Goal: Task Accomplishment & Management: Complete application form

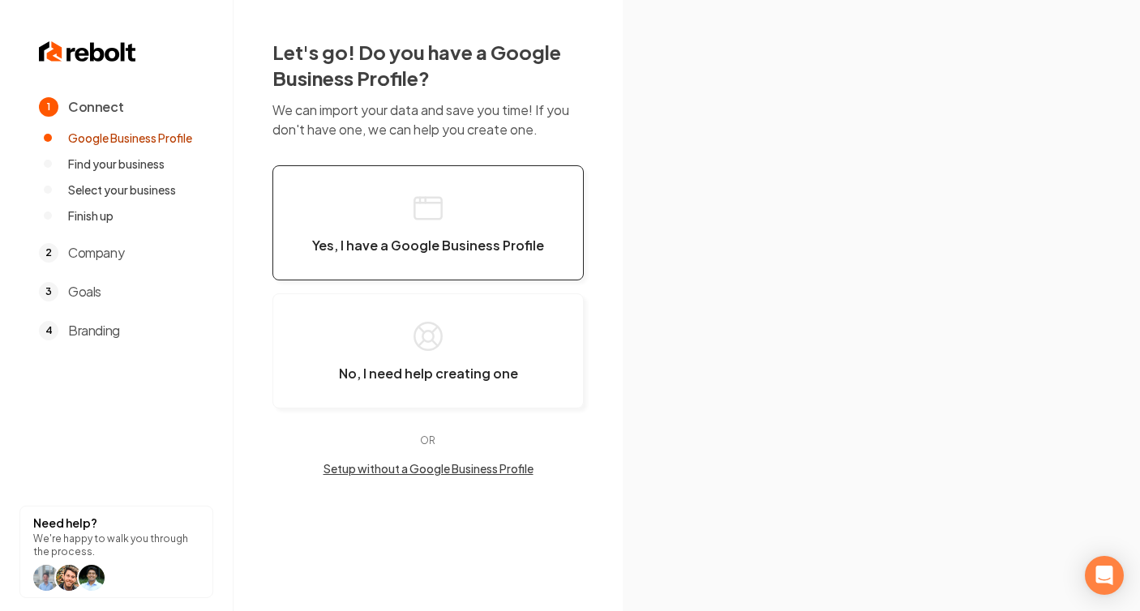
click at [469, 213] on button "Yes, I have a Google Business Profile" at bounding box center [427, 222] width 311 height 115
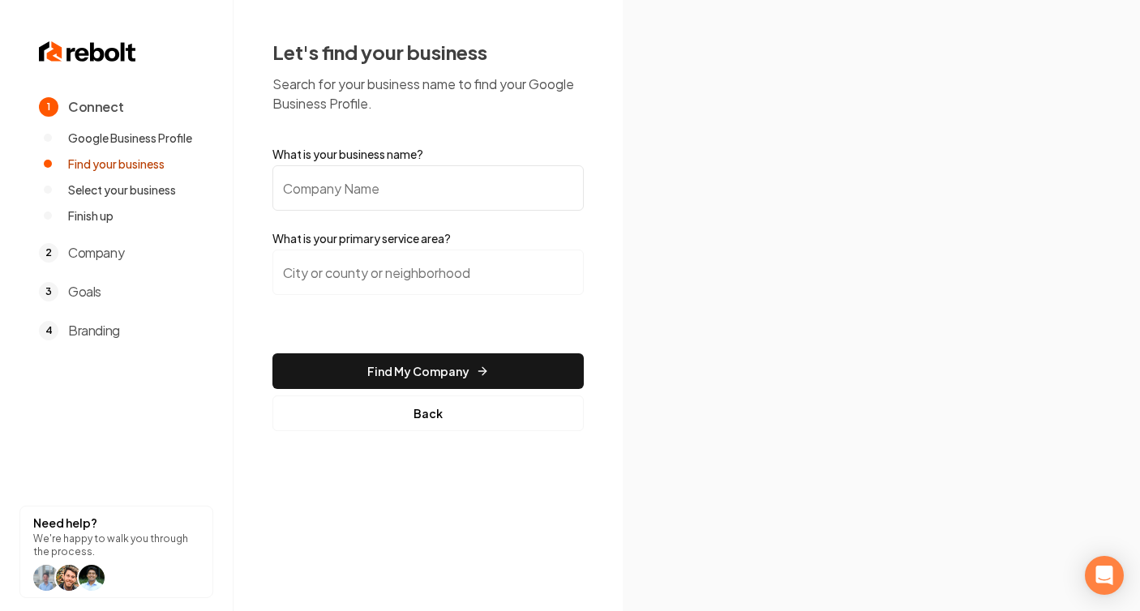
click at [472, 185] on input "What is your business name?" at bounding box center [427, 187] width 311 height 45
paste input "Affordable actions home services llc"
type input "Affordable actions home services llc"
click at [313, 268] on input "search" at bounding box center [427, 272] width 311 height 45
paste input "[GEOGRAPHIC_DATA], [GEOGRAPHIC_DATA]"
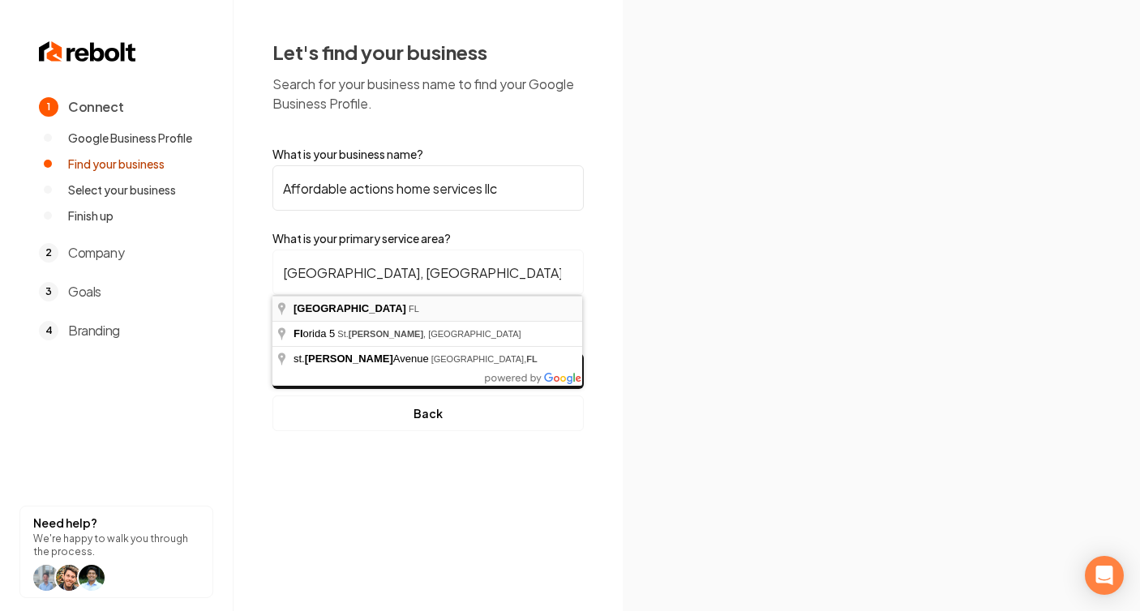
type input "[GEOGRAPHIC_DATA], [GEOGRAPHIC_DATA]"
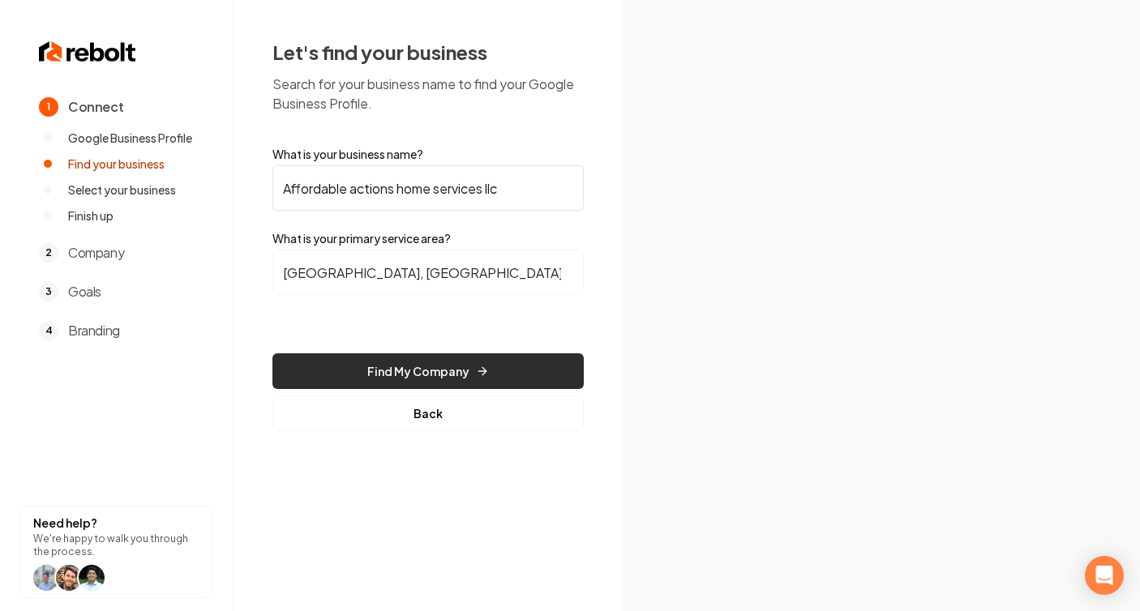
click at [469, 367] on button "Find My Company" at bounding box center [427, 372] width 311 height 36
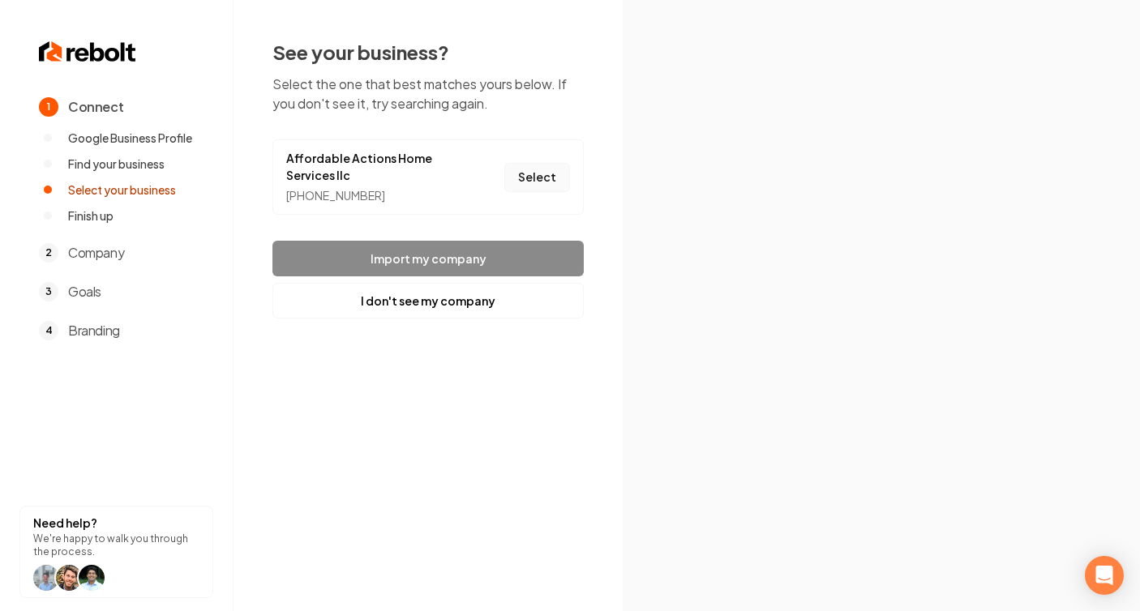
click at [539, 178] on button "Select" at bounding box center [537, 177] width 66 height 29
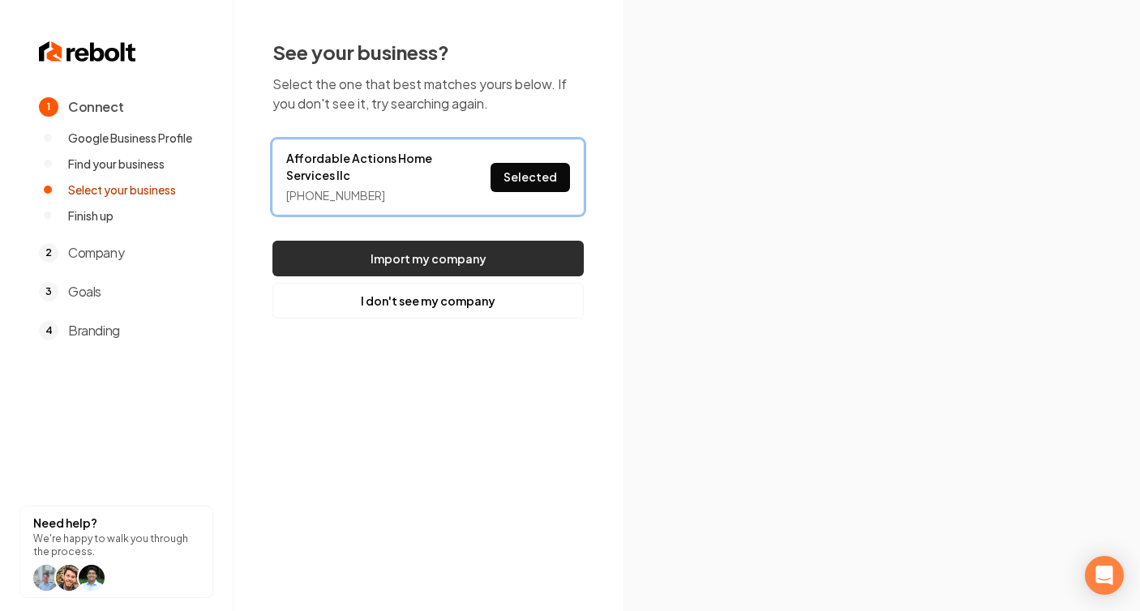
click at [504, 256] on button "Import my company" at bounding box center [427, 259] width 311 height 36
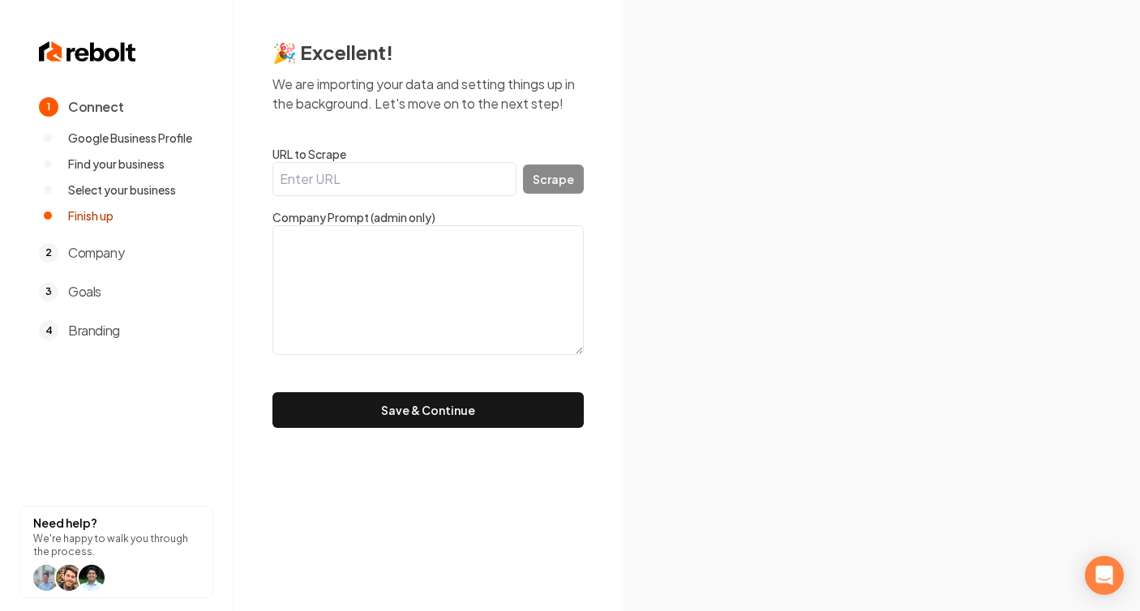
click at [373, 181] on input "URL to Scrape" at bounding box center [394, 179] width 244 height 34
paste input "[URL][DOMAIN_NAME]"
type input "[URL][DOMAIN_NAME]"
click at [557, 178] on button "Scrape" at bounding box center [553, 179] width 61 height 29
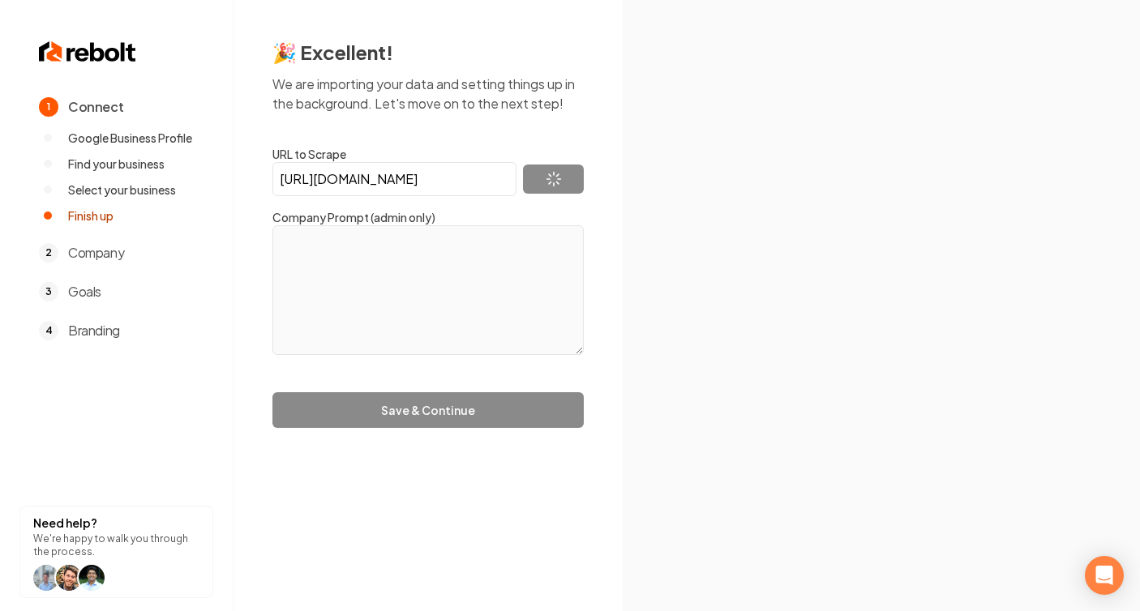
type textarea "Affordable Actions Home Services LLC was simply started on the mission to put t…"
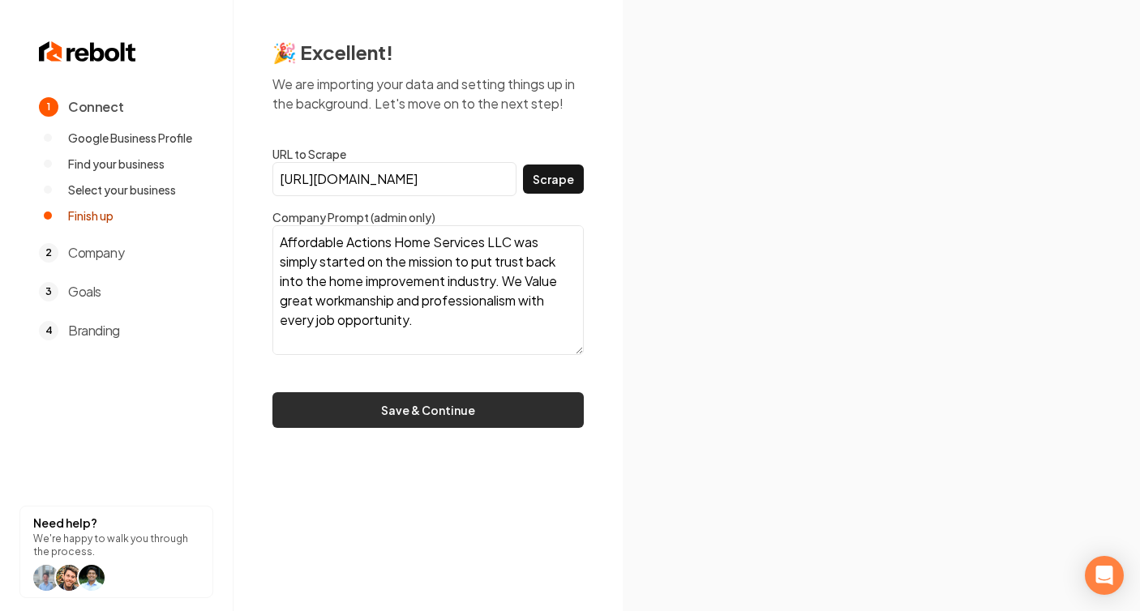
click at [512, 409] on button "Save & Continue" at bounding box center [427, 410] width 311 height 36
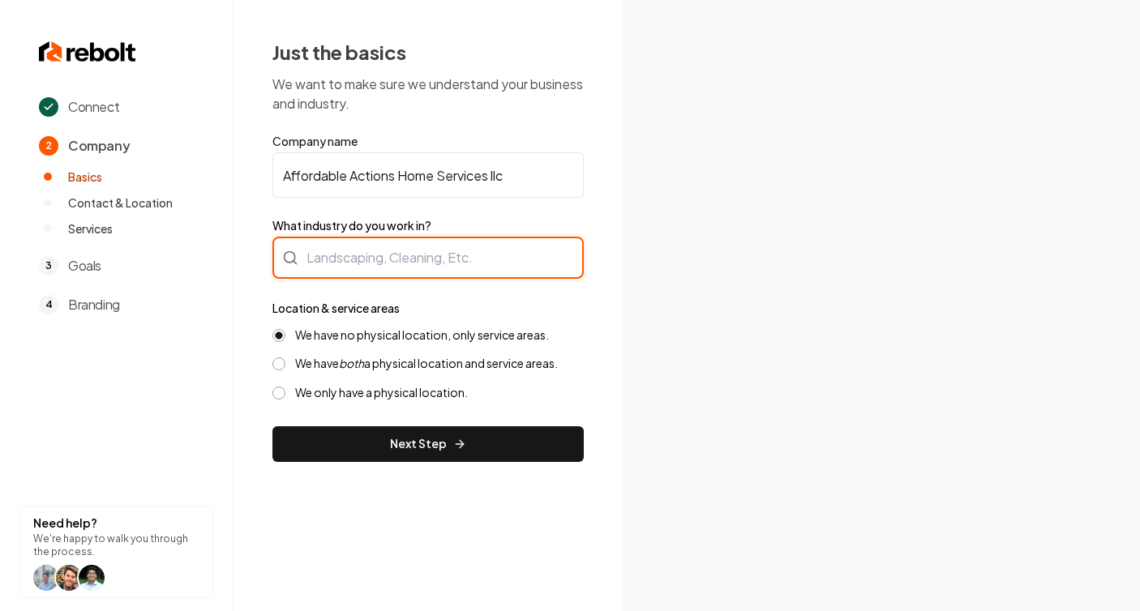
click at [500, 260] on div at bounding box center [427, 258] width 311 height 42
type input "Painting"
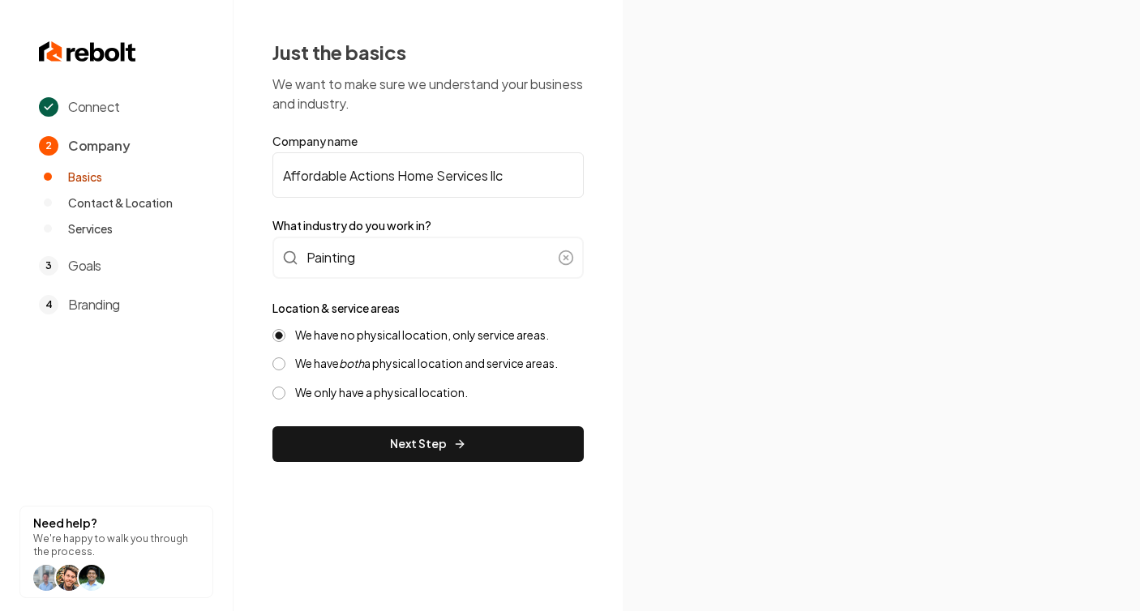
click at [709, 284] on img at bounding box center [881, 306] width 431 height 231
click at [355, 366] on icon "both" at bounding box center [351, 363] width 25 height 15
click at [285, 366] on button "We have both a physical location and service areas." at bounding box center [278, 364] width 13 height 13
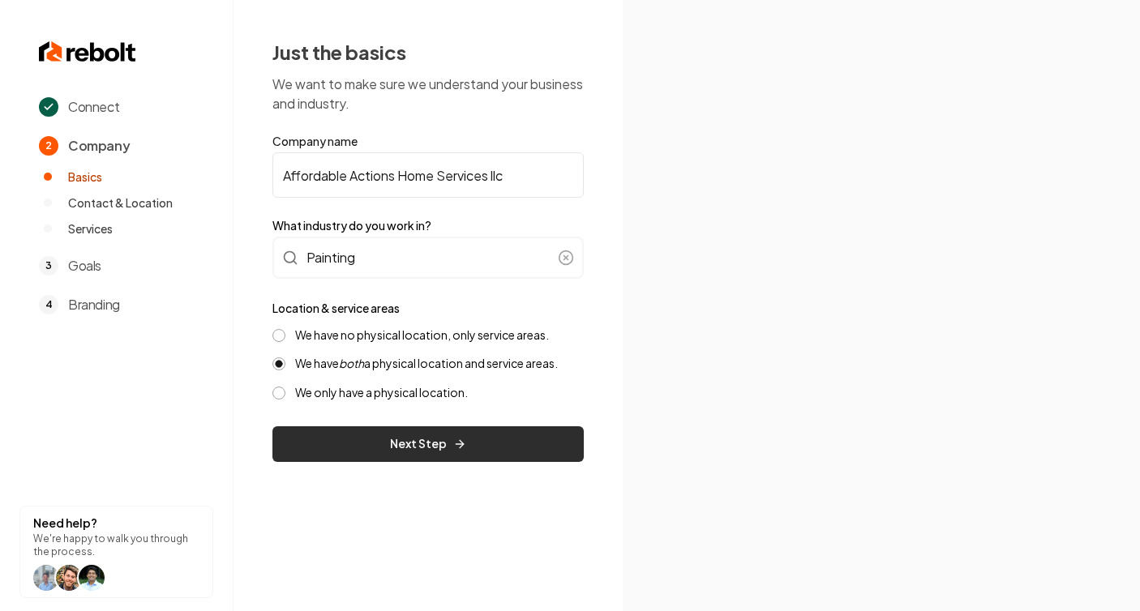
click at [511, 440] on button "Next Step" at bounding box center [427, 445] width 311 height 36
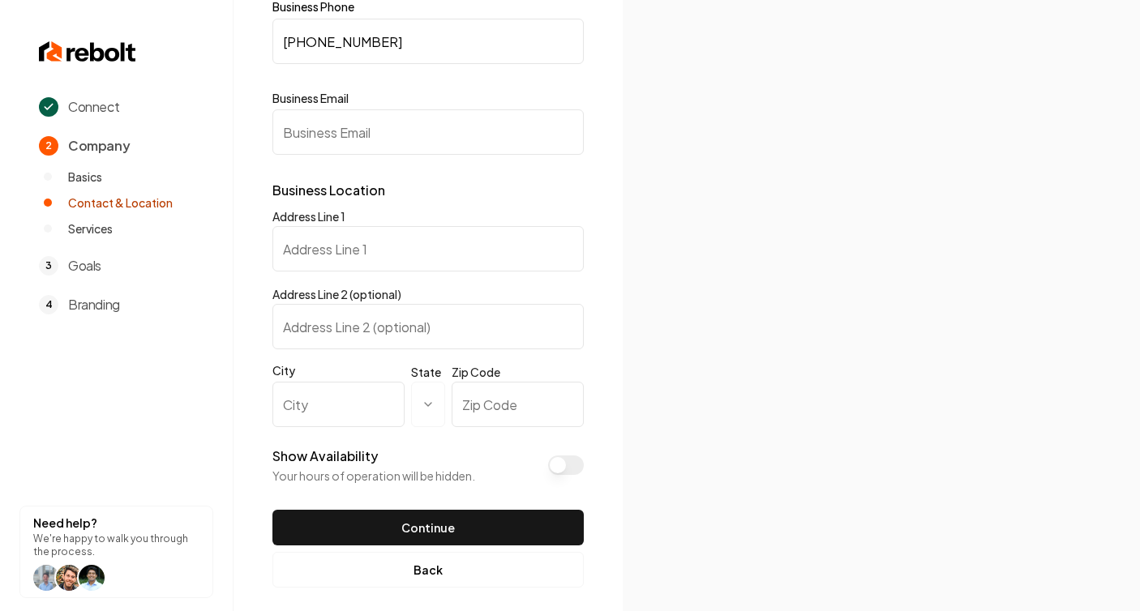
scroll to position [154, 0]
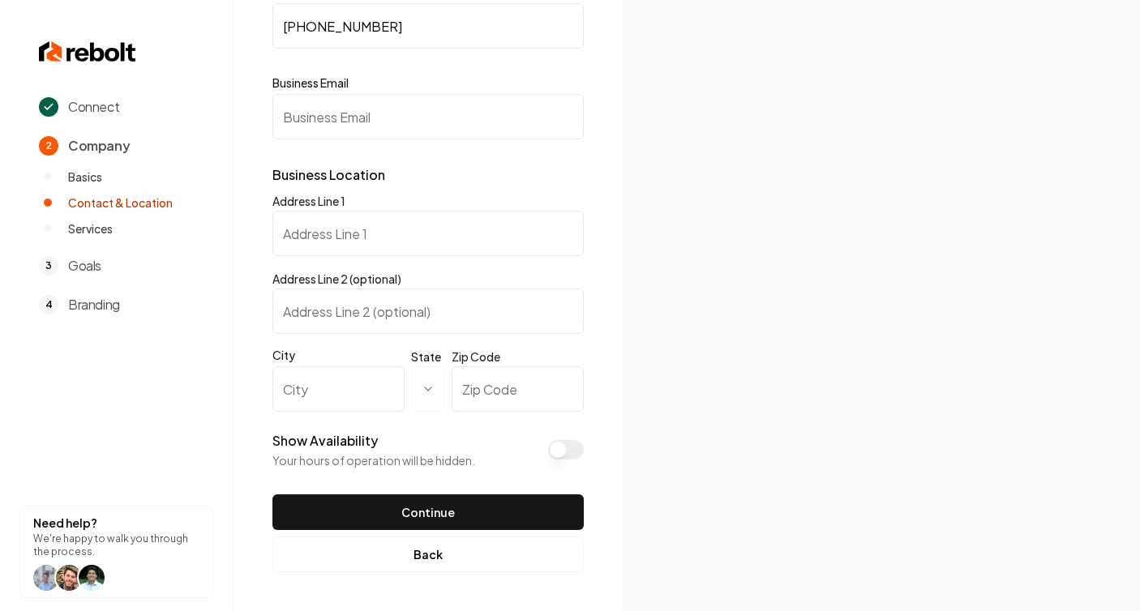
click at [328, 242] on input "Address Line 1" at bounding box center [427, 233] width 311 height 45
paste input "[STREET_ADDRESS][PERSON_NAME]"
type input "[STREET_ADDRESS][PERSON_NAME]"
click at [345, 307] on input "Address Line 2 (optional)" at bounding box center [427, 311] width 311 height 45
paste input "[GEOGRAPHIC_DATA]"
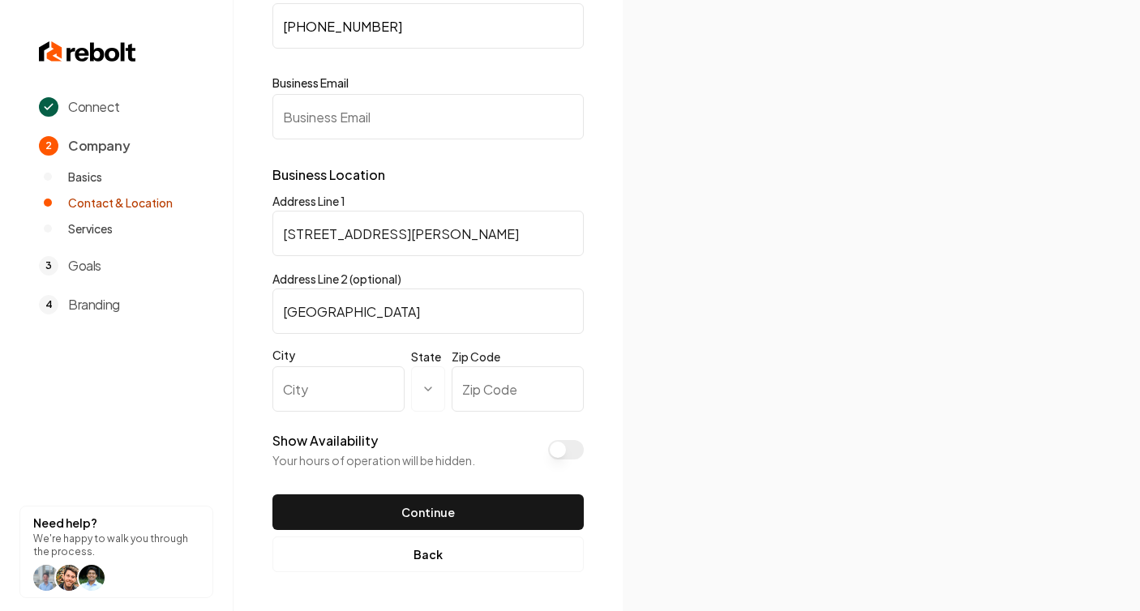
type input "[GEOGRAPHIC_DATA]"
click at [336, 389] on input "City" at bounding box center [338, 389] width 132 height 45
drag, startPoint x: 285, startPoint y: 311, endPoint x: 364, endPoint y: 308, distance: 79.5
click at [364, 308] on input "[GEOGRAPHIC_DATA]" at bounding box center [427, 311] width 311 height 45
click at [334, 389] on input "City" at bounding box center [338, 389] width 132 height 45
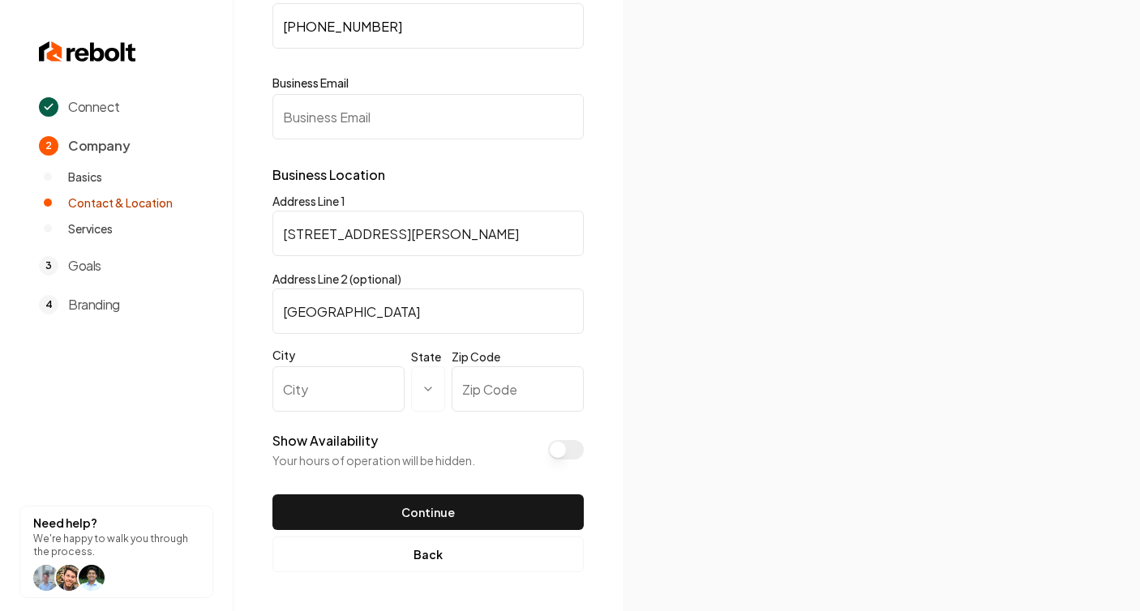
paste input "[GEOGRAPHIC_DATA]"
type input "[GEOGRAPHIC_DATA]"
click at [431, 389] on html "**********" at bounding box center [570, 151] width 1140 height 611
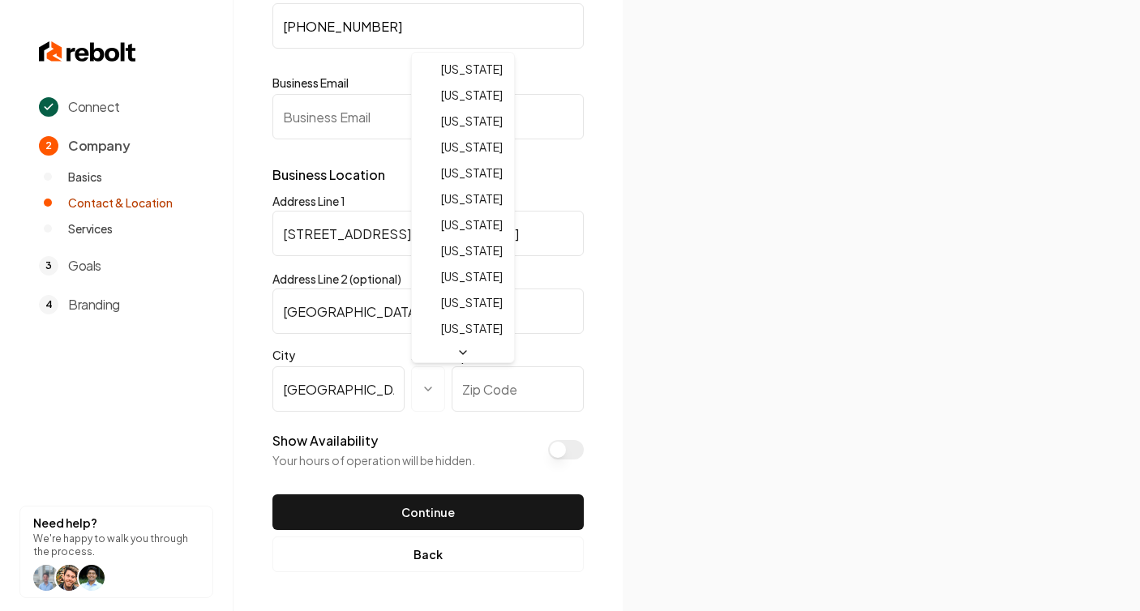
select select "**"
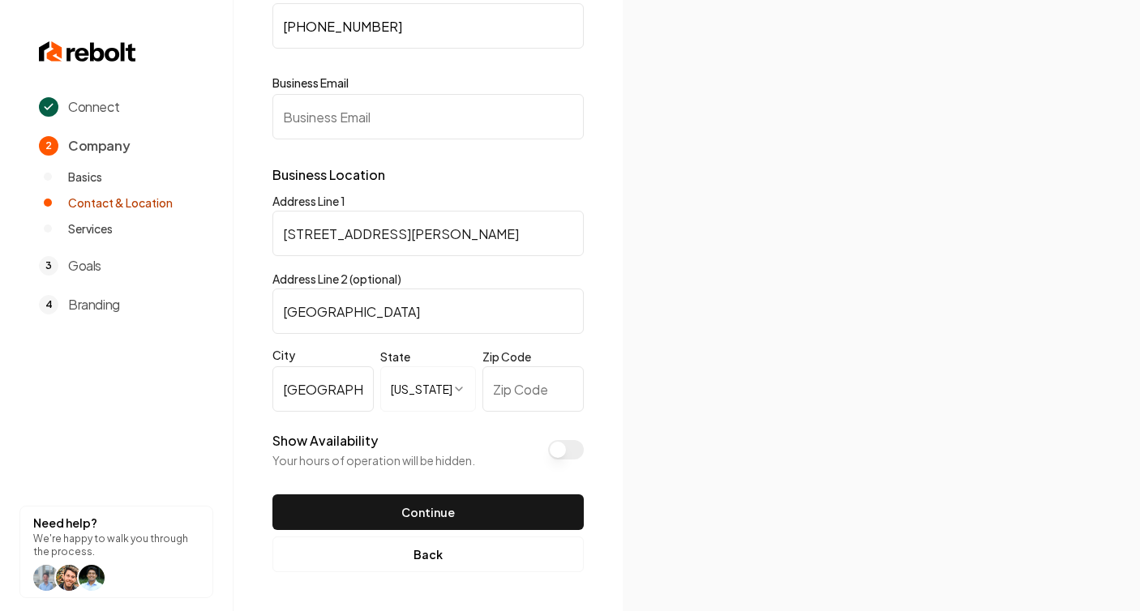
click at [533, 390] on input "Zip Code" at bounding box center [532, 389] width 101 height 45
drag, startPoint x: 428, startPoint y: 311, endPoint x: 371, endPoint y: 310, distance: 56.8
click at [371, 310] on input "[GEOGRAPHIC_DATA]" at bounding box center [427, 311] width 311 height 45
click at [510, 381] on input "Zip Code" at bounding box center [532, 389] width 101 height 45
paste input "FL 32092"
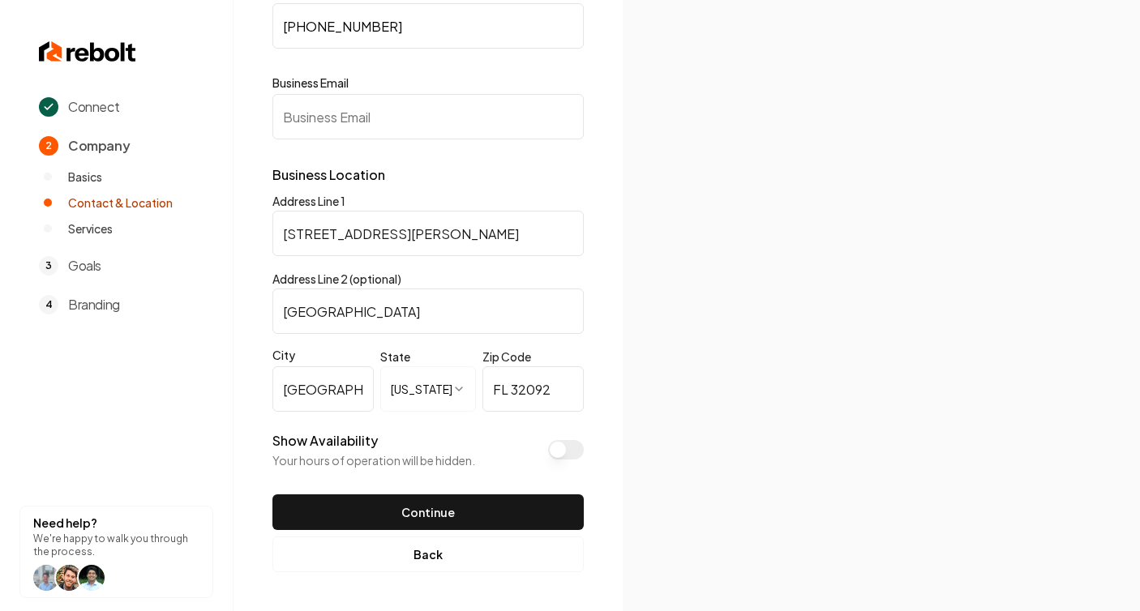
type input "FL 32092"
drag, startPoint x: 454, startPoint y: 309, endPoint x: 250, endPoint y: 302, distance: 204.4
click at [250, 302] on div "**********" at bounding box center [428, 228] width 389 height 765
drag, startPoint x: 297, startPoint y: 388, endPoint x: 277, endPoint y: 386, distance: 19.6
click at [277, 386] on input "[GEOGRAPHIC_DATA]" at bounding box center [322, 389] width 101 height 45
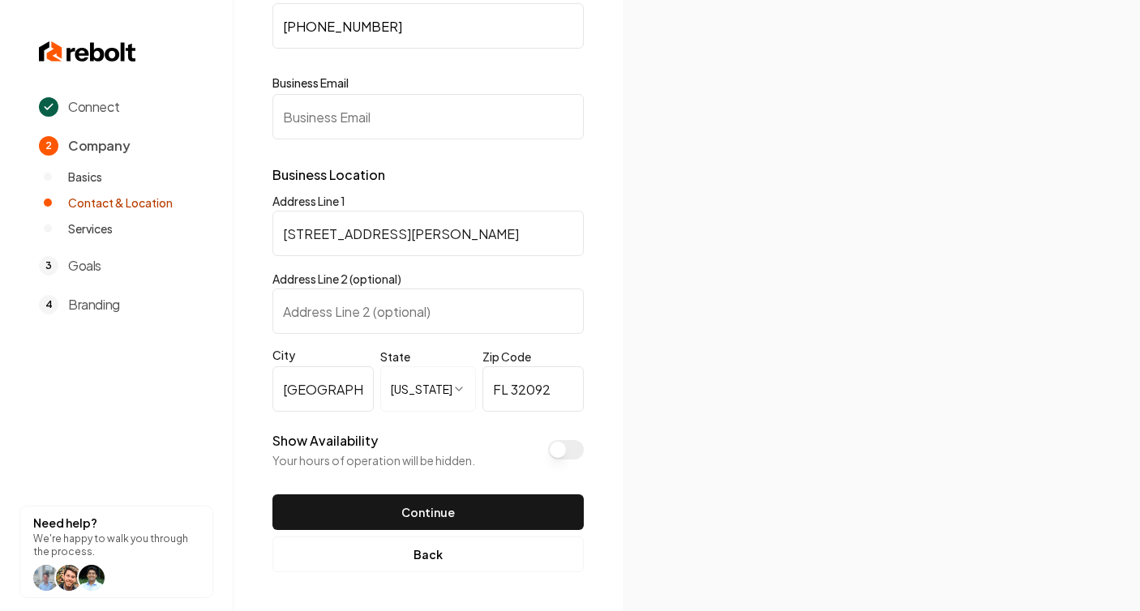
click at [422, 237] on input "[STREET_ADDRESS][PERSON_NAME]" at bounding box center [427, 233] width 311 height 45
paste input "St"
type input "[STREET_ADDRESS][PERSON_NAME]"
drag, startPoint x: 305, startPoint y: 391, endPoint x: 239, endPoint y: 390, distance: 65.7
click at [242, 391] on div "**********" at bounding box center [428, 228] width 389 height 765
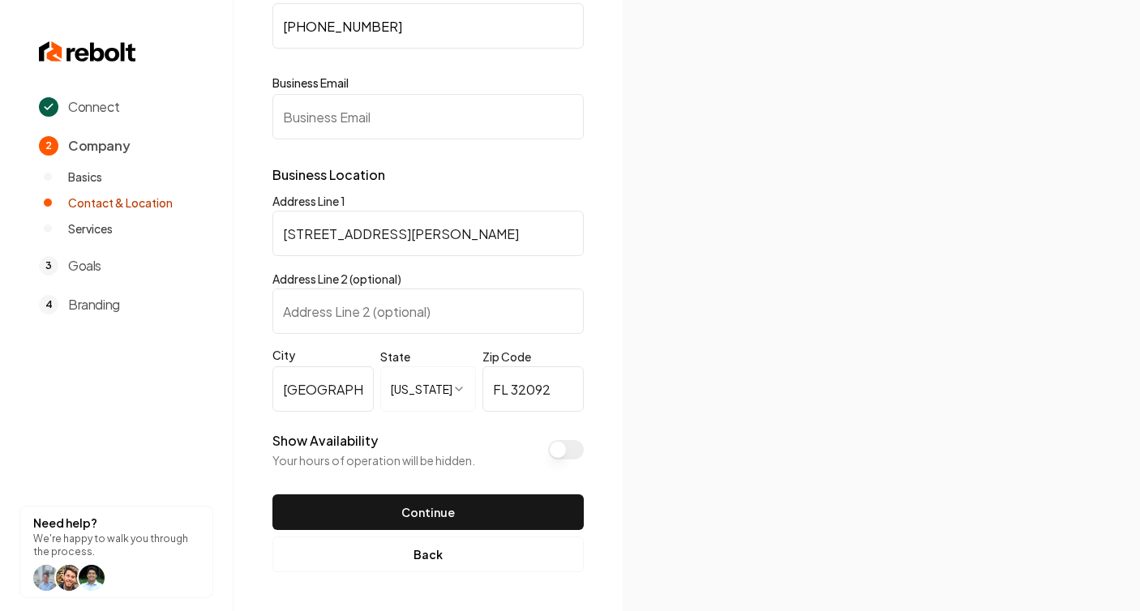
click at [966, 235] on img at bounding box center [881, 306] width 431 height 231
type input "[GEOGRAPHIC_DATA]"
click at [697, 215] on img at bounding box center [881, 306] width 431 height 231
drag, startPoint x: 418, startPoint y: 231, endPoint x: 234, endPoint y: 231, distance: 184.1
click at [234, 231] on div "**********" at bounding box center [428, 228] width 389 height 765
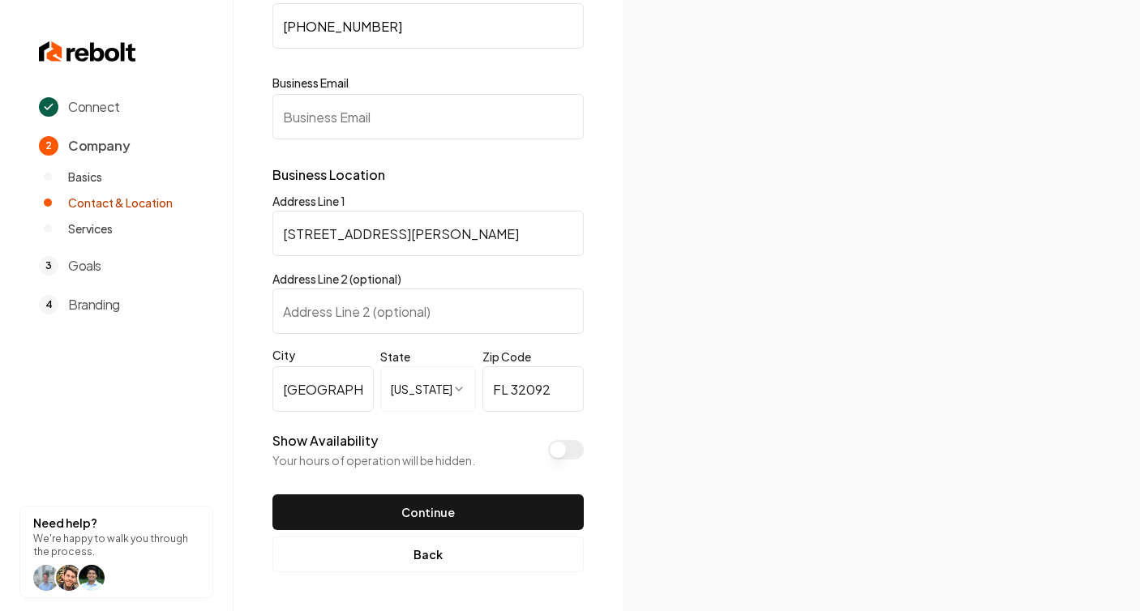
paste input "text"
type input "[STREET_ADDRESS][PERSON_NAME]"
click at [679, 362] on img at bounding box center [881, 306] width 431 height 231
click at [571, 444] on button "Show Availability" at bounding box center [566, 449] width 36 height 19
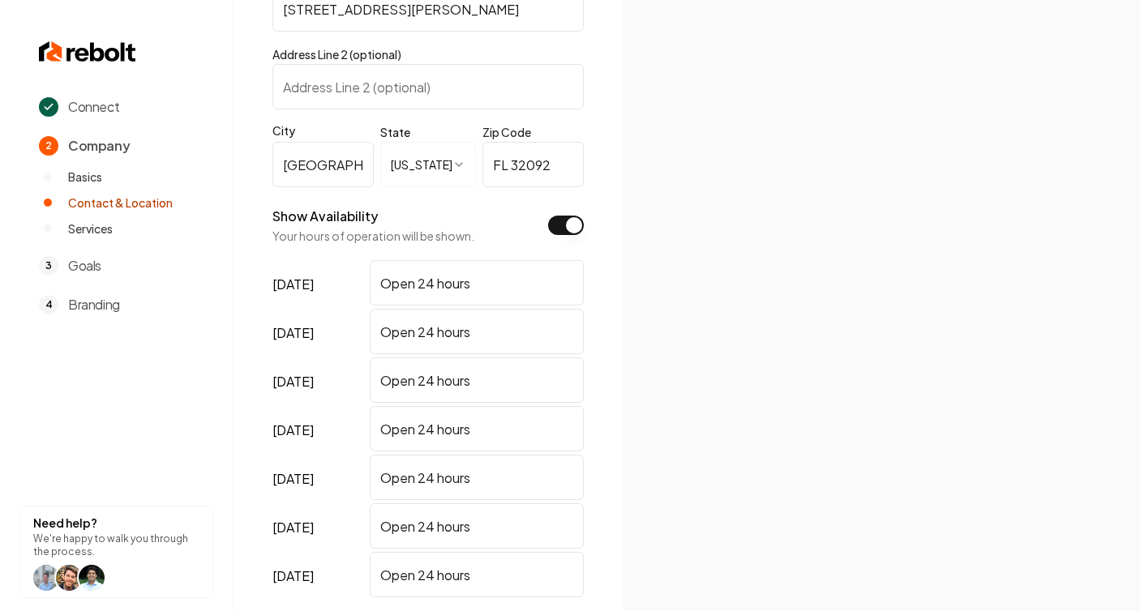
scroll to position [383, 0]
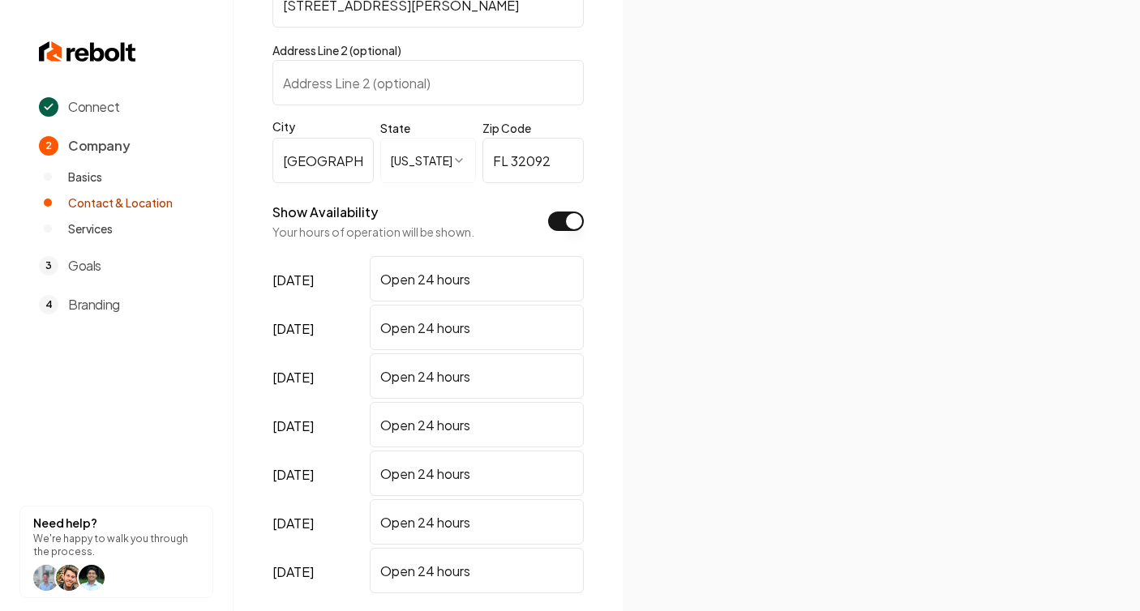
click at [508, 285] on input "Open 24 hours" at bounding box center [477, 278] width 214 height 45
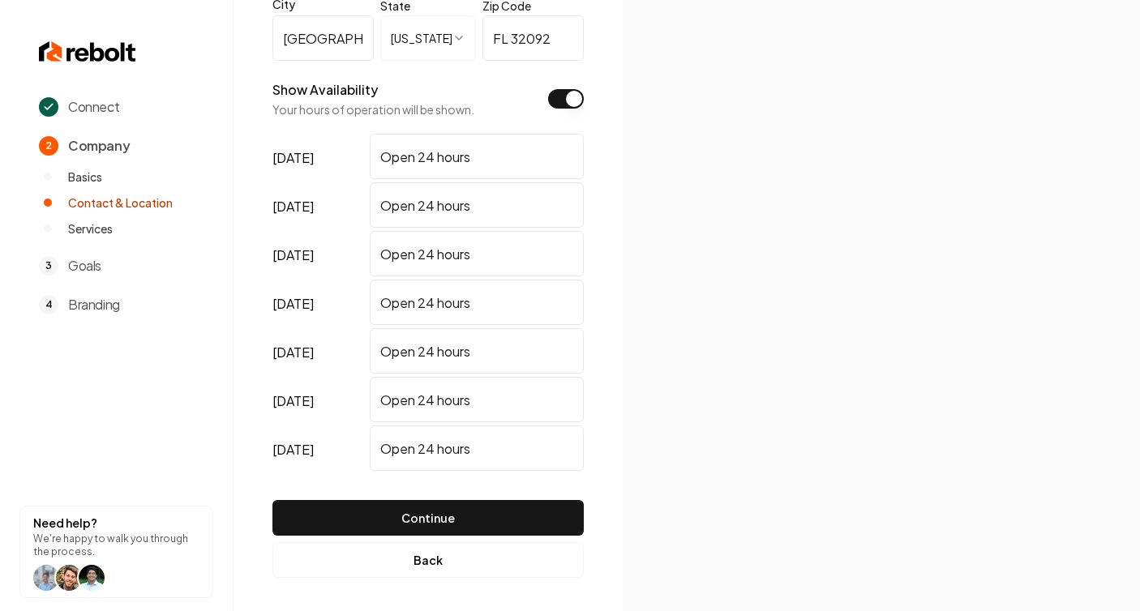
scroll to position [511, 0]
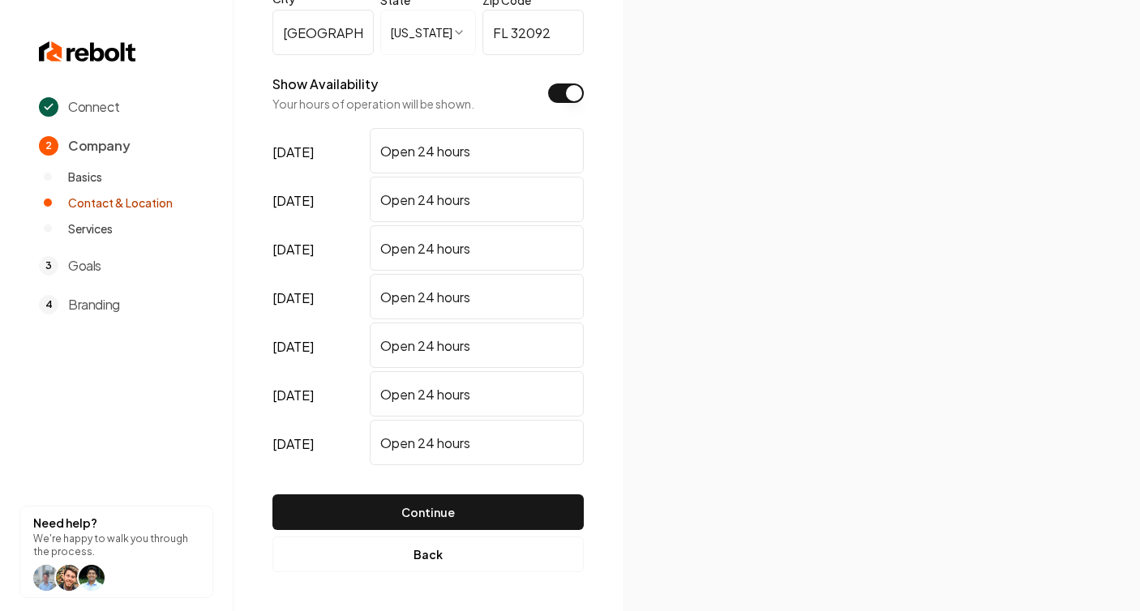
drag, startPoint x: 498, startPoint y: 395, endPoint x: 341, endPoint y: 393, distance: 157.3
click at [341, 393] on div "[DATE] Open 24 hours" at bounding box center [427, 395] width 311 height 49
type input "Closed"
click at [501, 435] on input "Open 24 hours" at bounding box center [477, 442] width 214 height 45
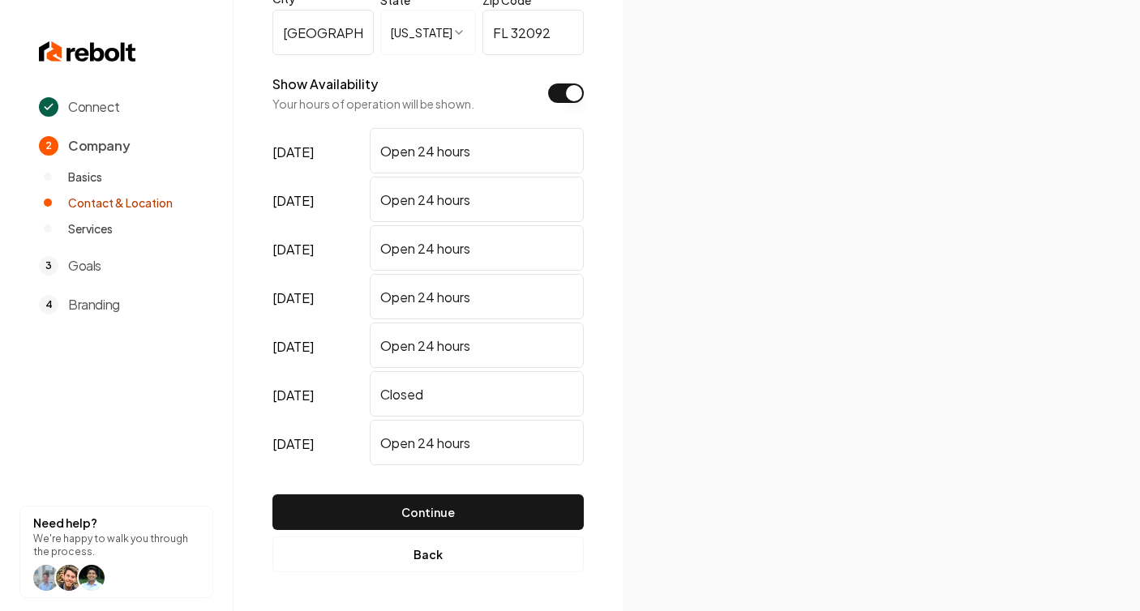
click at [501, 435] on input "Open 24 hours" at bounding box center [477, 442] width 214 height 45
type input "Closed"
click at [484, 161] on input "Open 24 hours" at bounding box center [477, 150] width 214 height 45
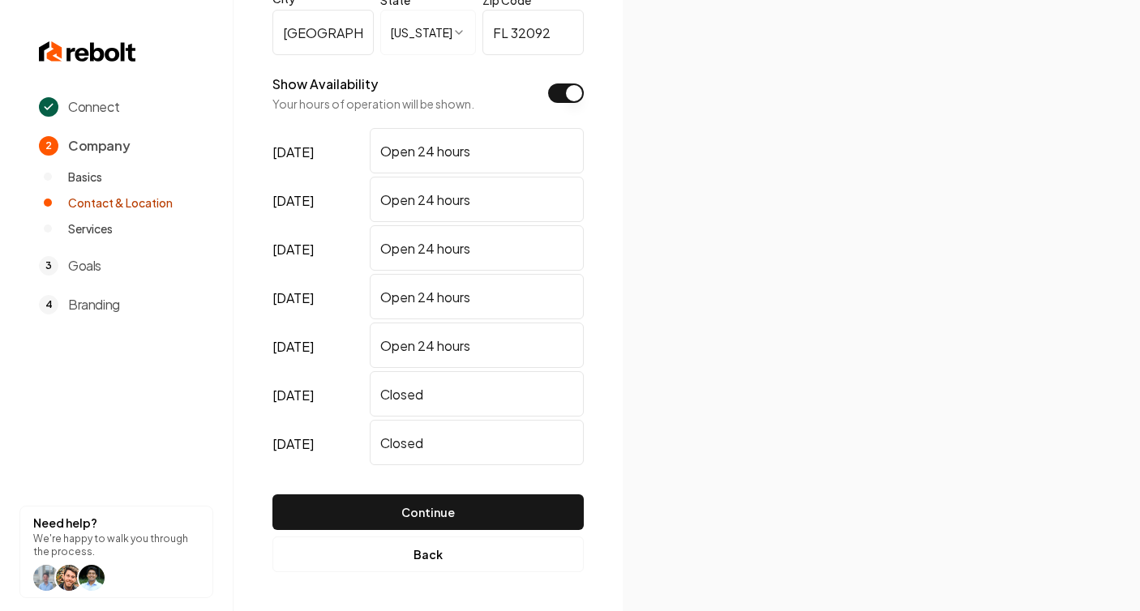
paste input "8am - 5pm"
type input "8am - 5pm"
click at [492, 200] on input "Open 24 hours" at bounding box center [477, 199] width 214 height 45
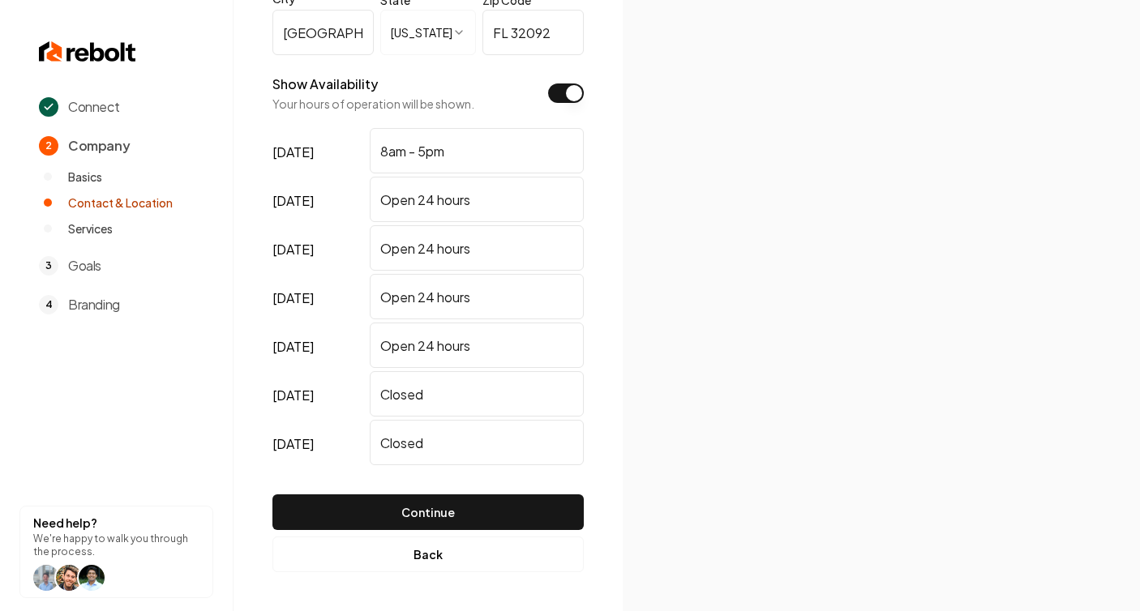
paste input "8am - 5pm"
type input "8am - 5pm"
click at [491, 251] on input "Open 24 hours" at bounding box center [477, 247] width 214 height 45
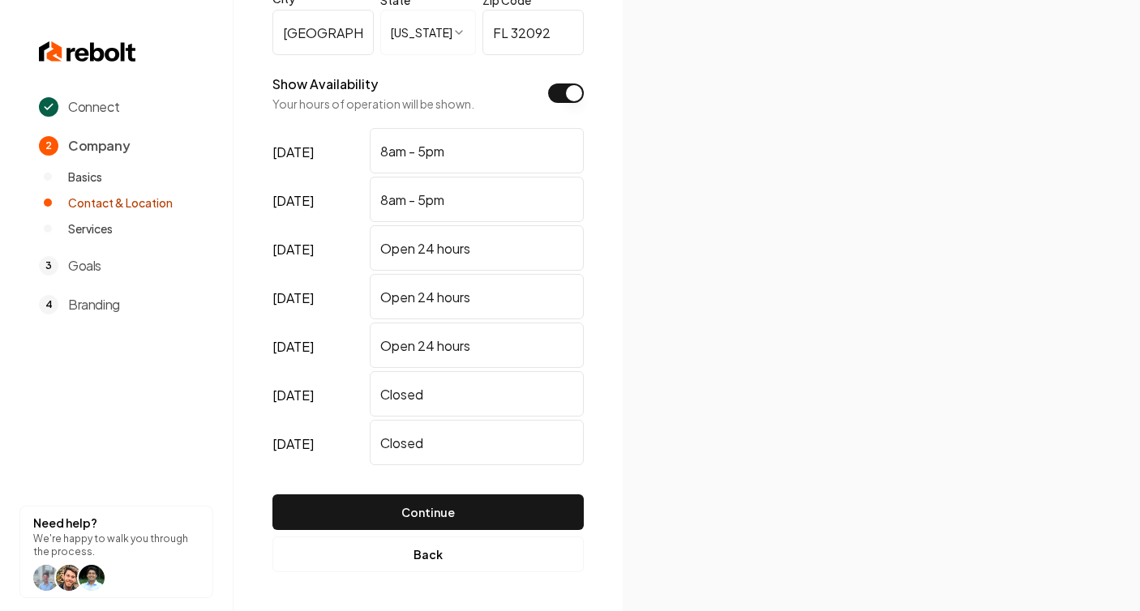
paste input "8am - 5pm"
type input "8am - 5pm"
click at [493, 305] on input "Open 24 hours" at bounding box center [477, 296] width 214 height 45
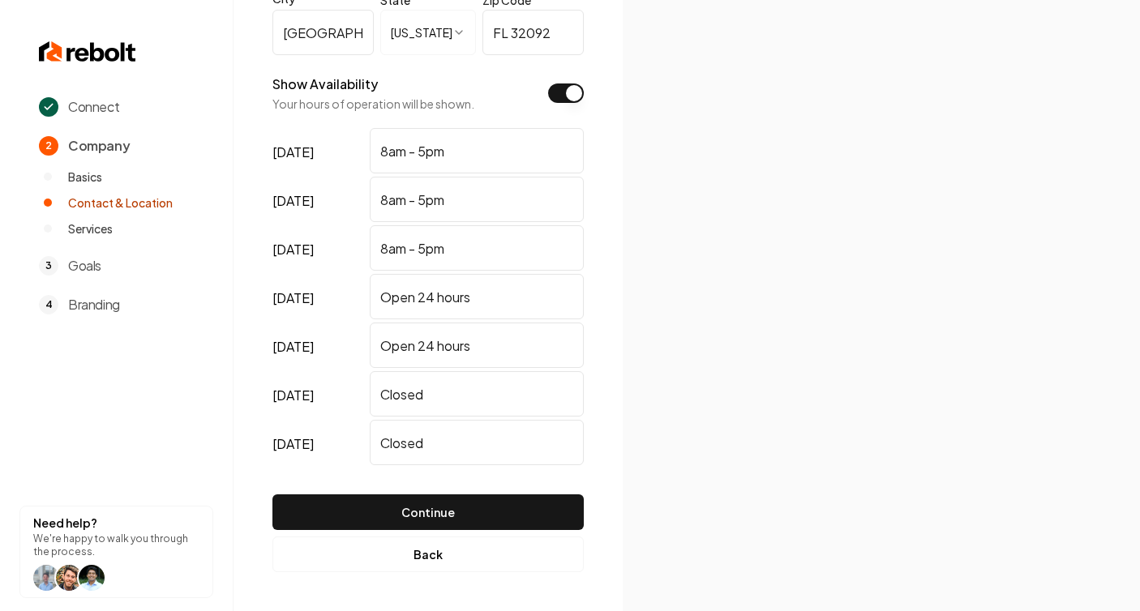
paste input "8am - 5pm"
type input "8am - 5pm"
click at [491, 344] on input "Open 24 hours" at bounding box center [477, 345] width 214 height 45
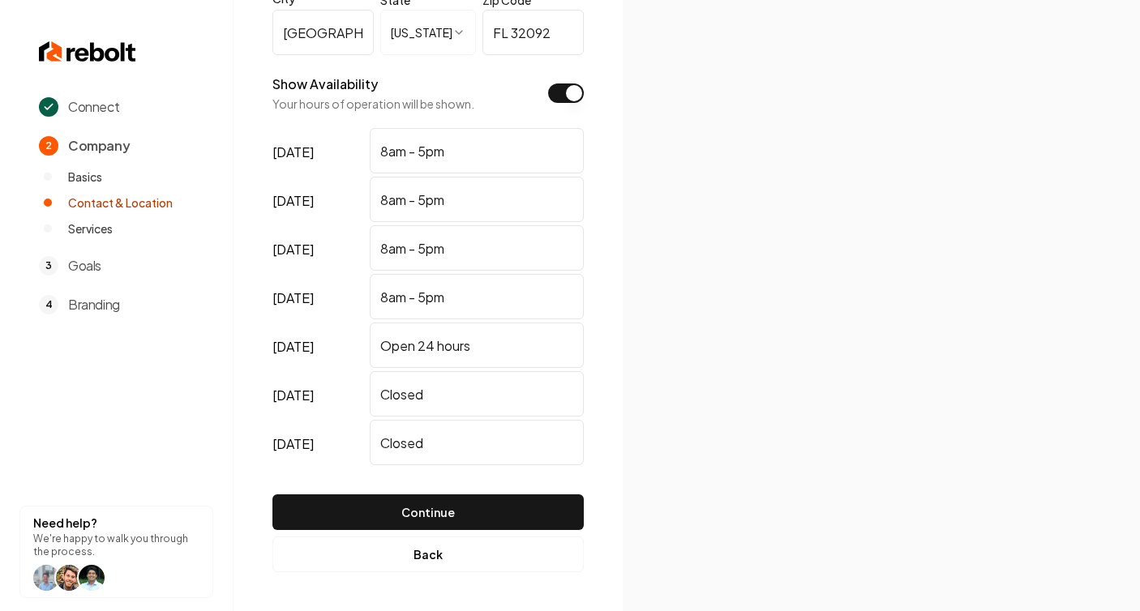
paste input "8am - 5pm"
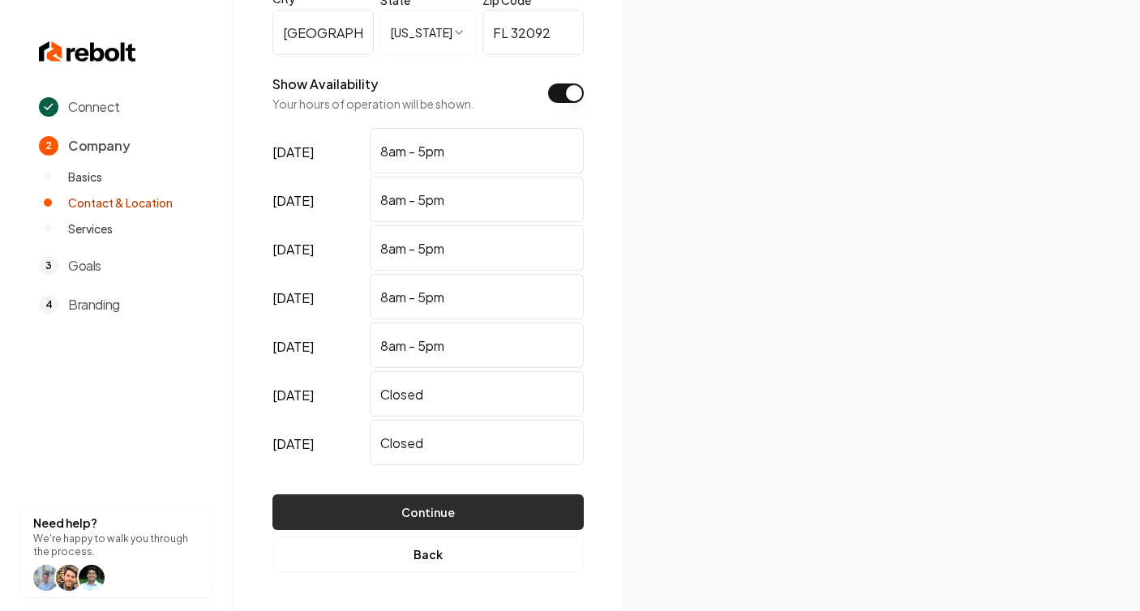
type input "8am - 5pm"
click at [512, 510] on button "Continue" at bounding box center [427, 513] width 311 height 36
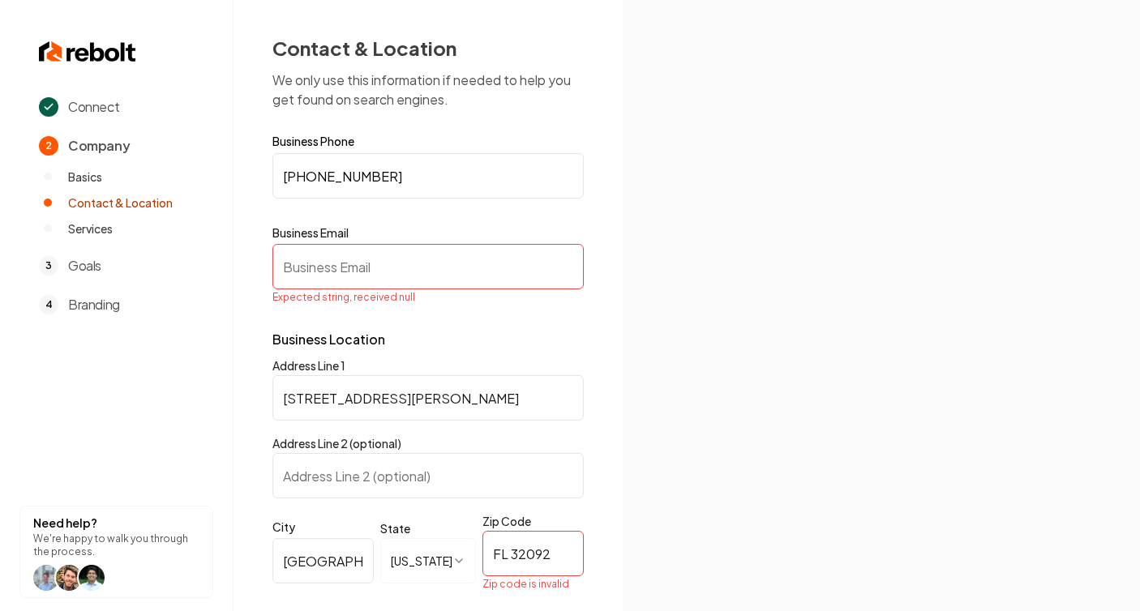
scroll to position [0, 0]
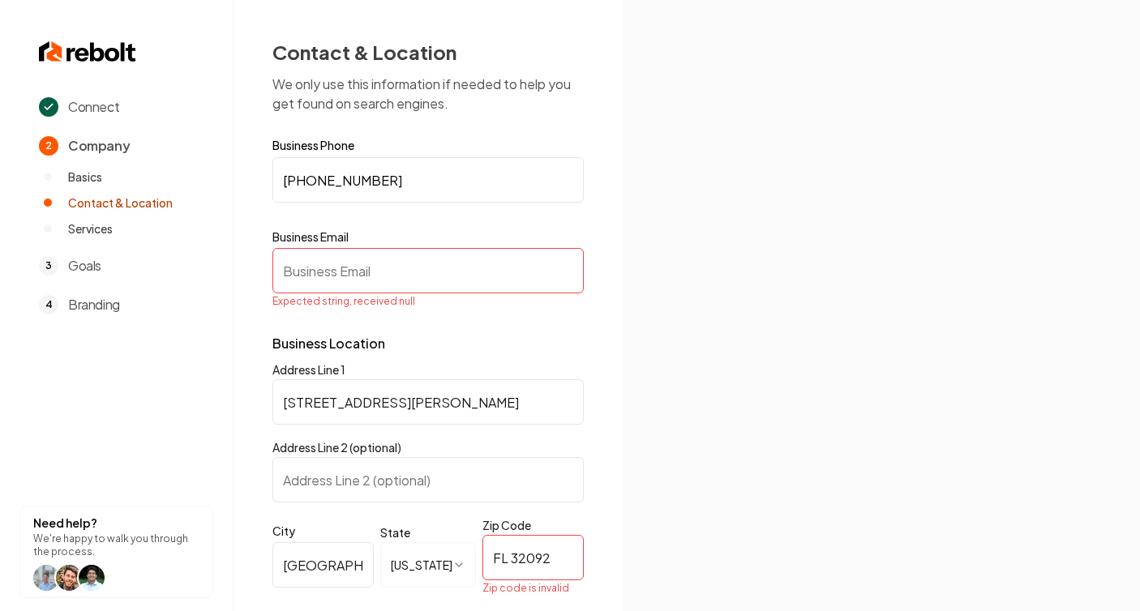
paste input "[EMAIL_ADDRESS][DOMAIN_NAME]"
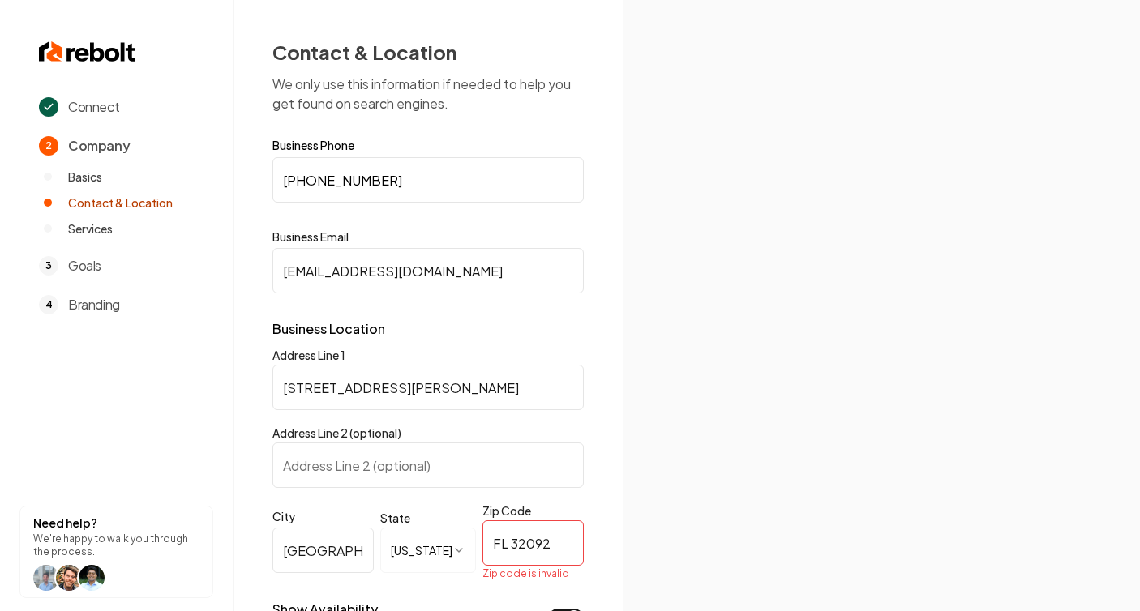
type input "[EMAIL_ADDRESS][DOMAIN_NAME]"
click at [731, 278] on img at bounding box center [881, 306] width 431 height 231
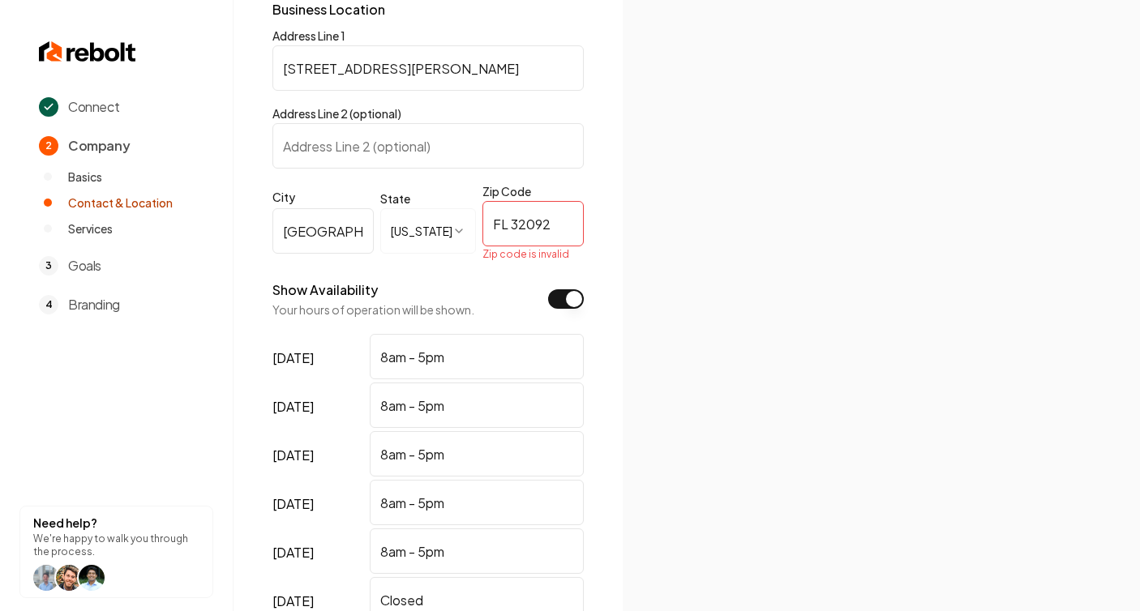
scroll to position [322, 0]
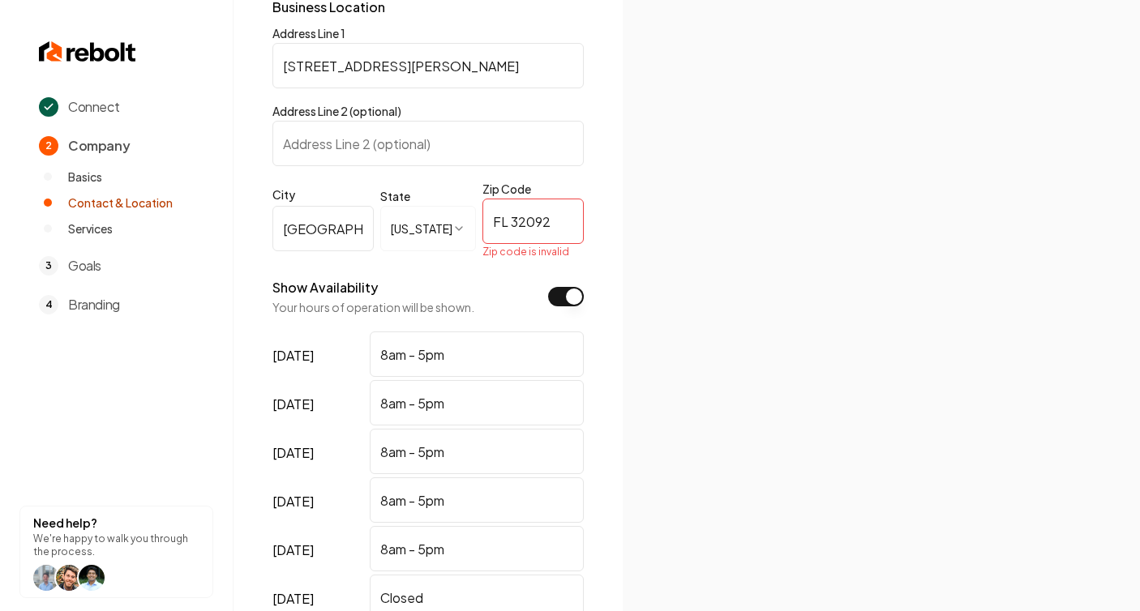
drag, startPoint x: 555, startPoint y: 222, endPoint x: 422, endPoint y: 220, distance: 133.0
click at [422, 220] on div "**********" at bounding box center [427, 232] width 311 height 92
paste input "text"
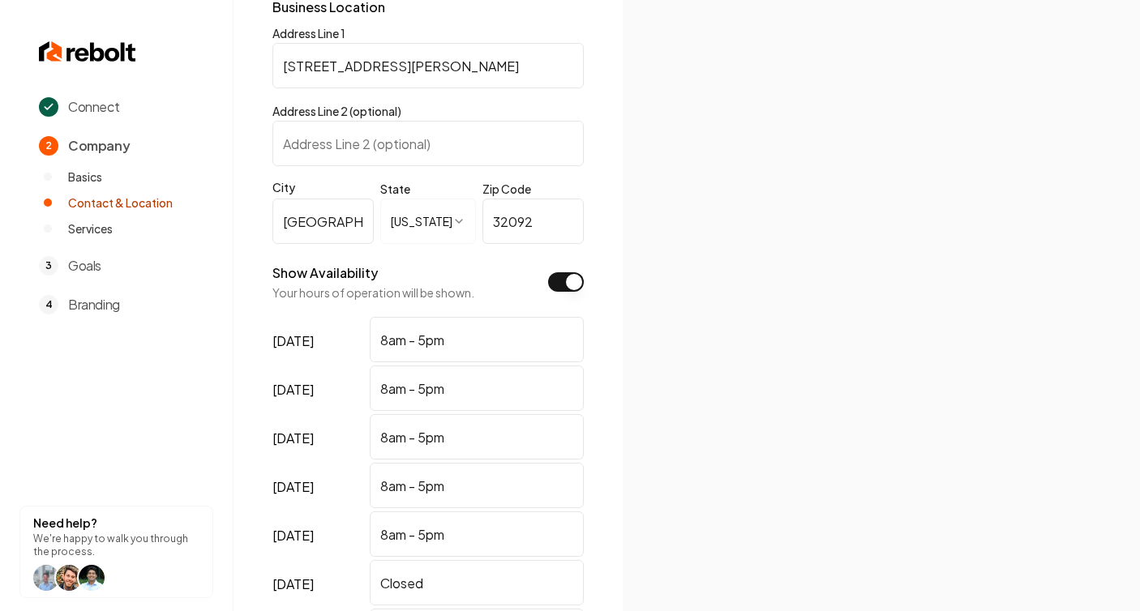
type input "32092"
click at [676, 237] on img at bounding box center [881, 306] width 431 height 231
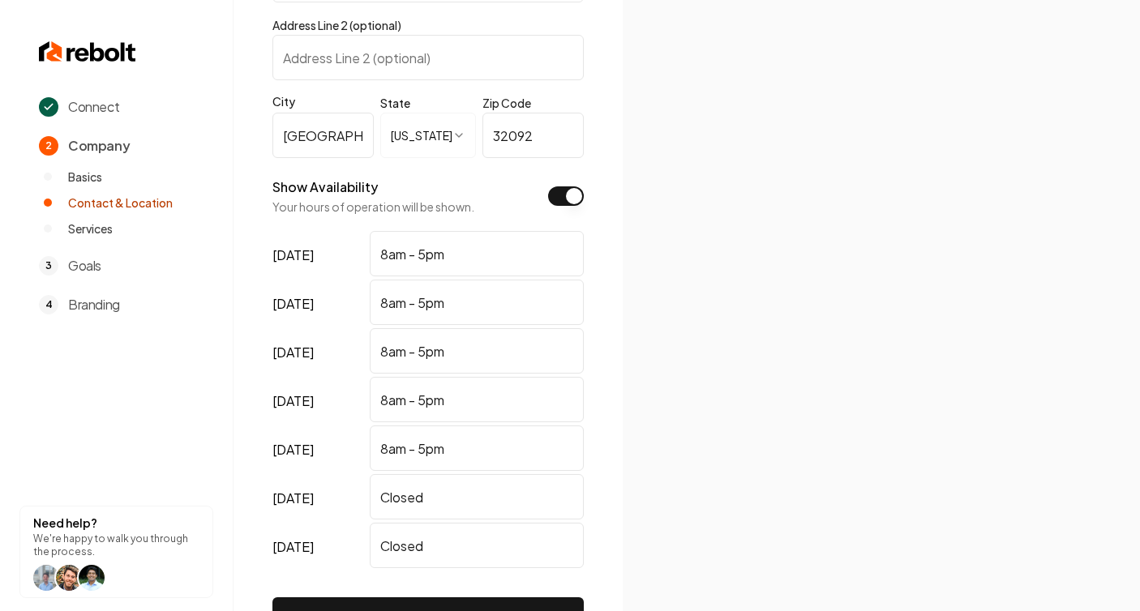
scroll to position [511, 0]
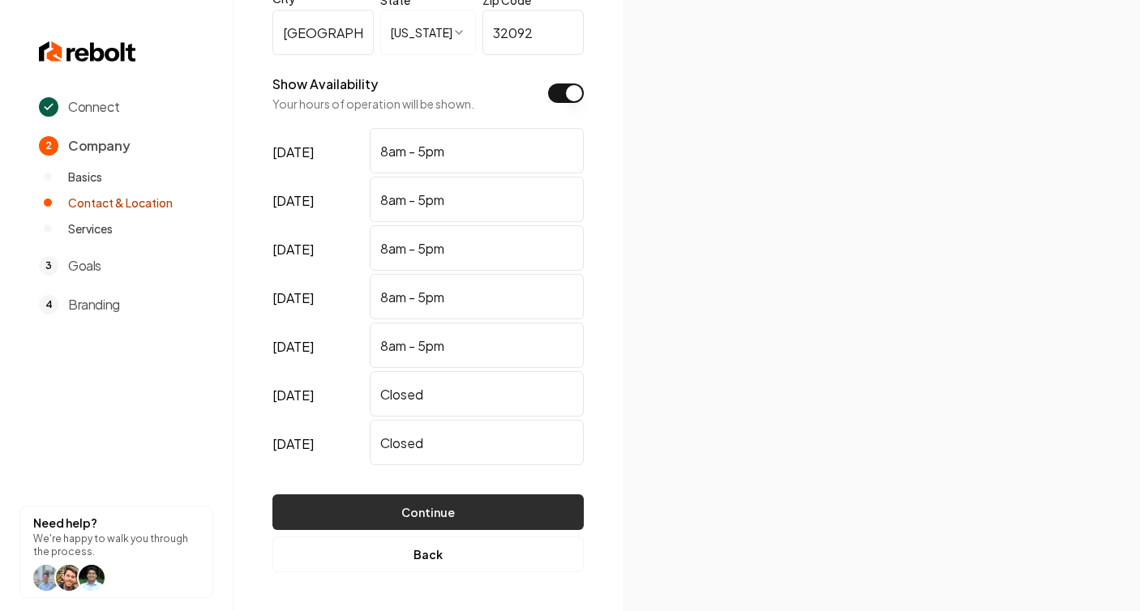
click at [476, 508] on button "Continue" at bounding box center [427, 513] width 311 height 36
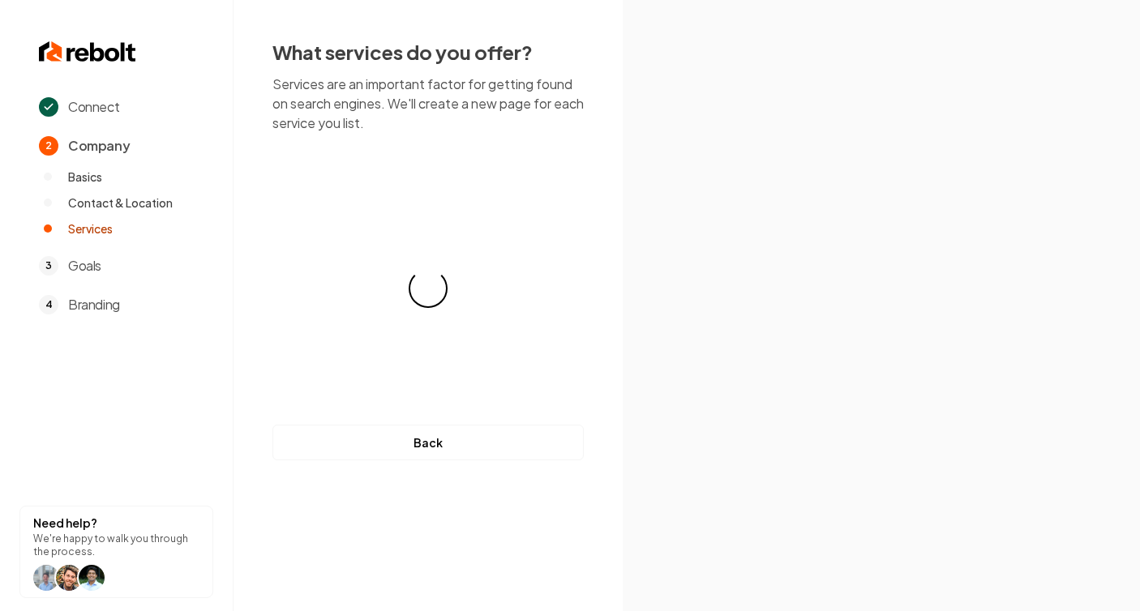
scroll to position [0, 0]
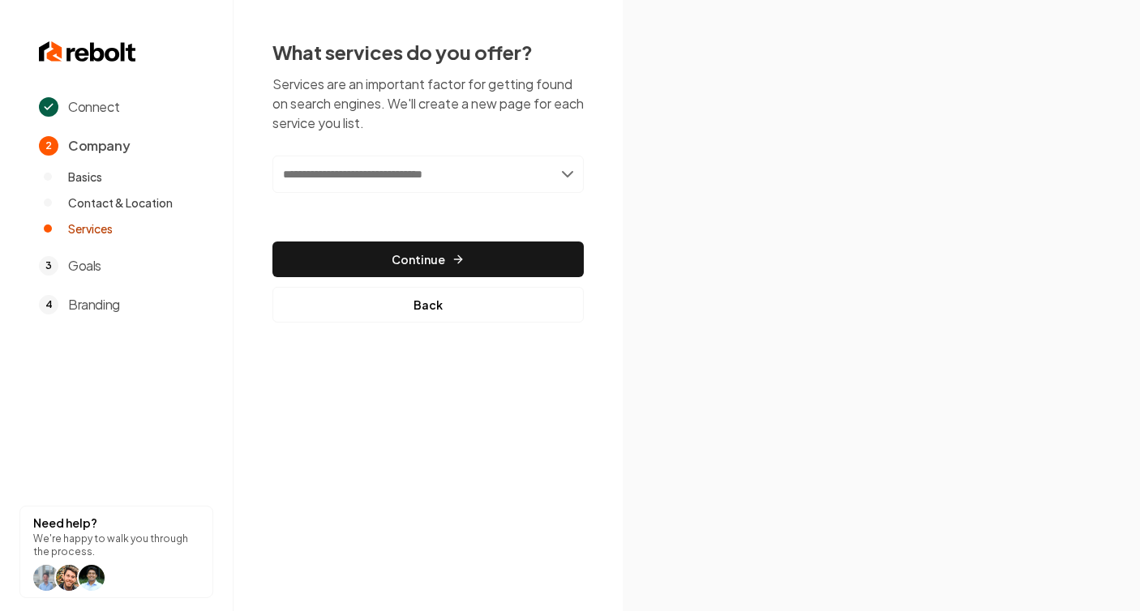
click at [569, 176] on input "text" at bounding box center [427, 174] width 311 height 37
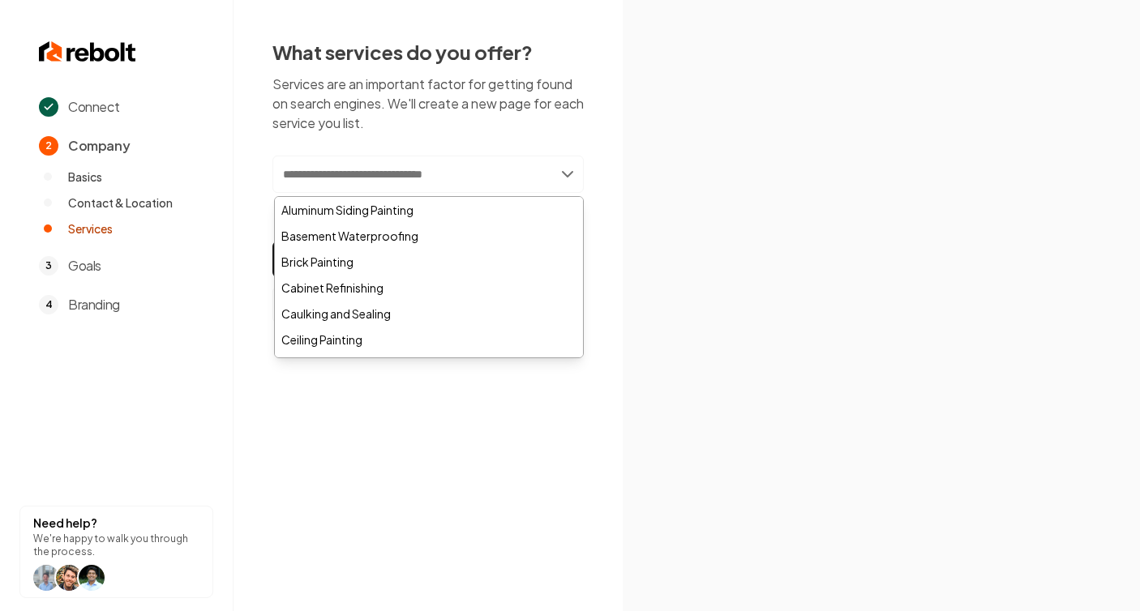
click at [723, 130] on section at bounding box center [881, 305] width 517 height 611
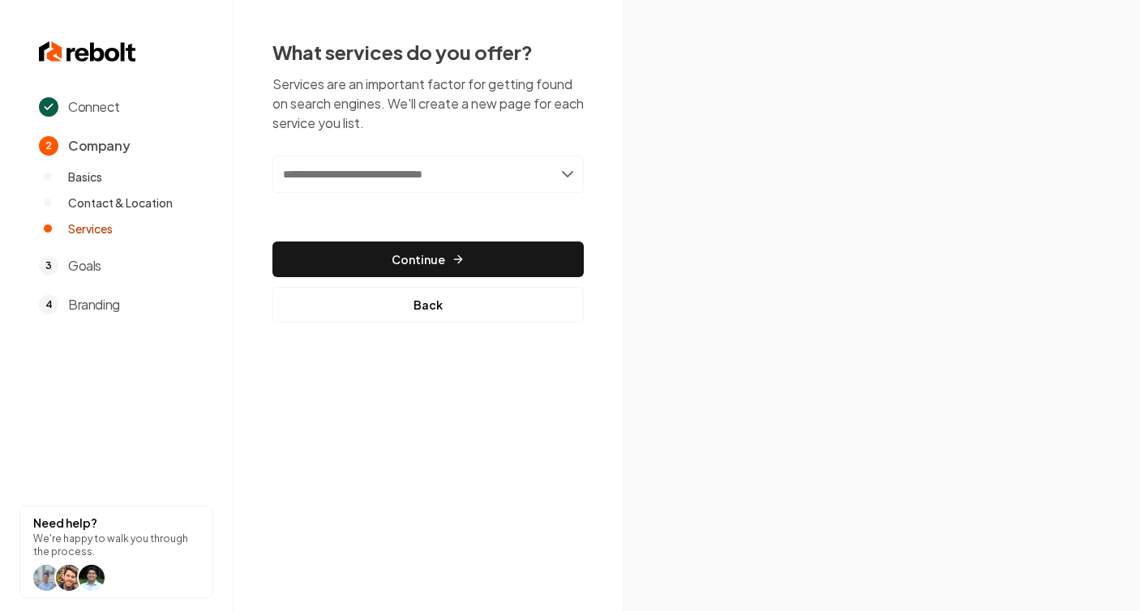
click at [472, 176] on input "text" at bounding box center [427, 174] width 311 height 37
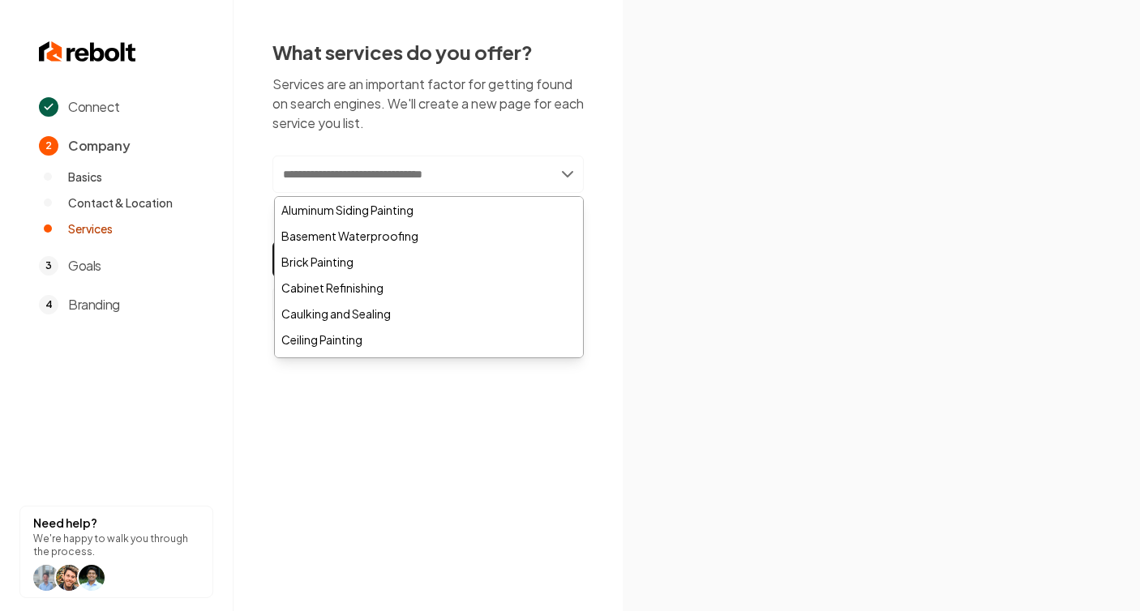
click at [629, 135] on section at bounding box center [881, 305] width 517 height 611
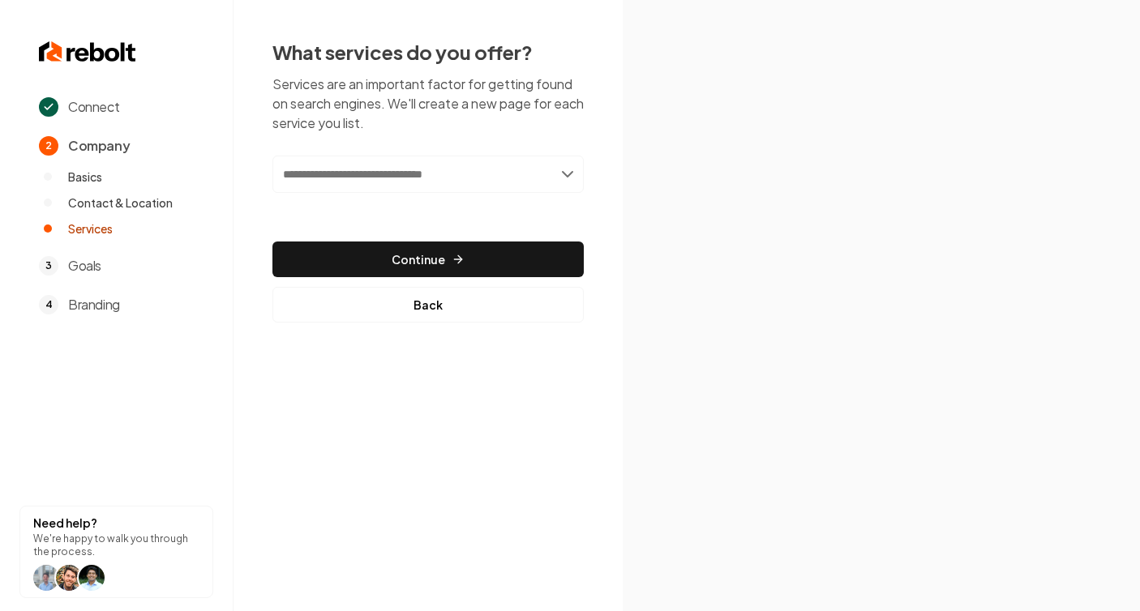
click at [469, 178] on input "text" at bounding box center [427, 174] width 311 height 37
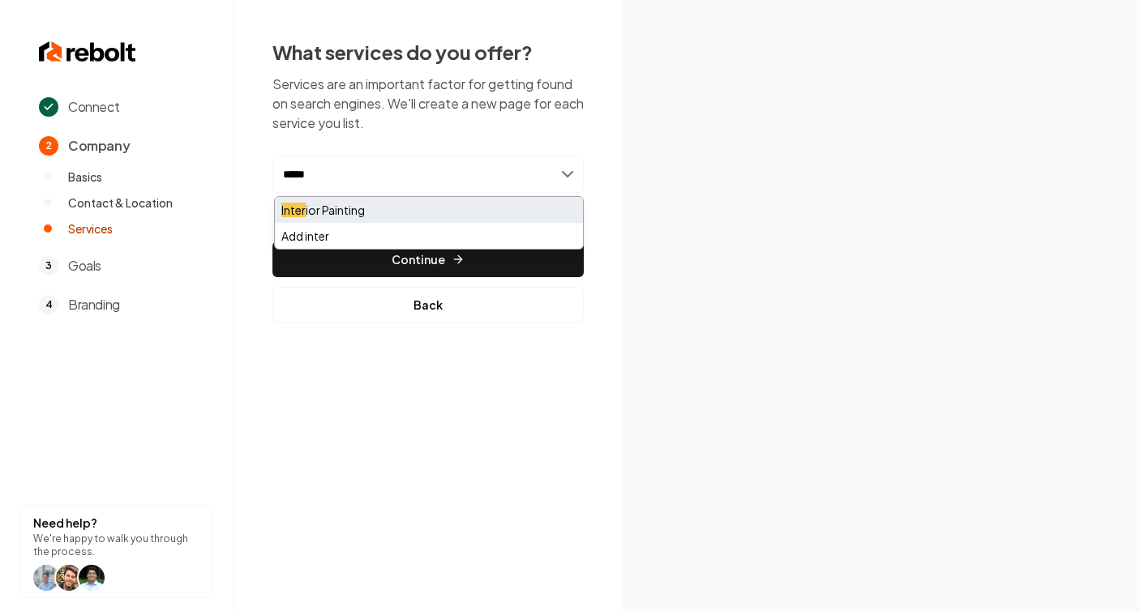
type input "*****"
click at [362, 211] on div "Inter ior Painting" at bounding box center [429, 210] width 308 height 26
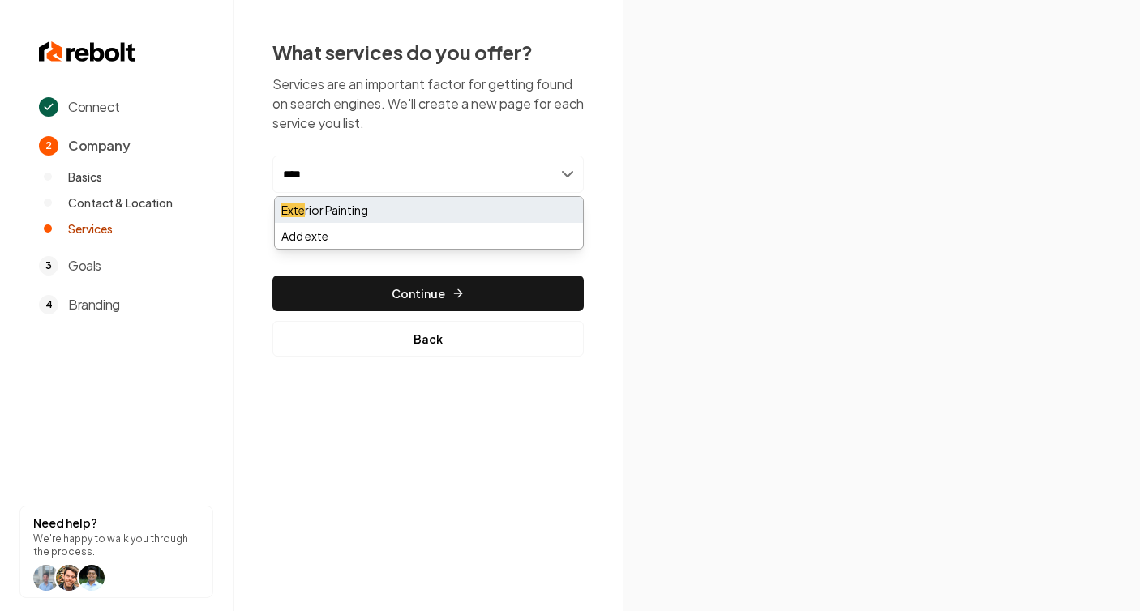
type input "****"
click at [379, 206] on div "Exte rior Painting" at bounding box center [429, 210] width 308 height 26
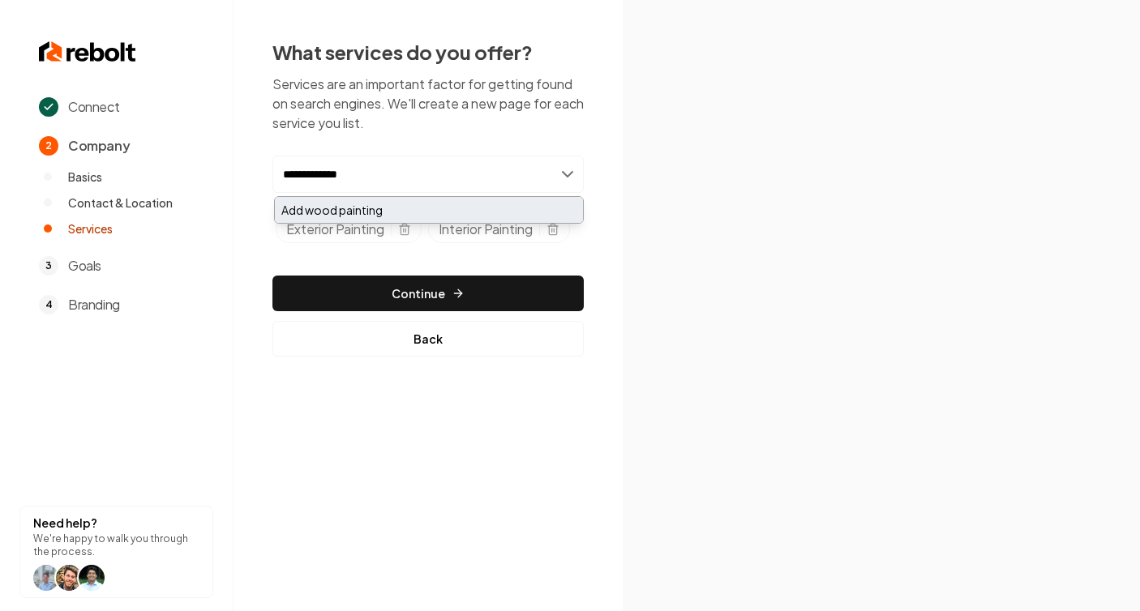
type input "**********"
click at [455, 207] on div "Add wood painting" at bounding box center [429, 210] width 308 height 26
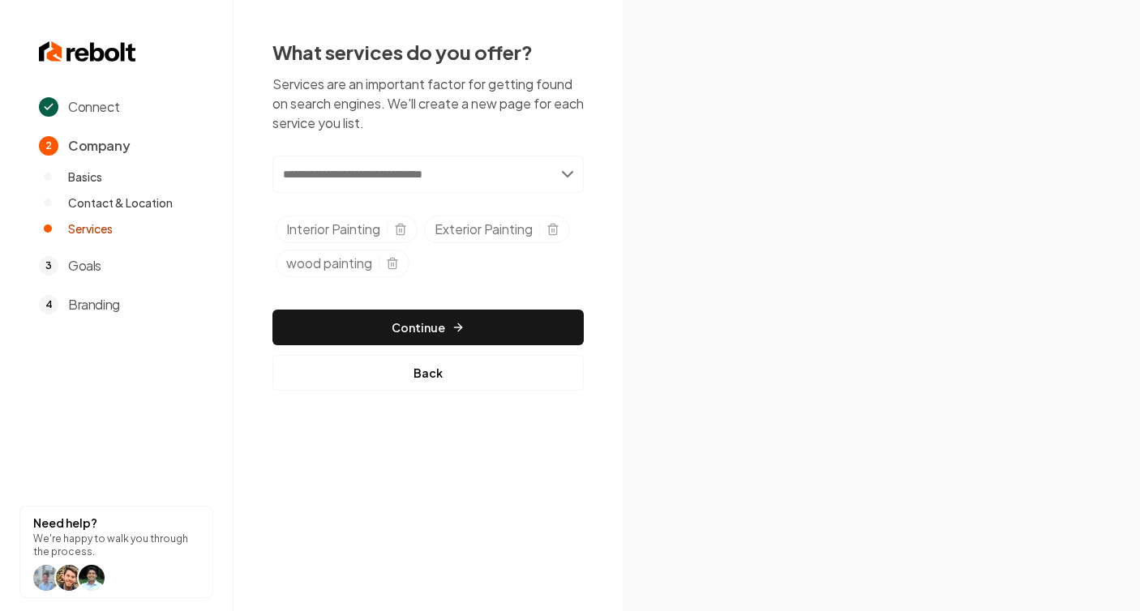
click at [297, 268] on span "wood painting" at bounding box center [329, 263] width 86 height 19
click at [392, 264] on line "Selected tags" at bounding box center [392, 264] width 0 height 3
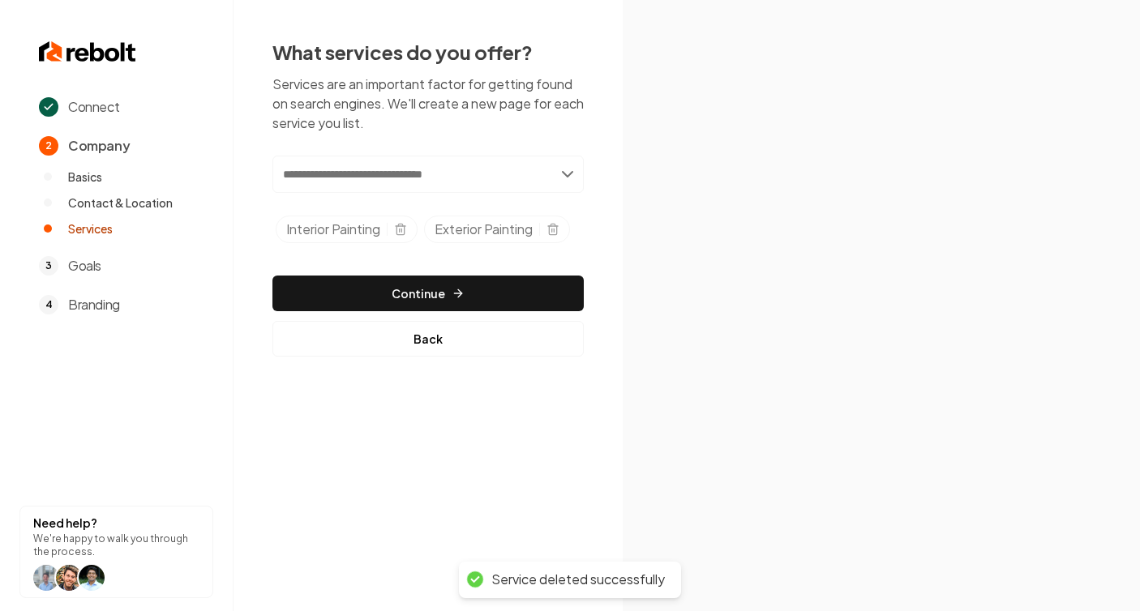
click at [366, 169] on input "text" at bounding box center [427, 174] width 311 height 37
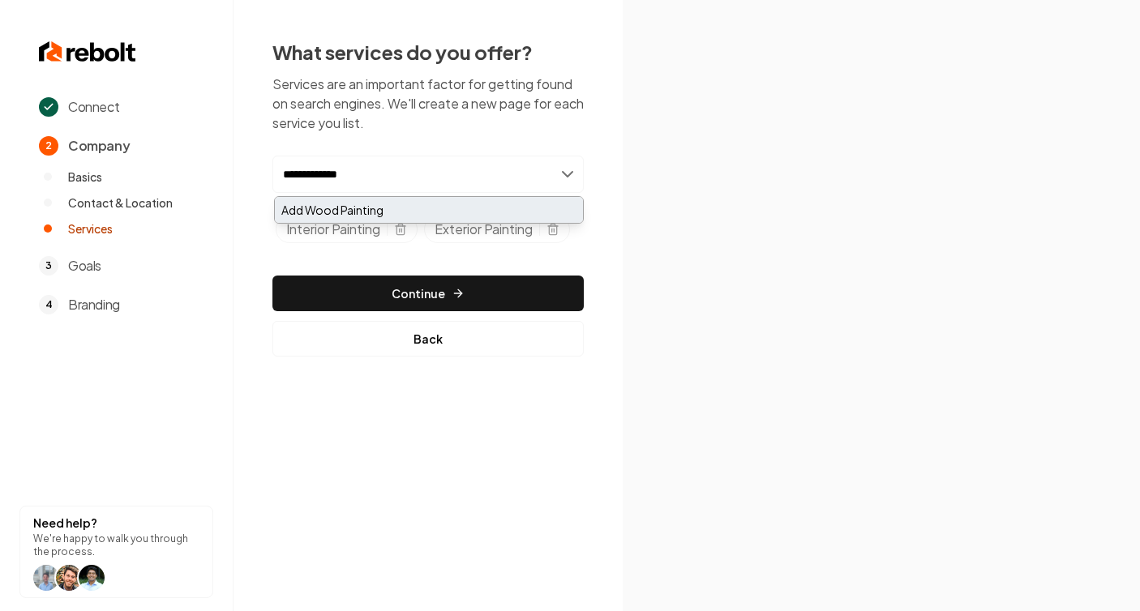
type input "**********"
click at [316, 212] on div "Add Wood Painting" at bounding box center [429, 210] width 308 height 26
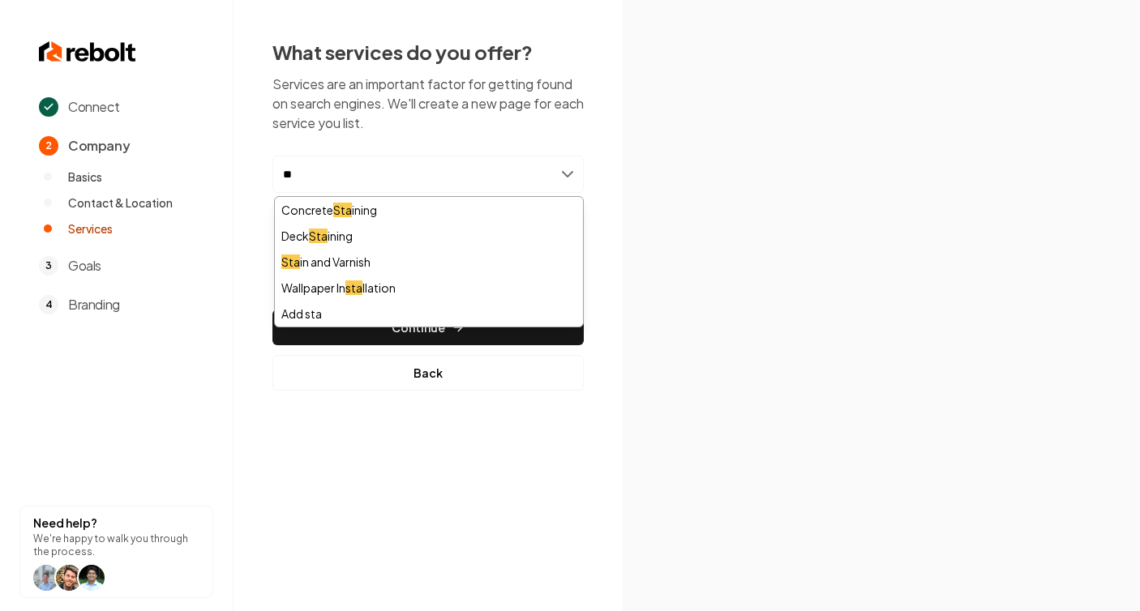
type input "*"
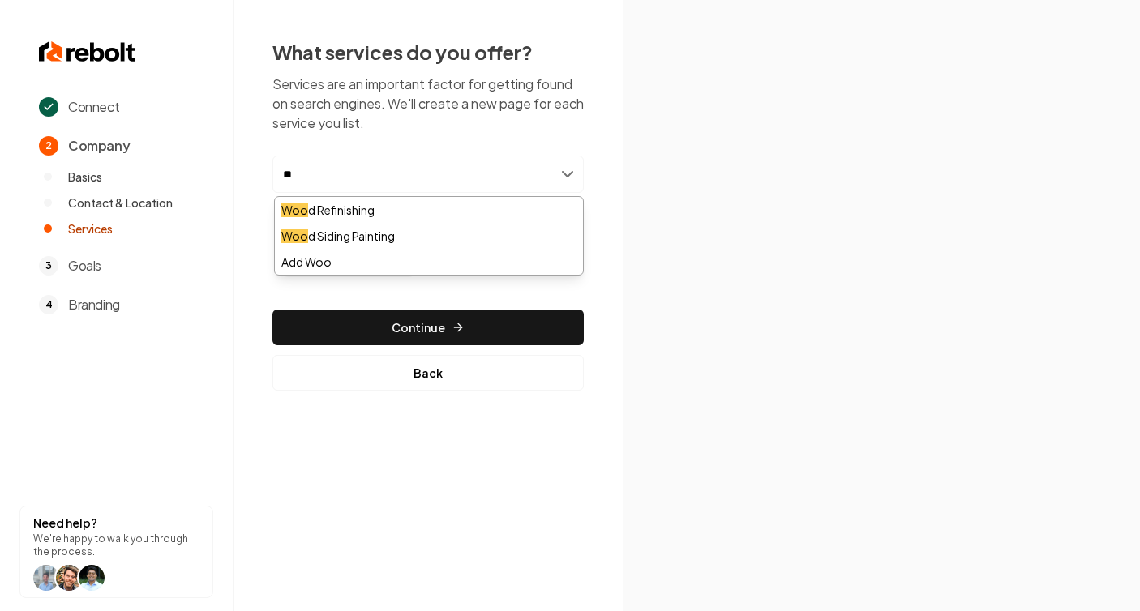
type input "*"
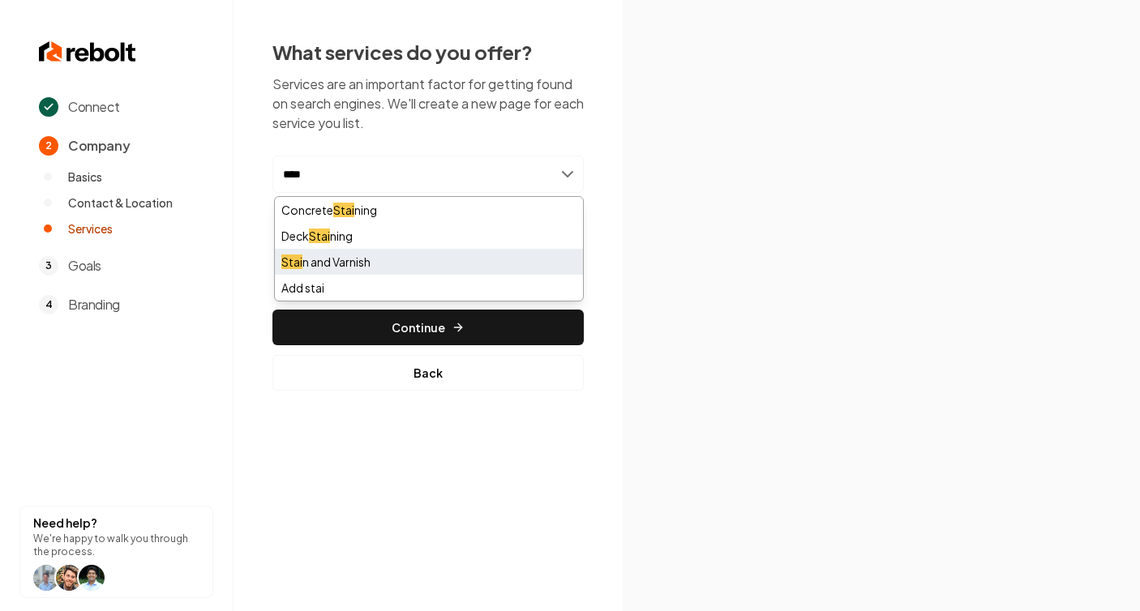
type input "****"
click at [331, 260] on div "Stai n and Varnish" at bounding box center [429, 262] width 308 height 26
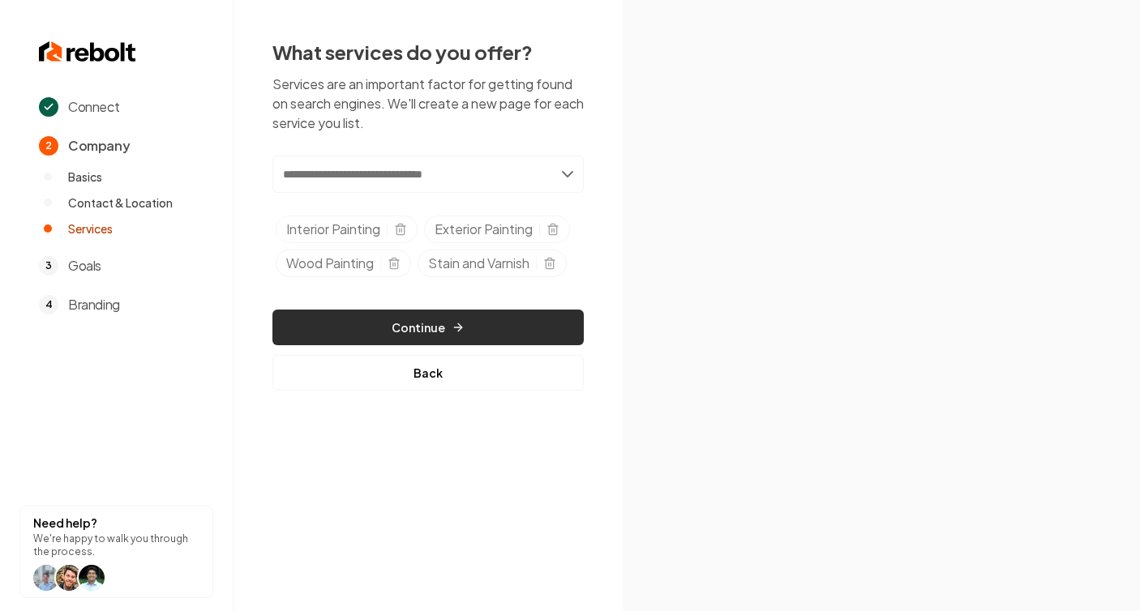
click at [564, 325] on button "Continue" at bounding box center [427, 328] width 311 height 36
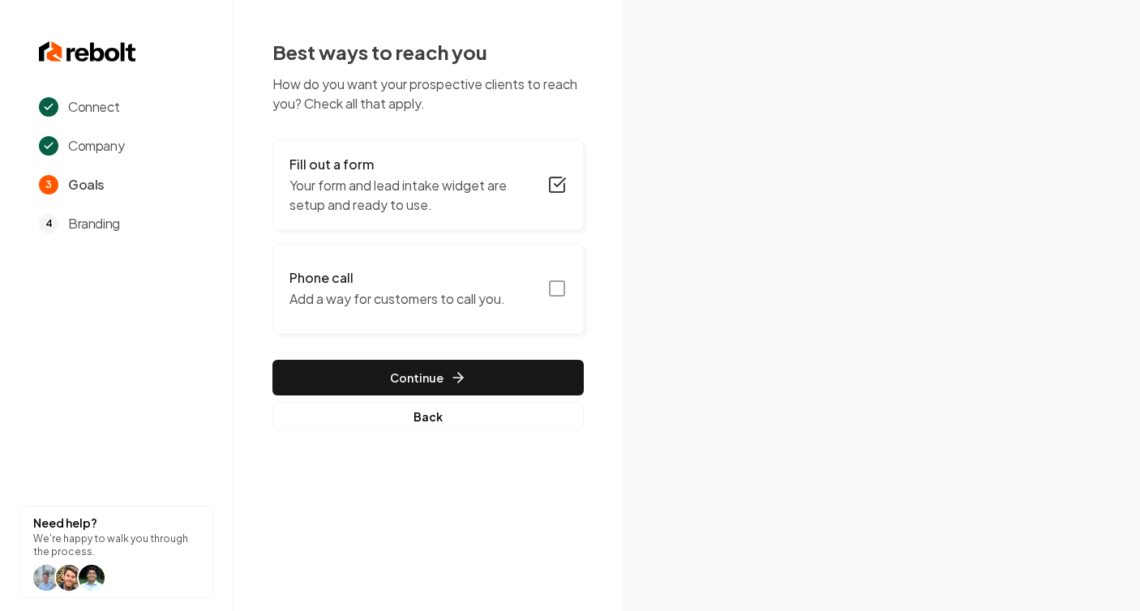
click at [558, 294] on icon "button" at bounding box center [556, 288] width 19 height 19
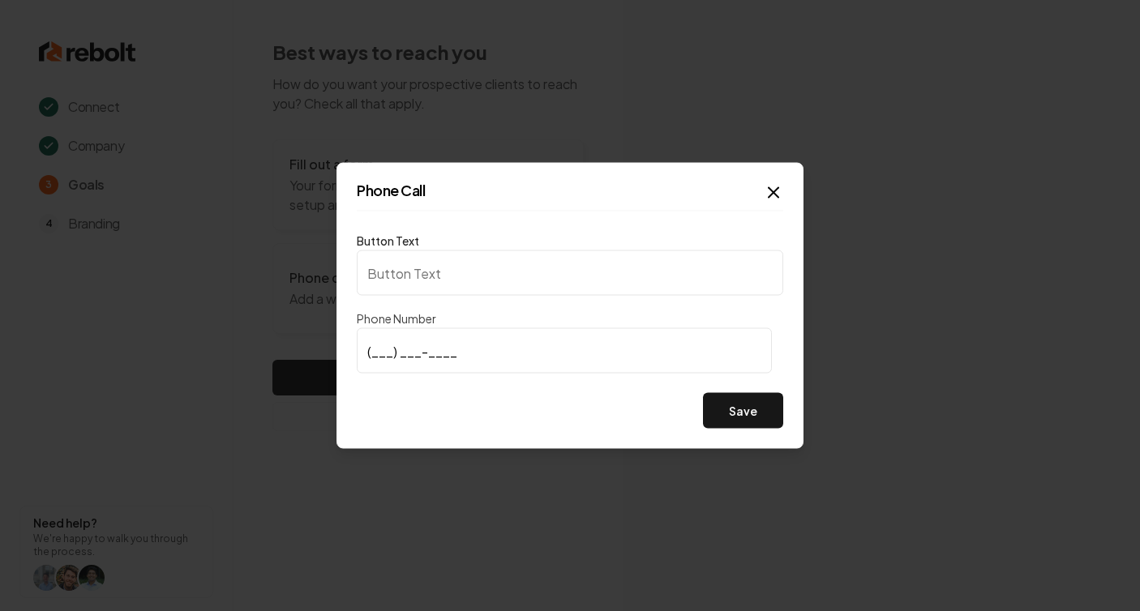
type input "Call us"
type input "[PHONE_NUMBER]"
type input "Call Us Now"
click at [765, 414] on button "Save" at bounding box center [743, 411] width 80 height 36
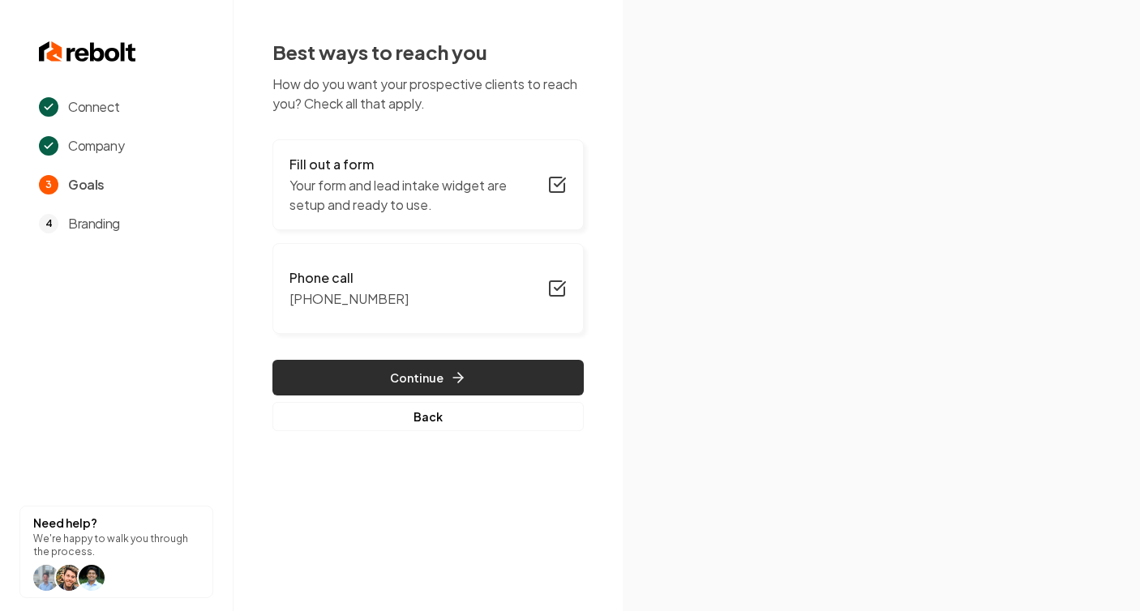
click at [512, 379] on button "Continue" at bounding box center [427, 378] width 311 height 36
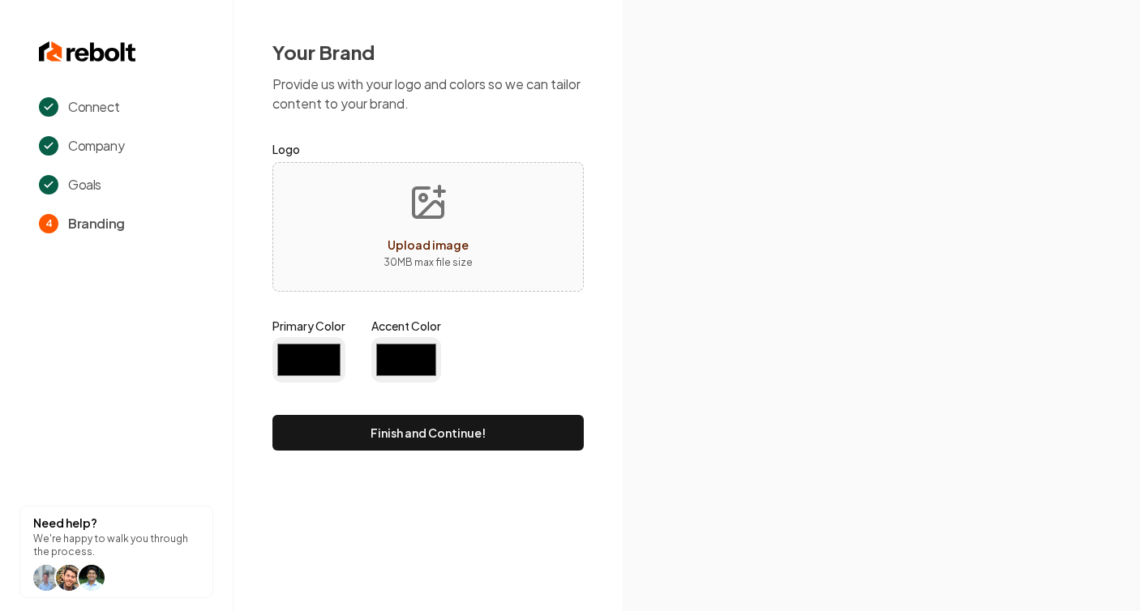
type input "#194d33"
type input "#70be00"
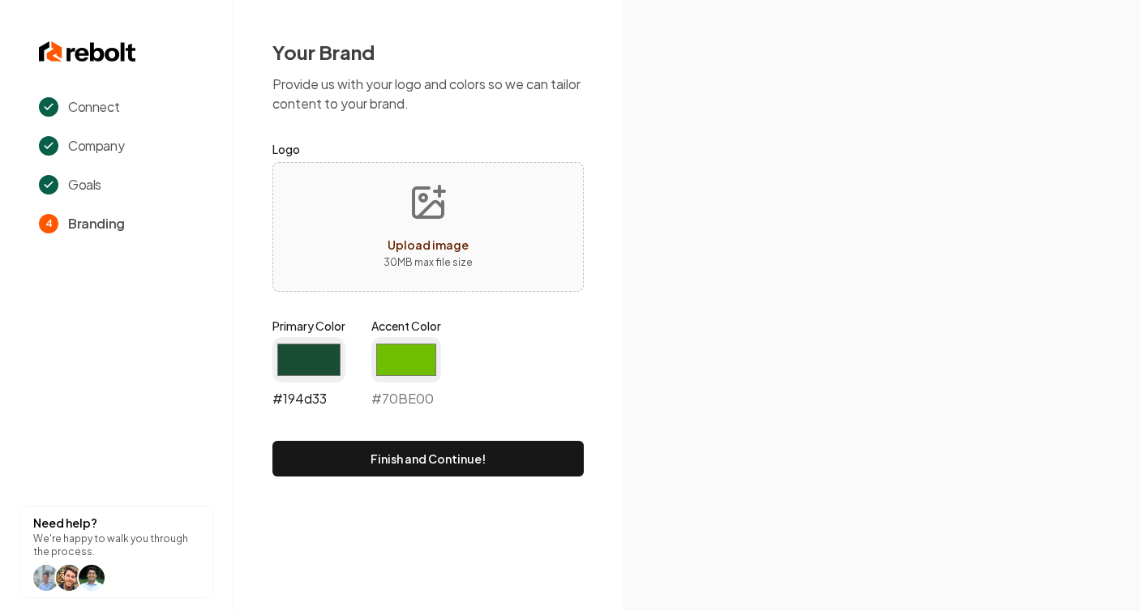
click at [315, 361] on input "#194d33" at bounding box center [308, 359] width 73 height 45
type input "#1688c6"
click at [400, 362] on input "#70be00" at bounding box center [406, 359] width 70 height 45
type input "#ffffff"
click at [780, 332] on rect at bounding box center [968, 390] width 440 height 499
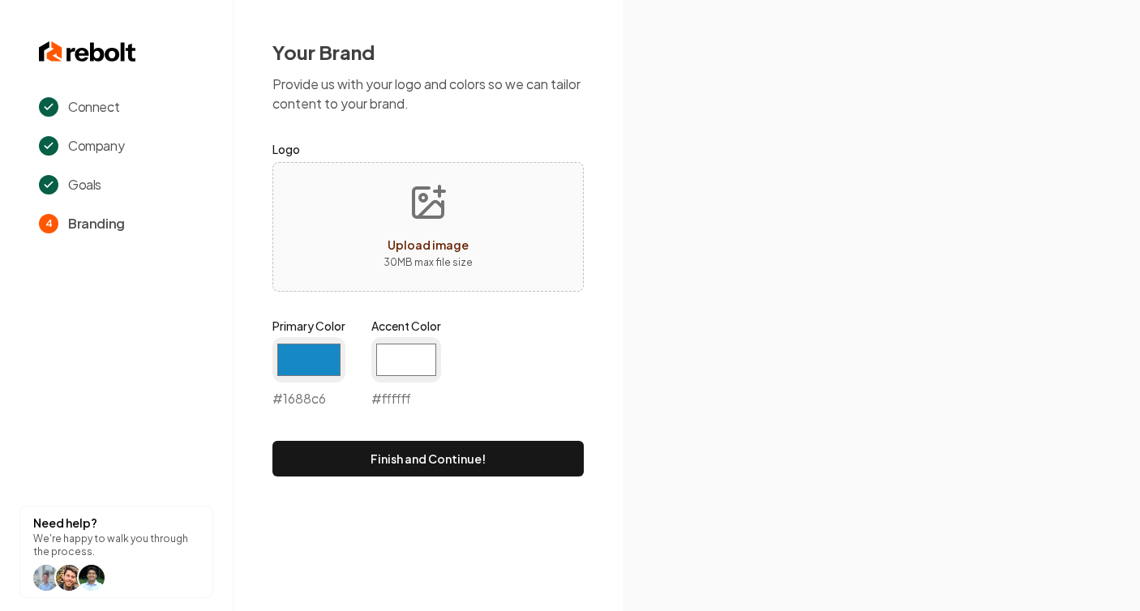
click at [406, 218] on button "Upload image 30 MB max file size" at bounding box center [428, 227] width 115 height 114
type input "**********"
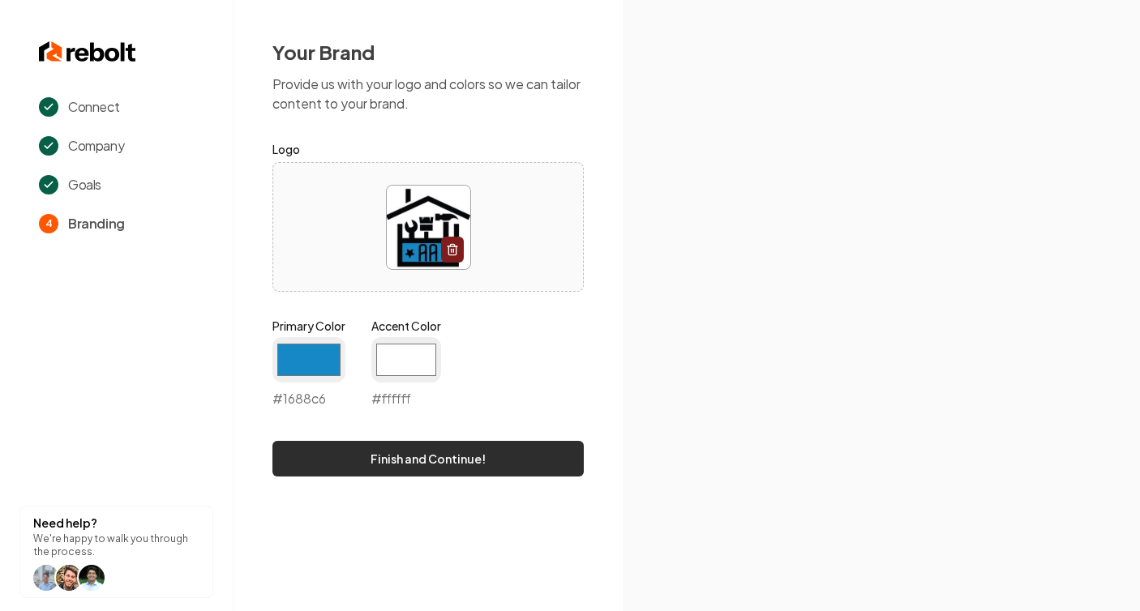
click at [549, 459] on button "Finish and Continue!" at bounding box center [427, 459] width 311 height 36
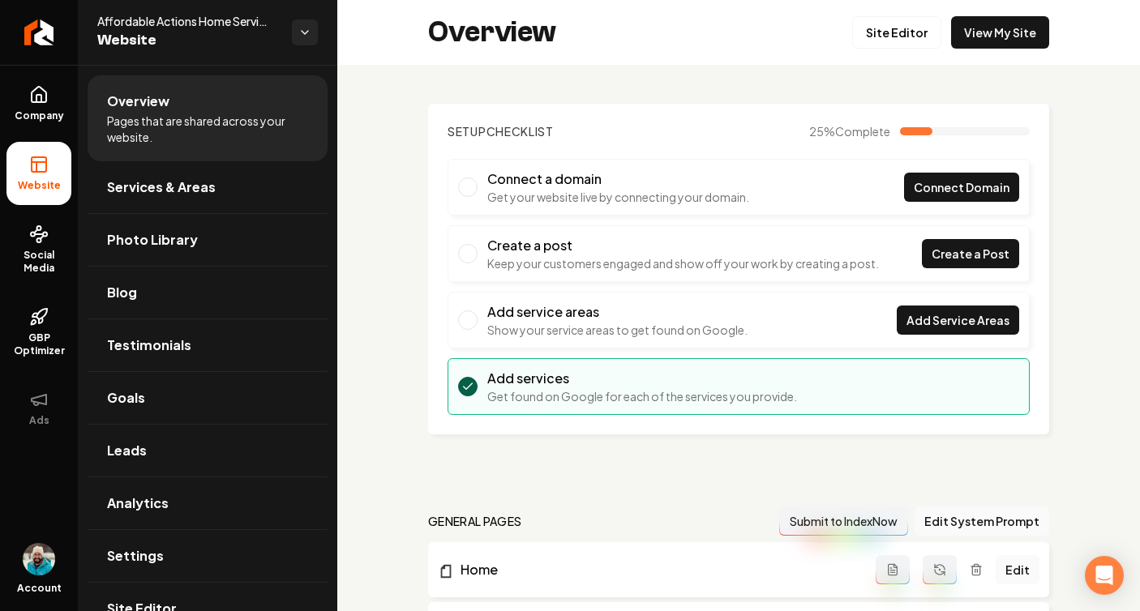
click at [1112, 63] on div "Overview Site Editor View My Site" at bounding box center [738, 32] width 803 height 65
click at [1023, 33] on link "View My Site" at bounding box center [1000, 32] width 98 height 32
click at [45, 30] on icon "Return to dashboard" at bounding box center [39, 32] width 26 height 26
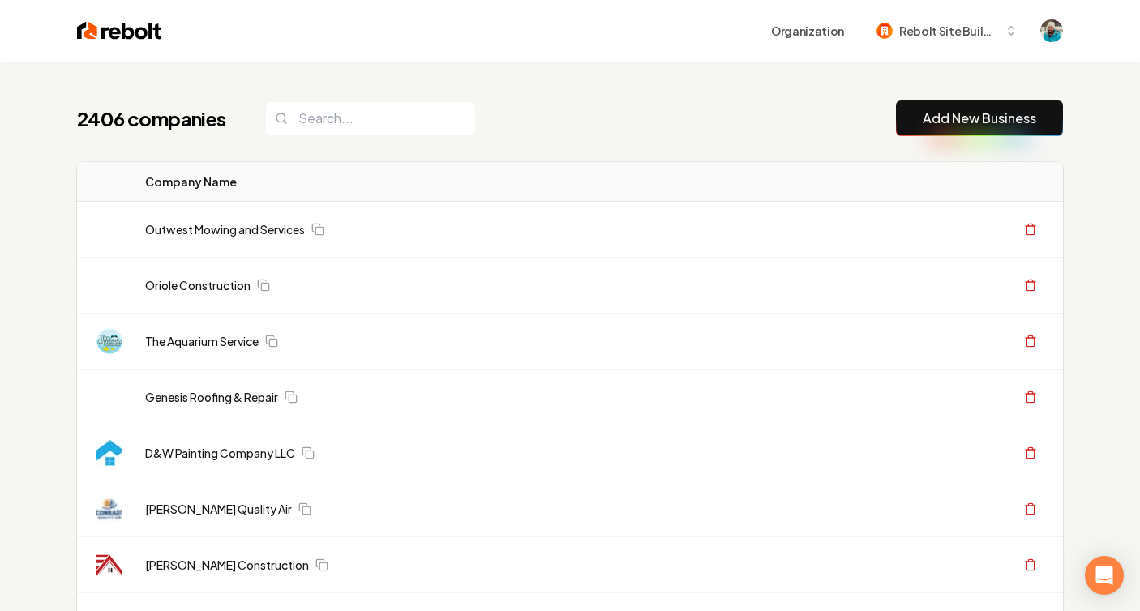
click at [1015, 119] on link "Add New Business" at bounding box center [980, 118] width 114 height 19
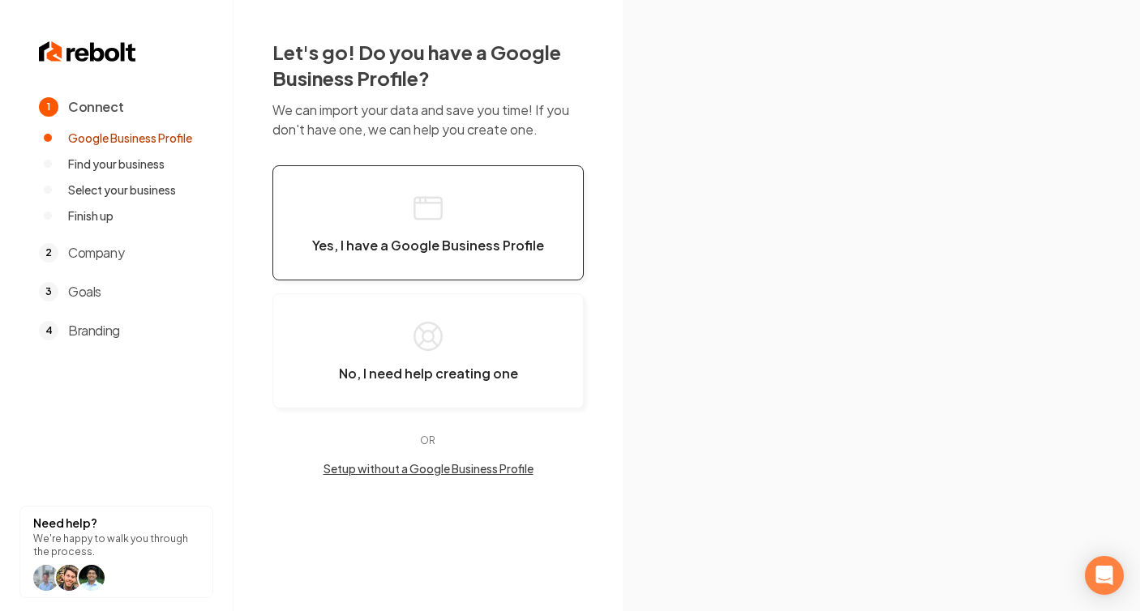
click at [442, 221] on icon "button" at bounding box center [428, 208] width 32 height 32
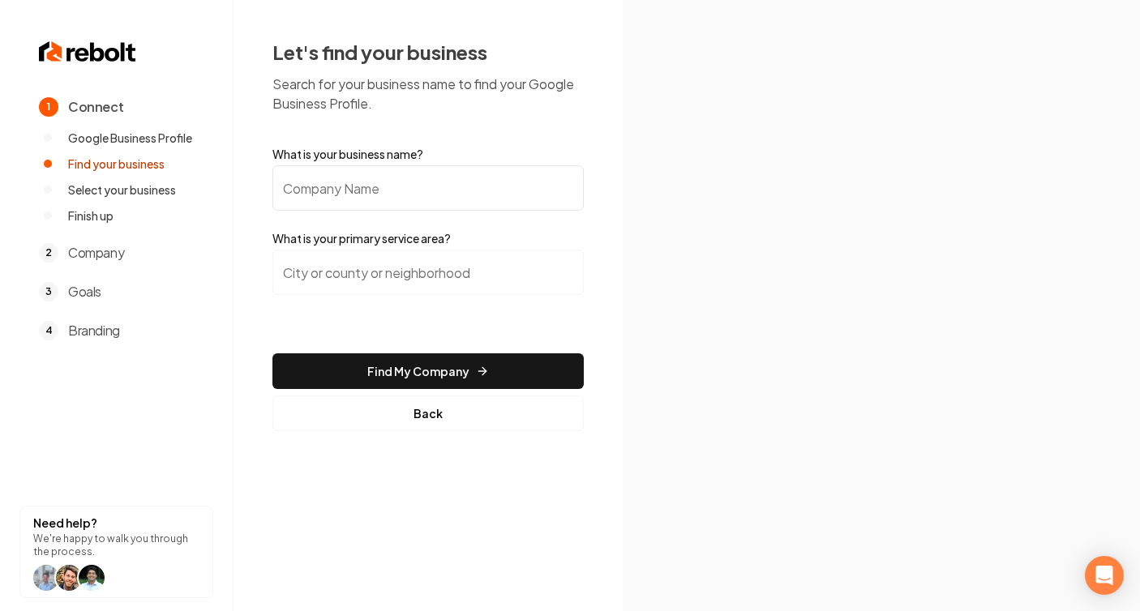
click at [361, 191] on input "What is your business name?" at bounding box center [427, 187] width 311 height 45
paste input "WBS Lawn Service"
type input "WBS Lawn Service"
click at [363, 274] on input "search" at bounding box center [427, 272] width 311 height 45
paste input "Westerville, State: OH"
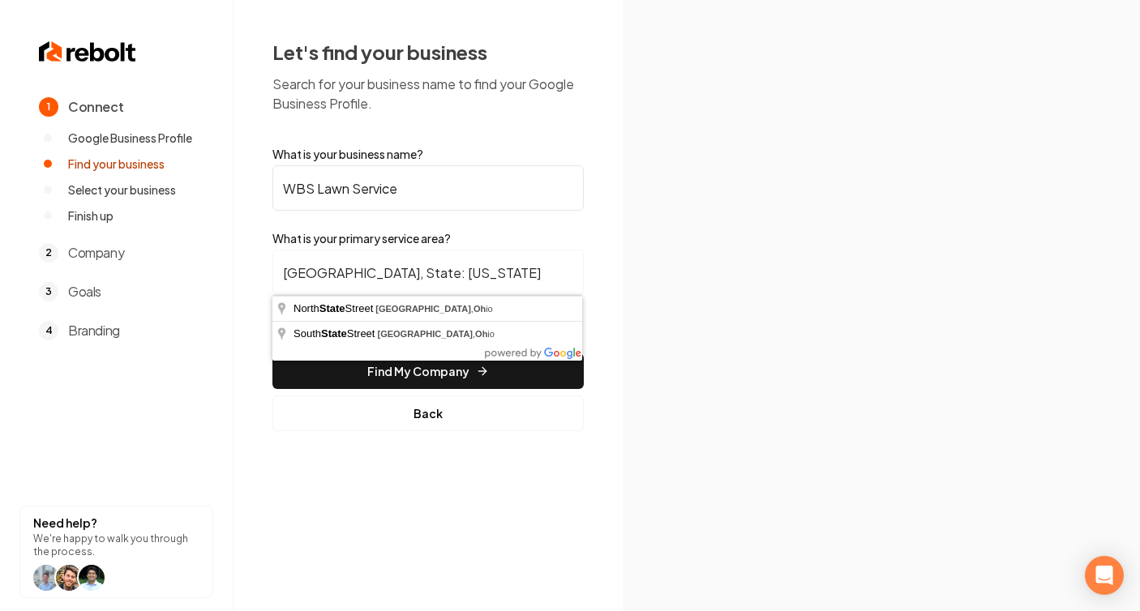
click at [394, 270] on input "Westerville, State: OH" at bounding box center [427, 272] width 311 height 45
type input "North State Street, Westerville, Ohio"
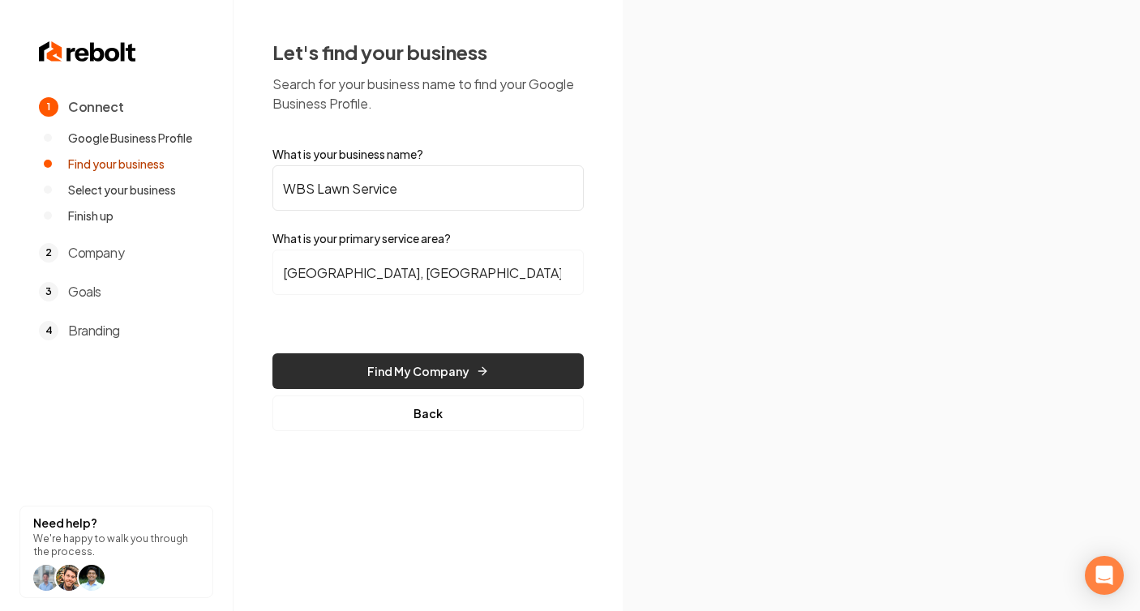
click at [392, 369] on button "Find My Company" at bounding box center [427, 372] width 311 height 36
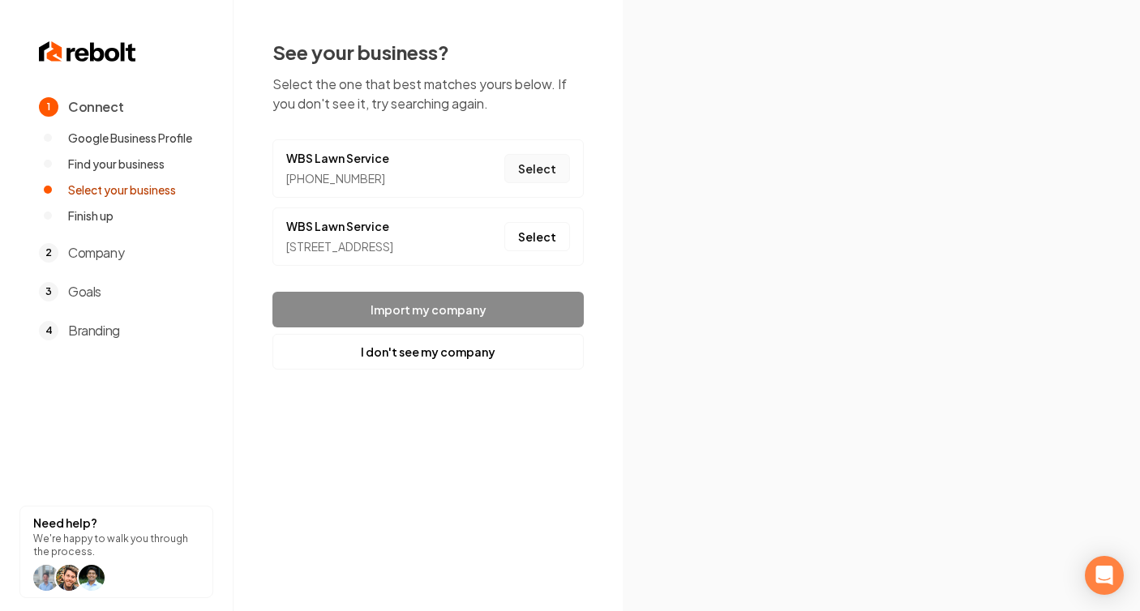
click at [542, 170] on button "Select" at bounding box center [537, 168] width 66 height 29
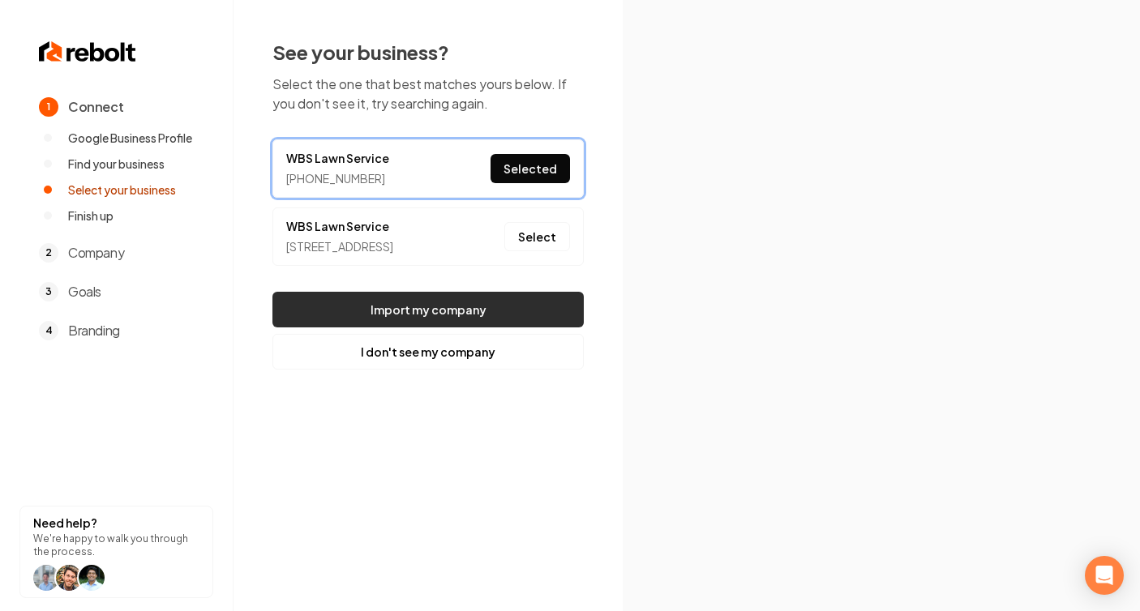
click at [545, 324] on button "Import my company" at bounding box center [427, 310] width 311 height 36
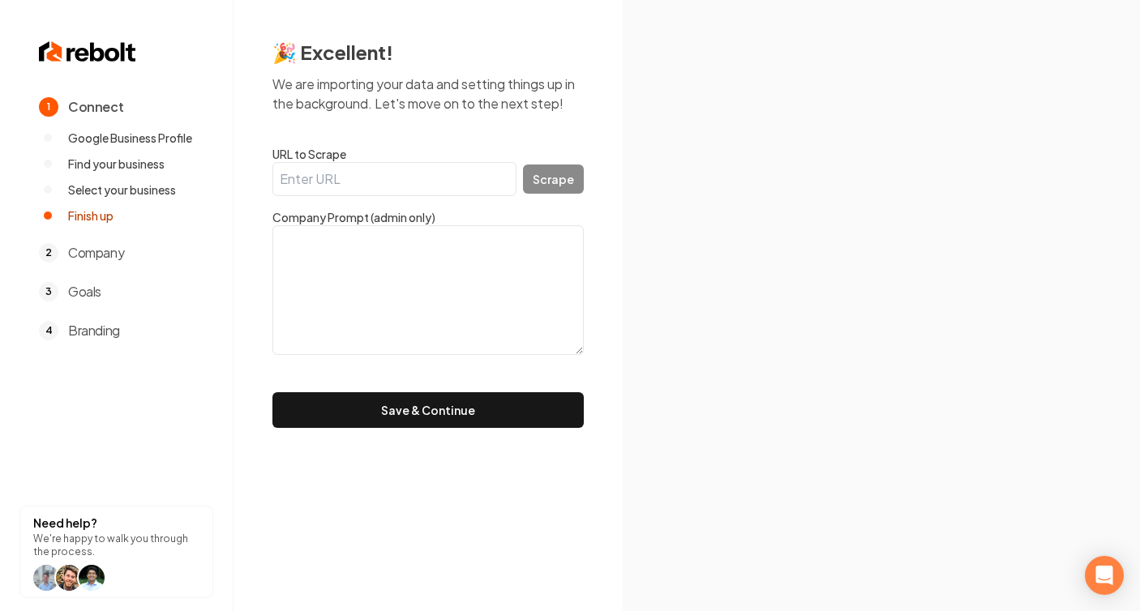
click at [348, 181] on input "URL to Scrape" at bounding box center [394, 179] width 244 height 34
paste input "https://www.wbslawnservice.com/"
type input "https://www.wbslawnservice.com/"
click at [540, 181] on button "Scrape" at bounding box center [553, 179] width 61 height 29
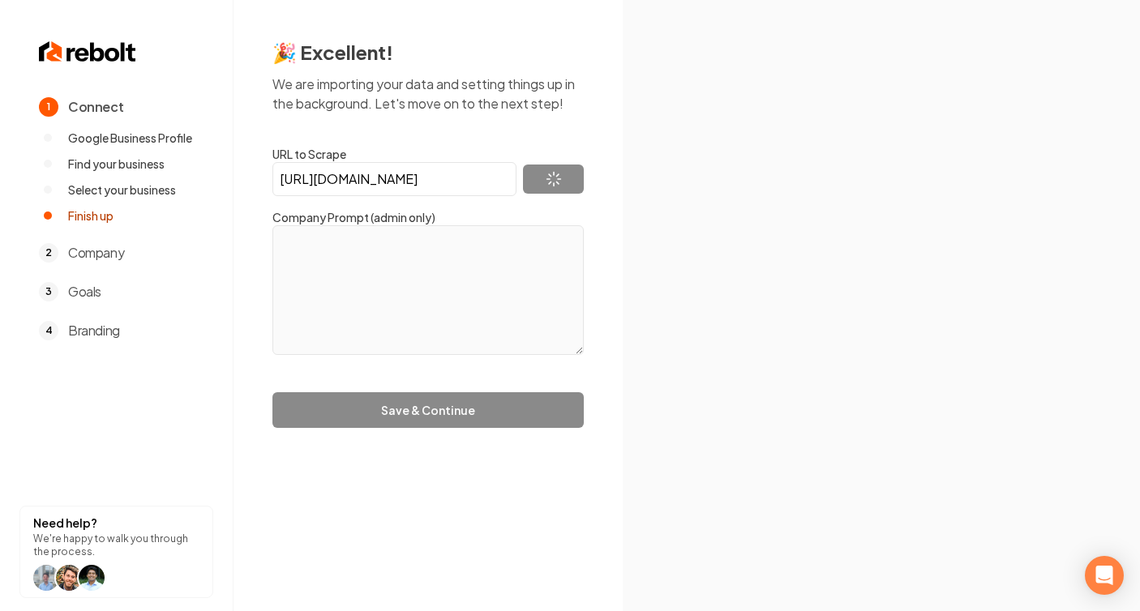
type textarea "Keeping Central Ohio Homes & Businesses Beautiful We are Worthington’s premier …"
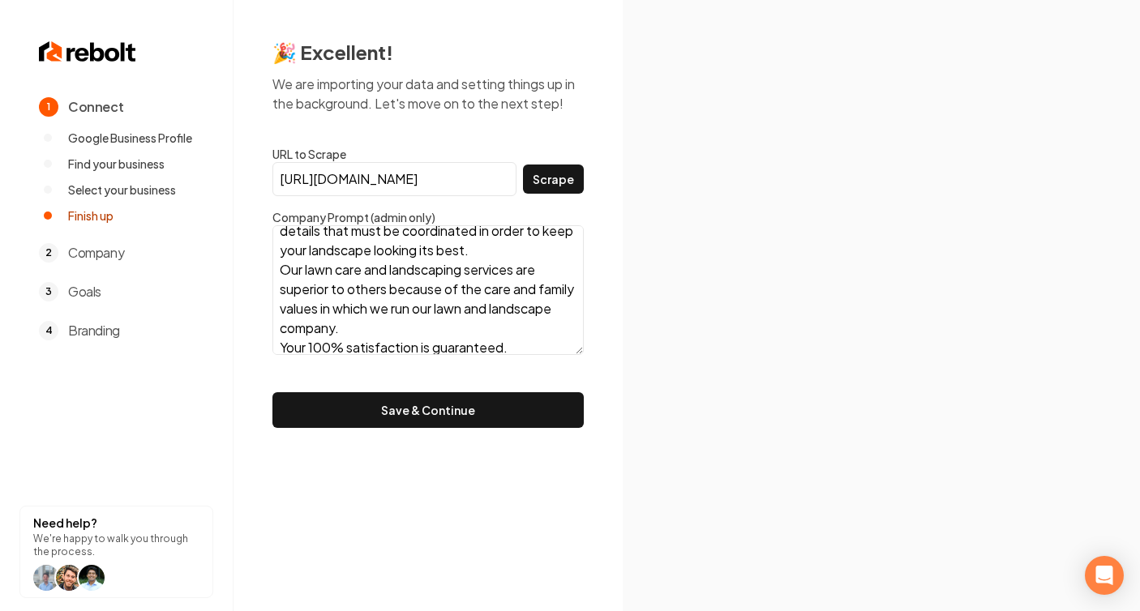
scroll to position [274, 0]
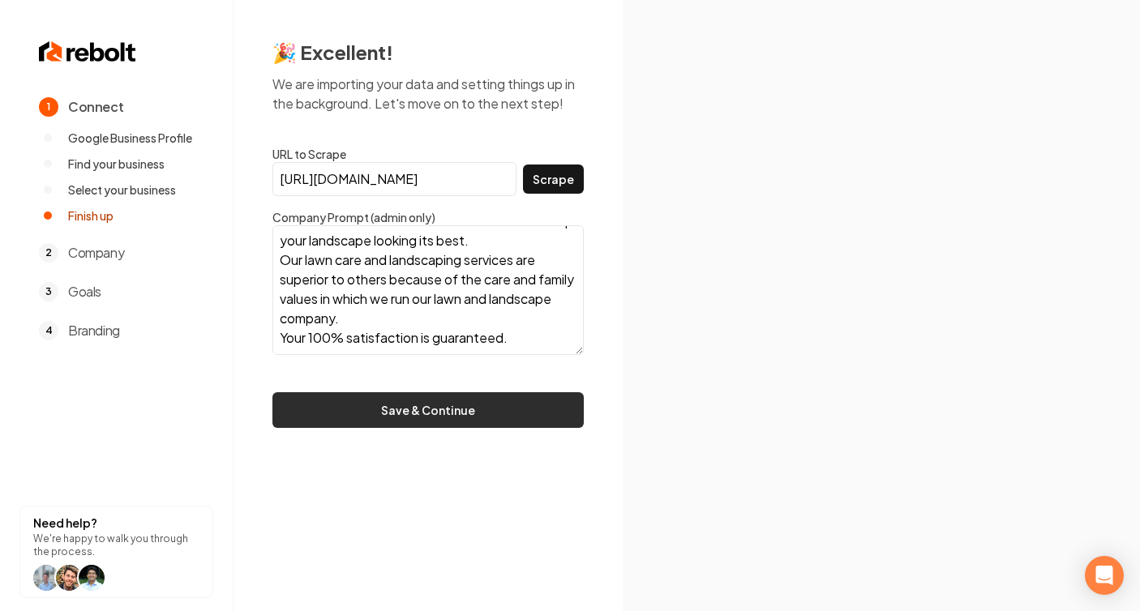
click at [525, 401] on button "Save & Continue" at bounding box center [427, 410] width 311 height 36
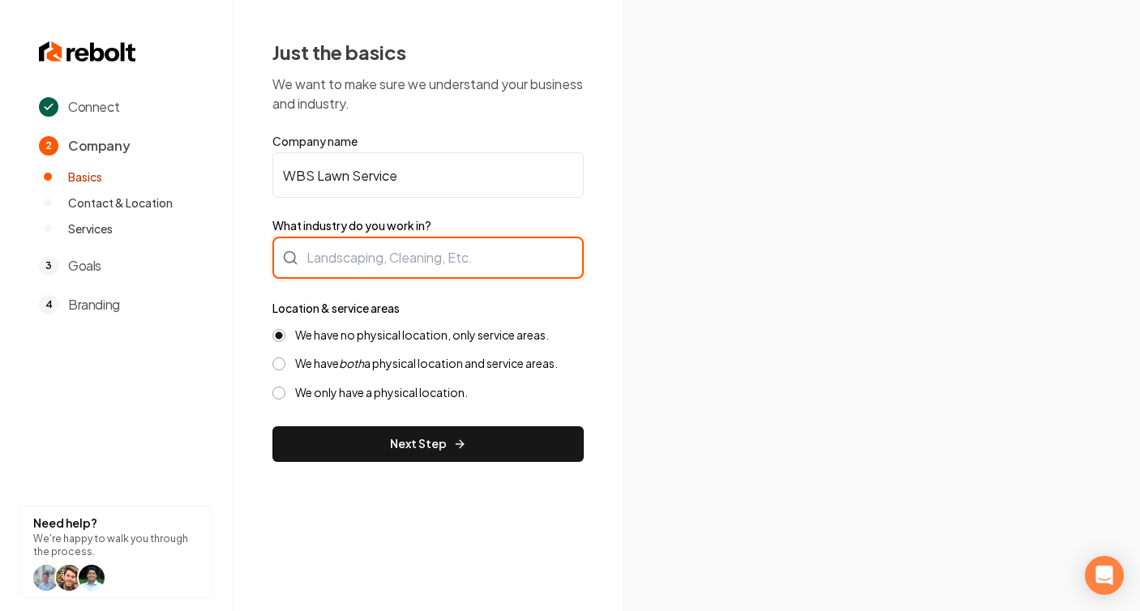
click at [361, 258] on div at bounding box center [427, 258] width 311 height 42
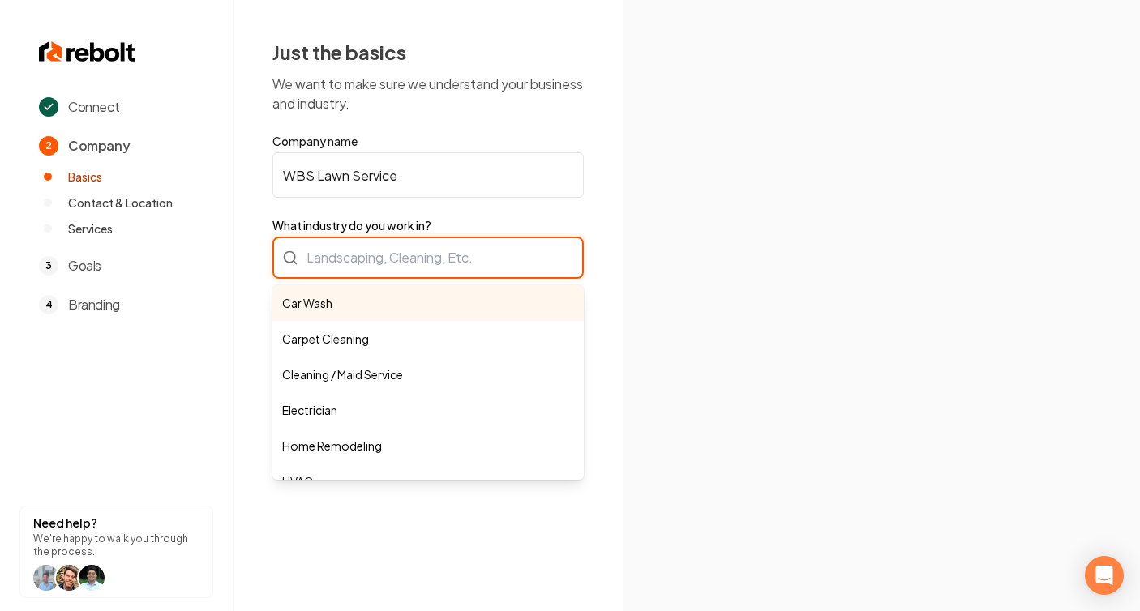
paste input "lawn maintenance"
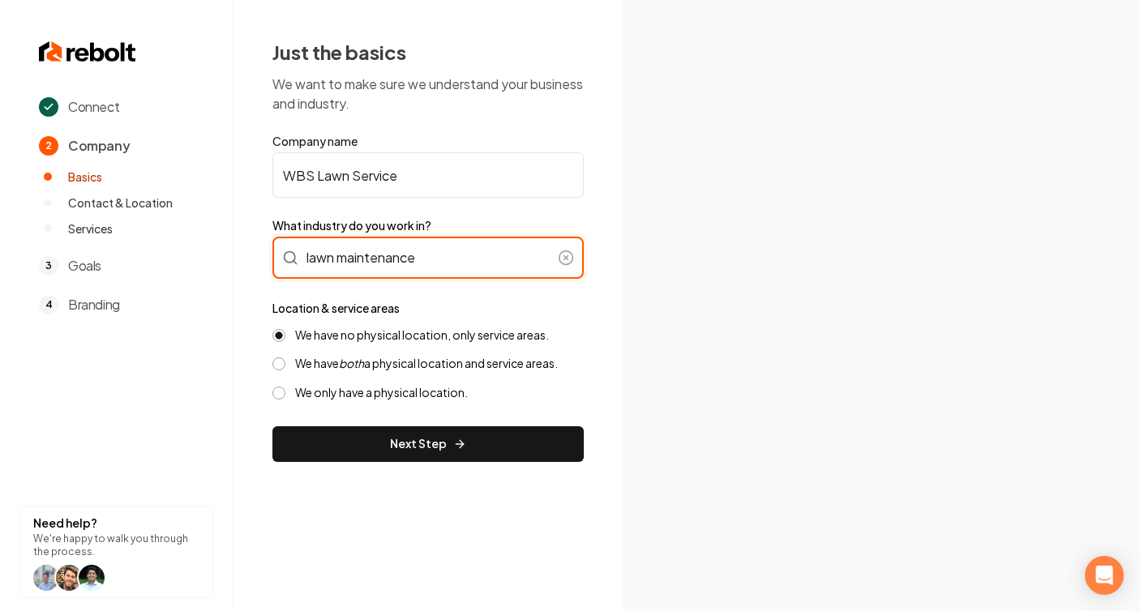
drag, startPoint x: 434, startPoint y: 259, endPoint x: 272, endPoint y: 254, distance: 162.2
click at [272, 254] on input "lawn maintenance" at bounding box center [427, 258] width 311 height 42
paste input "lawn maintenance"
click at [428, 261] on input "Weekly Lown lawn maintenance" at bounding box center [427, 258] width 311 height 42
drag, startPoint x: 477, startPoint y: 259, endPoint x: 257, endPoint y: 255, distance: 219.8
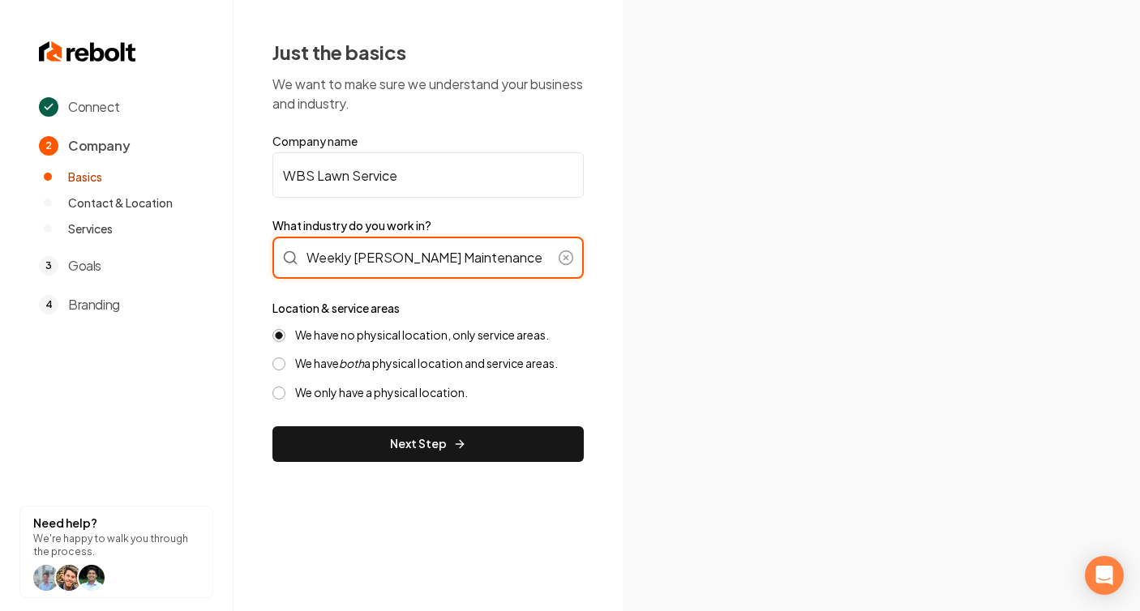
click at [257, 255] on div "Just the basics We want to make sure we understand your business and industry. …" at bounding box center [428, 250] width 389 height 501
type input "Lawn Service"
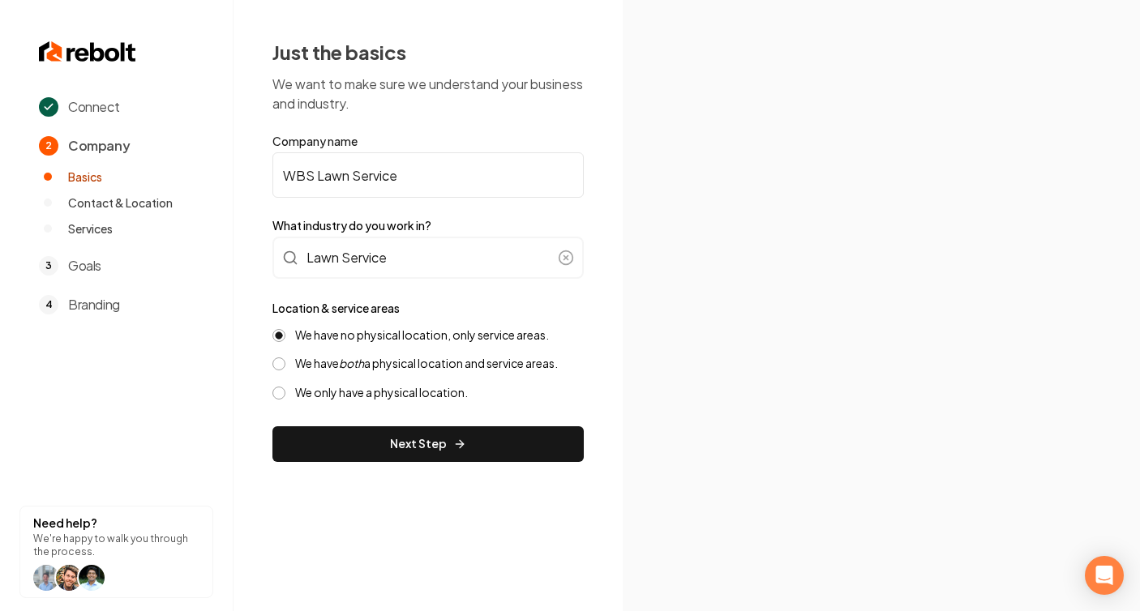
click at [671, 302] on img at bounding box center [881, 306] width 431 height 231
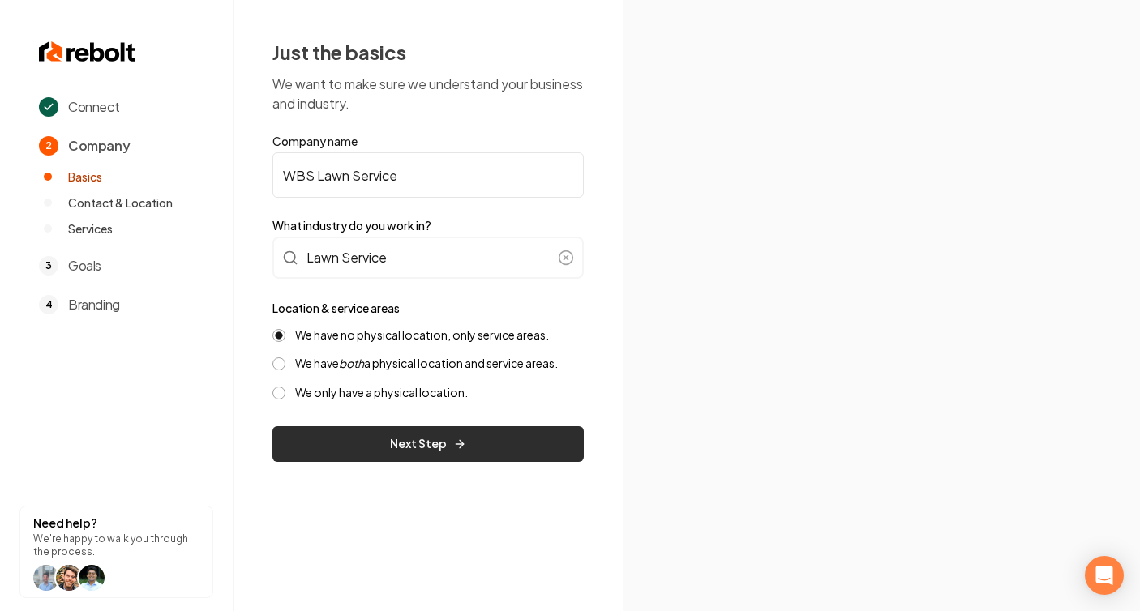
click at [536, 435] on button "Next Step" at bounding box center [427, 445] width 311 height 36
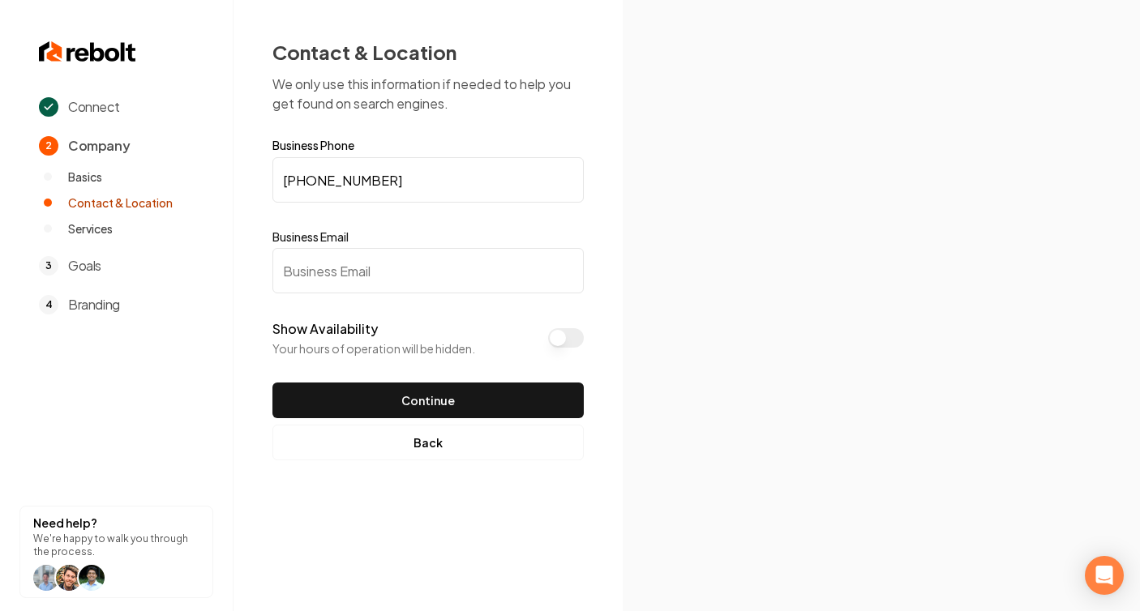
click at [381, 276] on input "Business Email" at bounding box center [427, 270] width 311 height 45
paste input "Wbslawn@gmail.com"
click at [296, 271] on input "Wbslawn@gmail.com" at bounding box center [427, 270] width 311 height 45
type input "wbslawn@gmail.com"
click at [701, 219] on img at bounding box center [881, 306] width 431 height 231
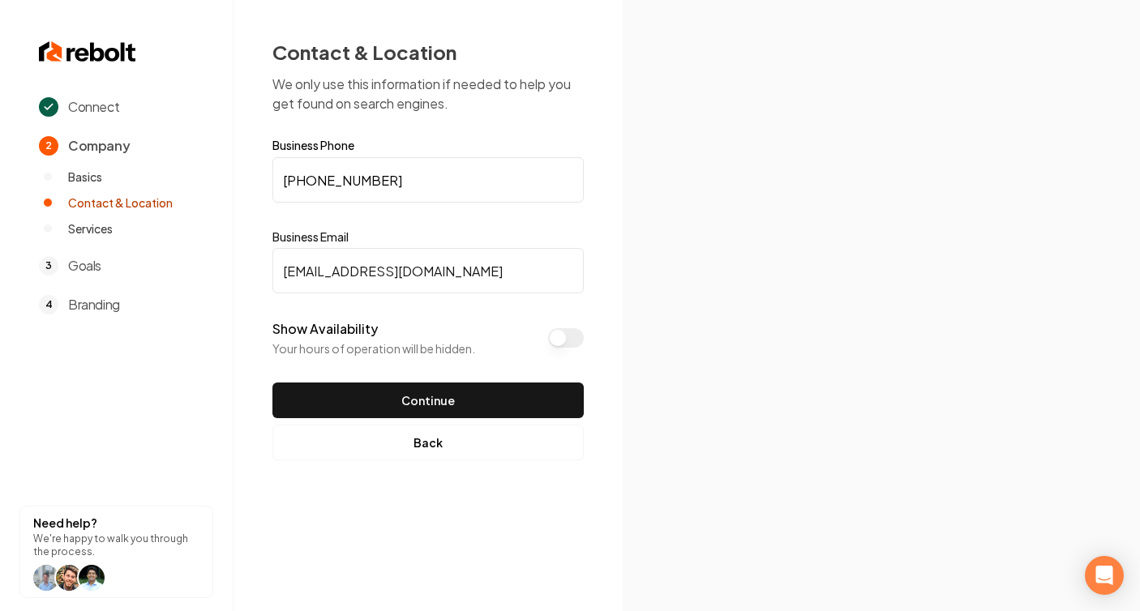
click at [585, 339] on div "Contact & Location We only use this information if needed to help you get found…" at bounding box center [428, 249] width 389 height 499
click at [569, 338] on button "Show Availability" at bounding box center [566, 337] width 36 height 19
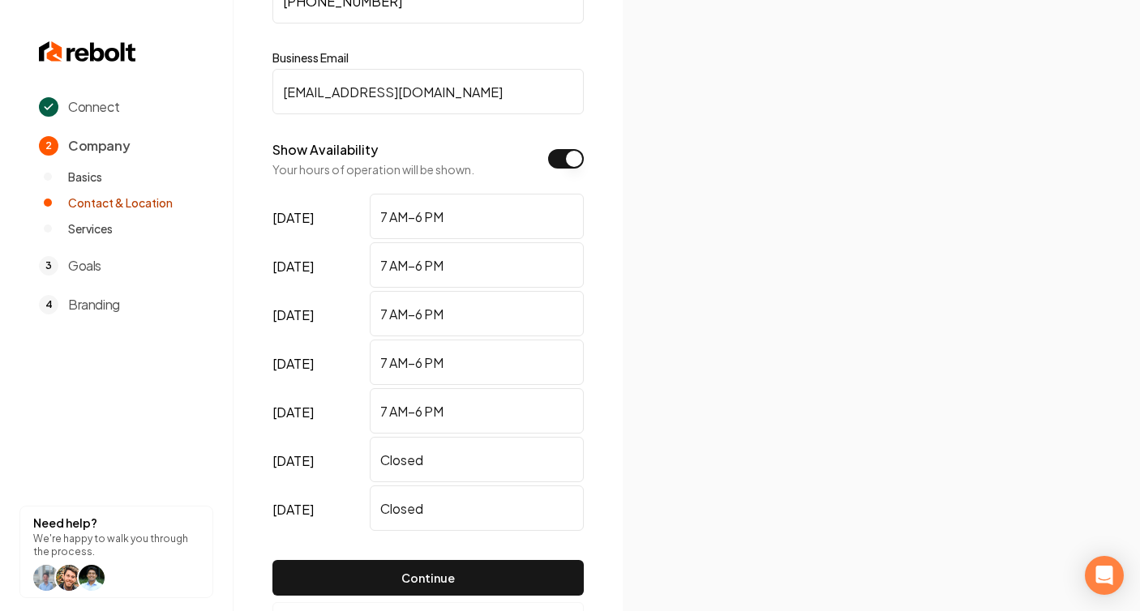
scroll to position [182, 0]
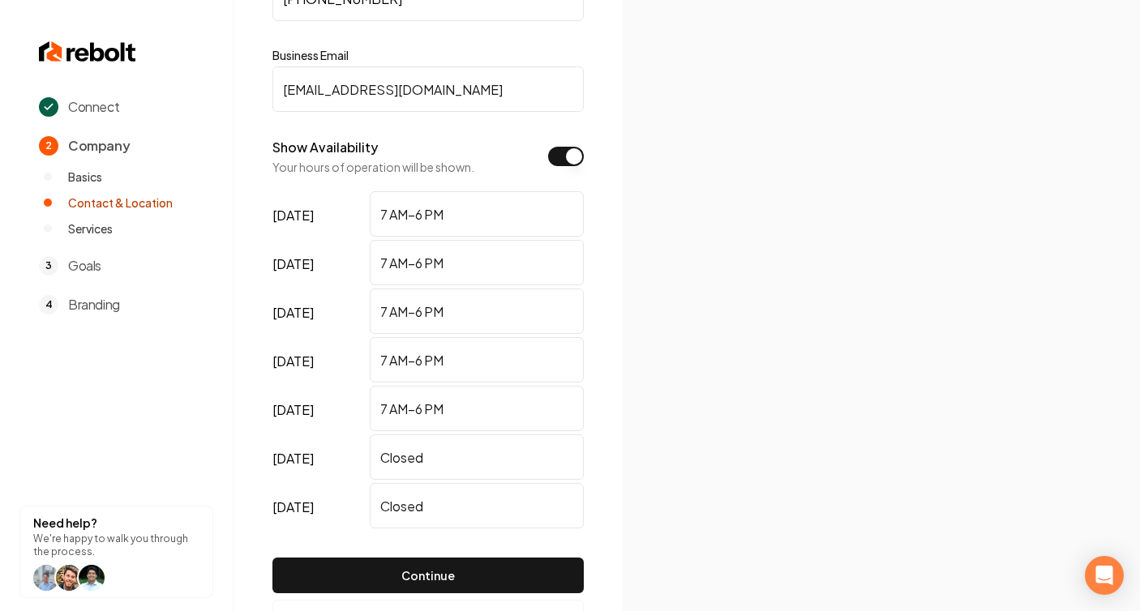
click at [474, 211] on input "7 AM–6 PM" at bounding box center [477, 213] width 214 height 45
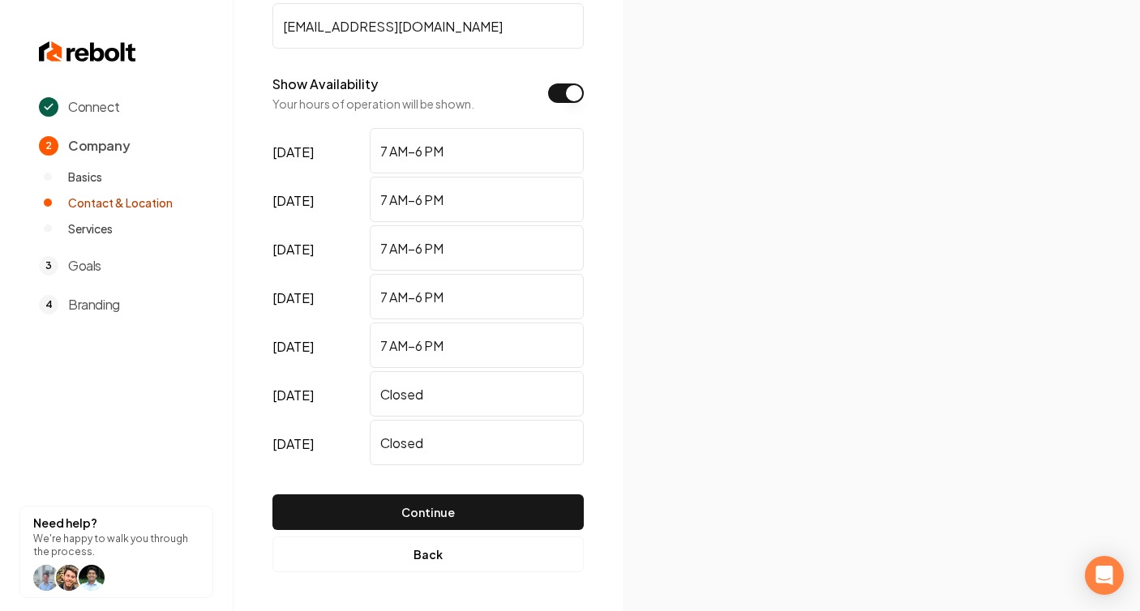
click at [466, 153] on input "7 AM–6 PM" at bounding box center [477, 150] width 214 height 45
paste input "24/7"
type input "24/7"
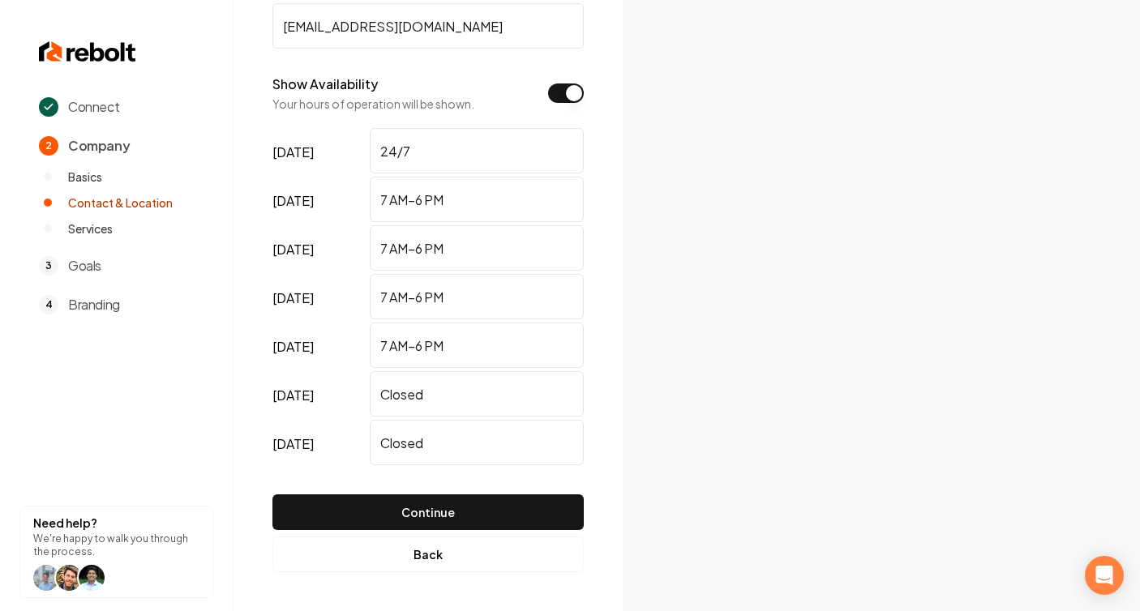
click at [458, 202] on input "7 AM–6 PM" at bounding box center [477, 199] width 214 height 45
paste input "24/7"
type input "24/7"
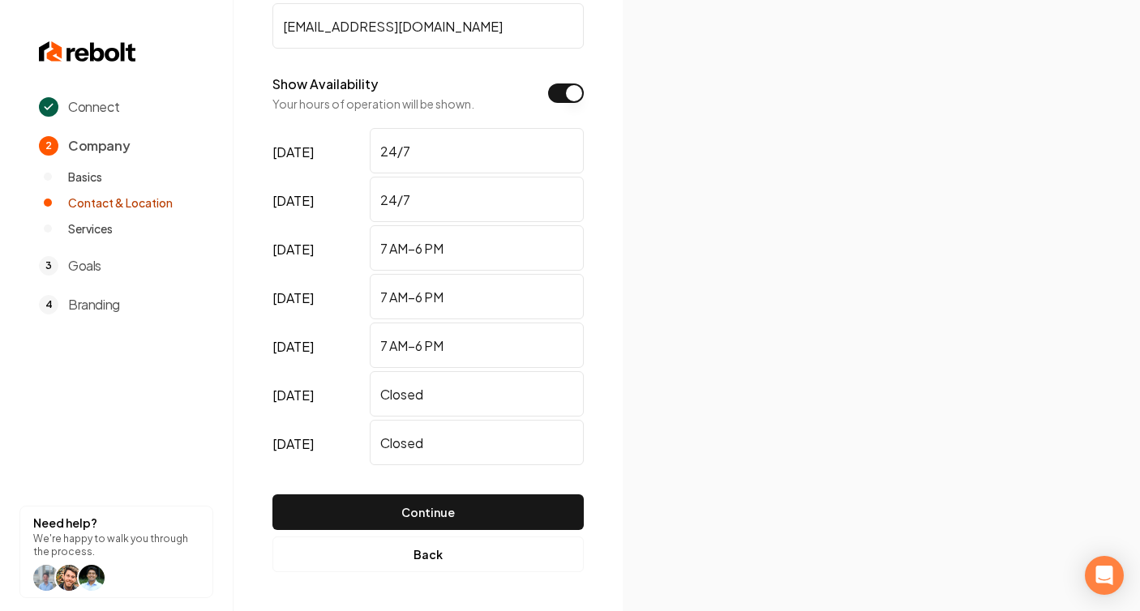
click at [478, 251] on input "7 AM–6 PM" at bounding box center [477, 247] width 214 height 45
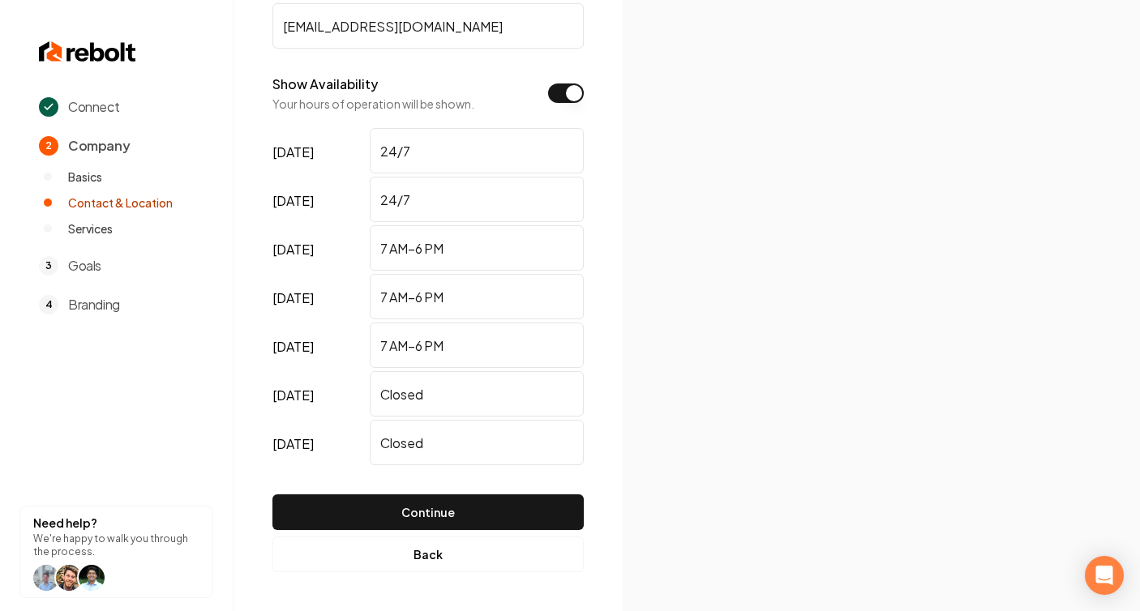
click at [478, 251] on input "7 AM–6 PM" at bounding box center [477, 247] width 214 height 45
paste input "24/7"
type input "24/7"
click at [476, 303] on input "7 AM–6 PM" at bounding box center [477, 296] width 214 height 45
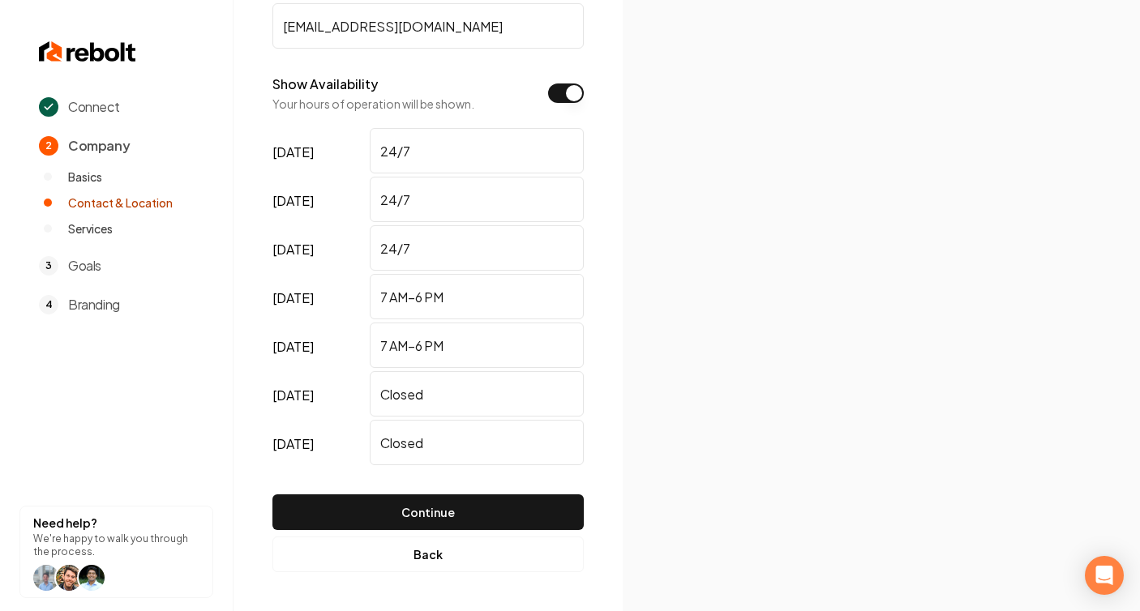
click at [476, 303] on input "7 AM–6 PM" at bounding box center [477, 296] width 214 height 45
paste input "24/7"
type input "24/7"
click at [547, 95] on div "Show Availability Your hours of operation will be shown." at bounding box center [427, 93] width 311 height 37
click at [567, 94] on button "Show Availability" at bounding box center [566, 93] width 36 height 19
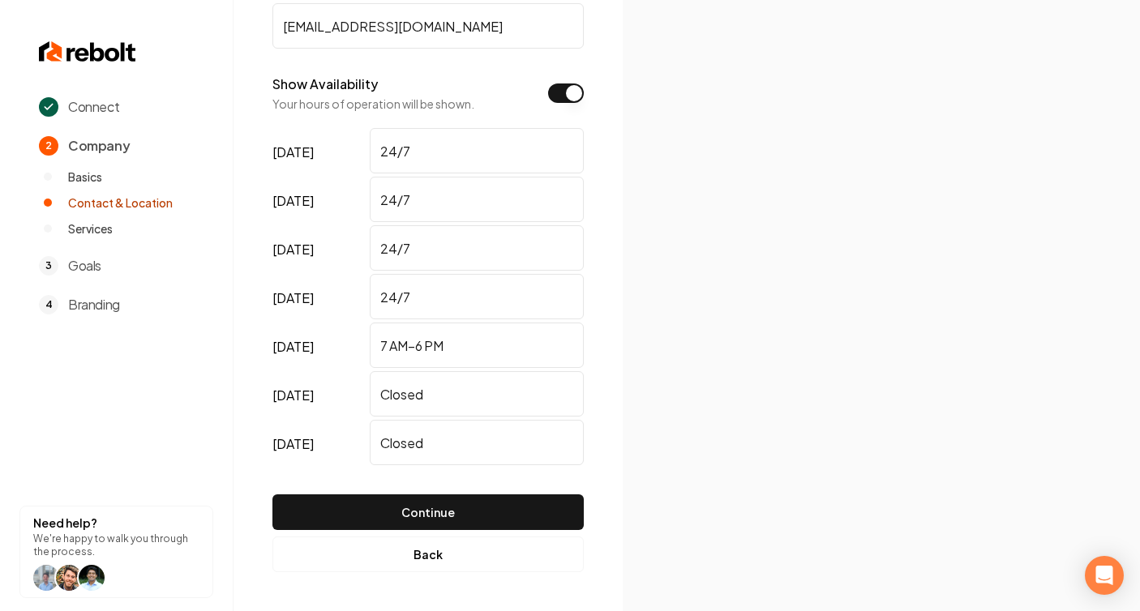
scroll to position [0, 0]
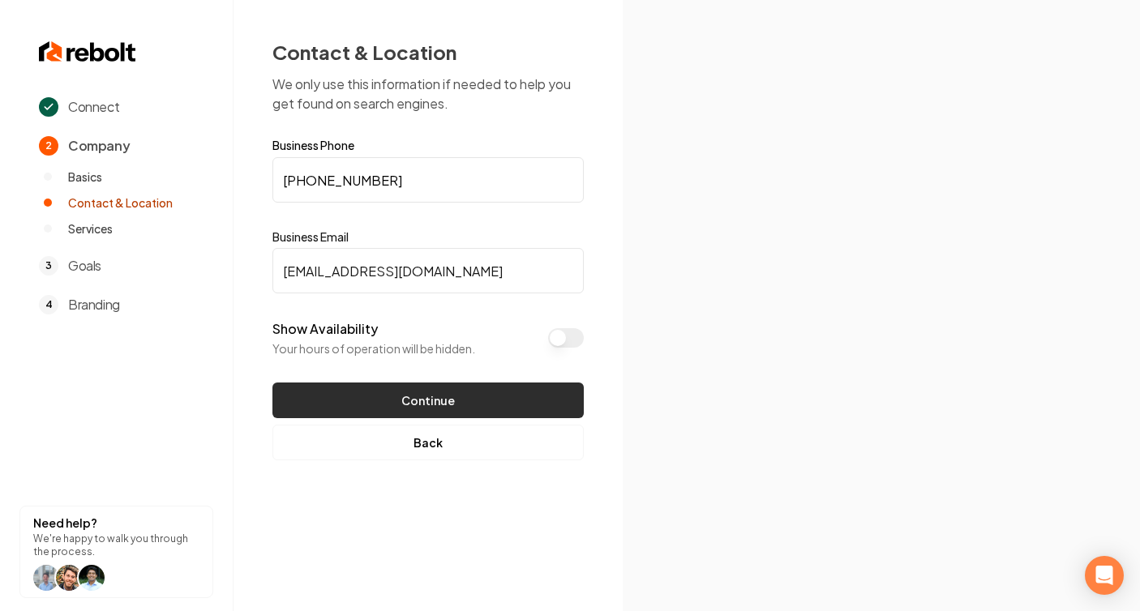
click at [437, 399] on button "Continue" at bounding box center [427, 401] width 311 height 36
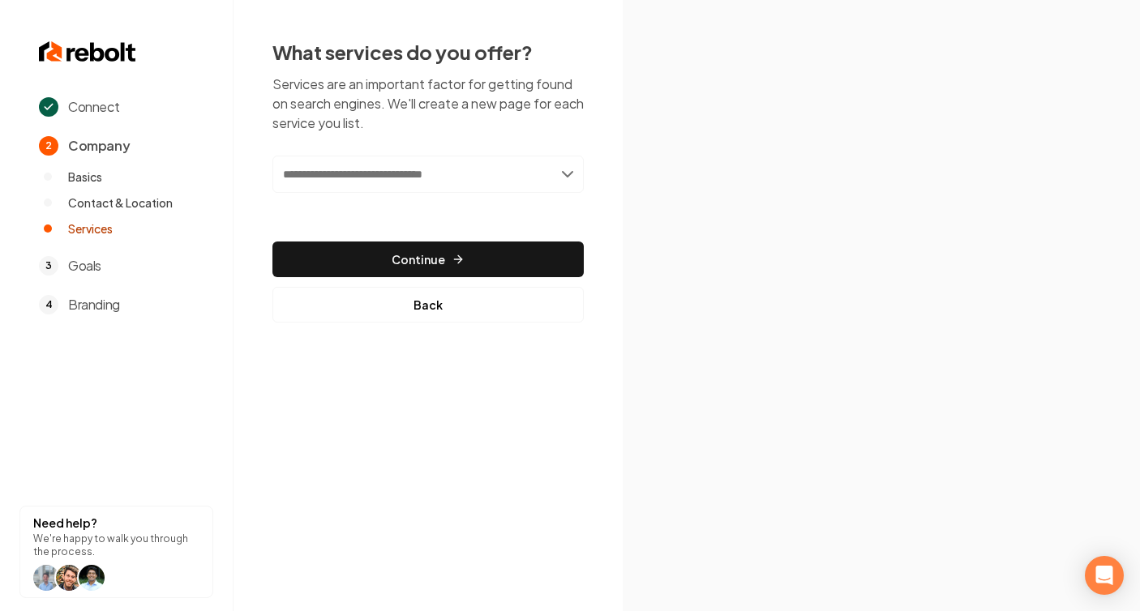
click at [568, 174] on input "text" at bounding box center [427, 174] width 311 height 37
click at [419, 310] on button "Back" at bounding box center [427, 305] width 311 height 36
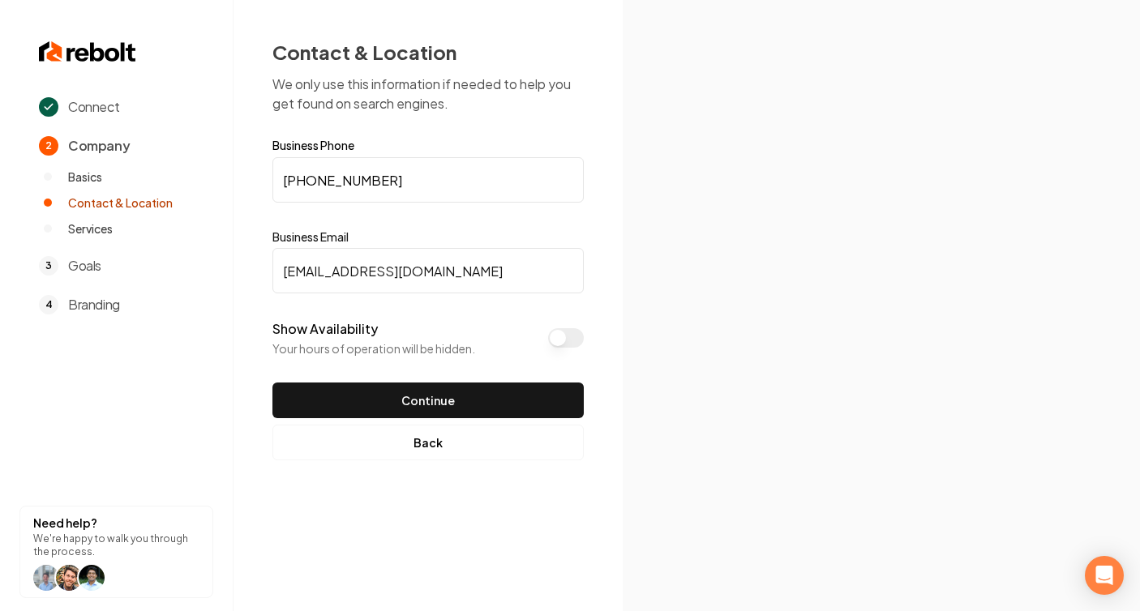
click at [555, 344] on button "Show Availability" at bounding box center [566, 337] width 36 height 19
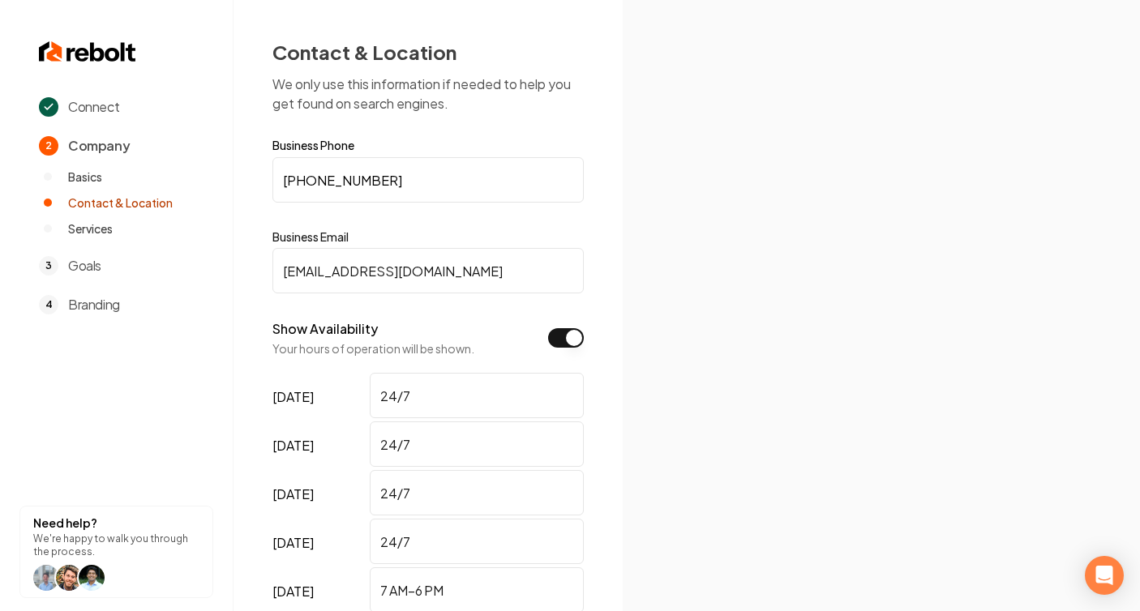
click at [472, 397] on input "24/7" at bounding box center [477, 395] width 214 height 45
type input "0"
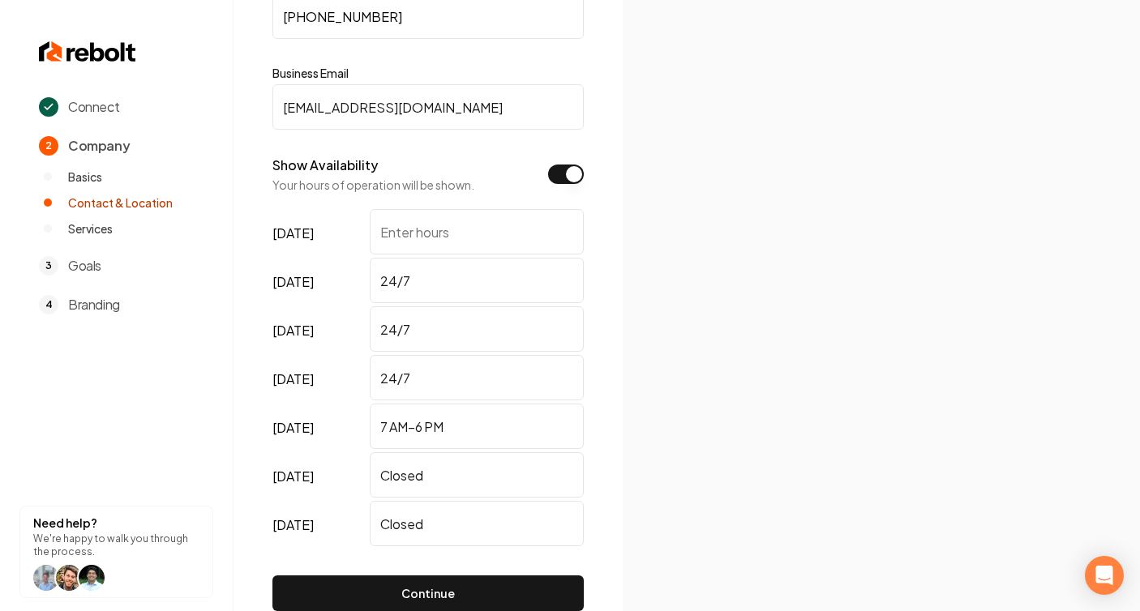
scroll to position [160, 0]
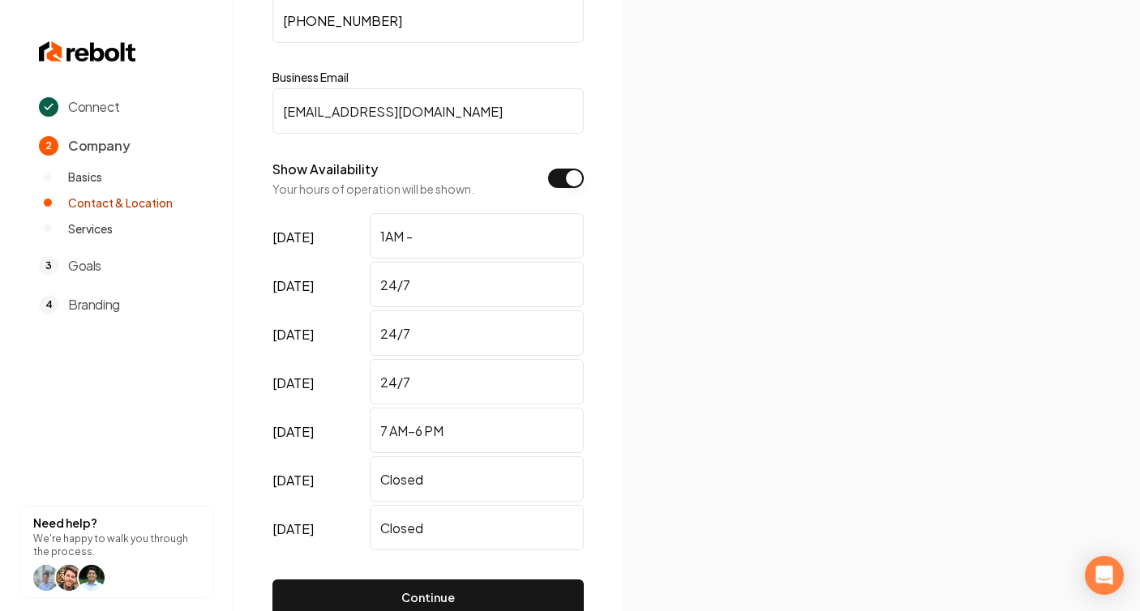
type input "1AM -"
click at [571, 182] on button "Show Availability" at bounding box center [566, 178] width 36 height 19
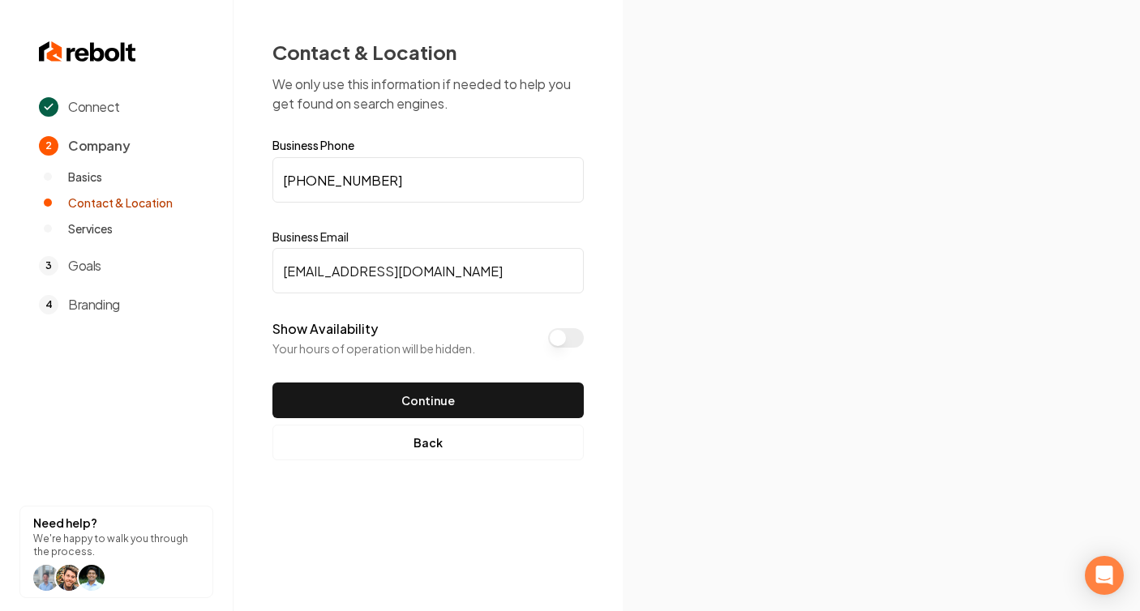
scroll to position [0, 0]
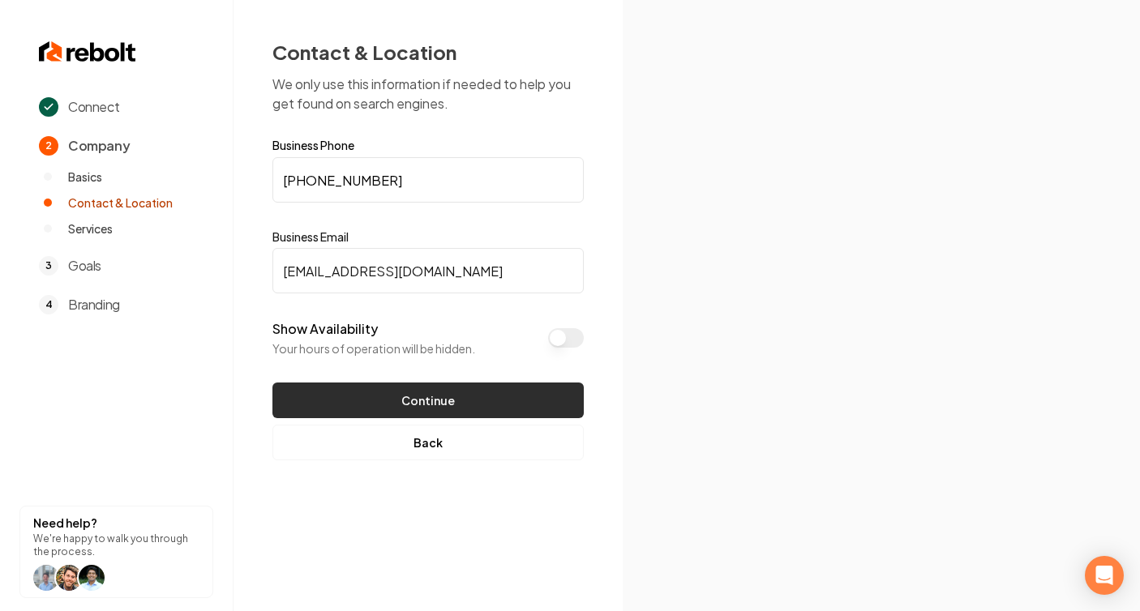
click at [488, 402] on button "Continue" at bounding box center [427, 401] width 311 height 36
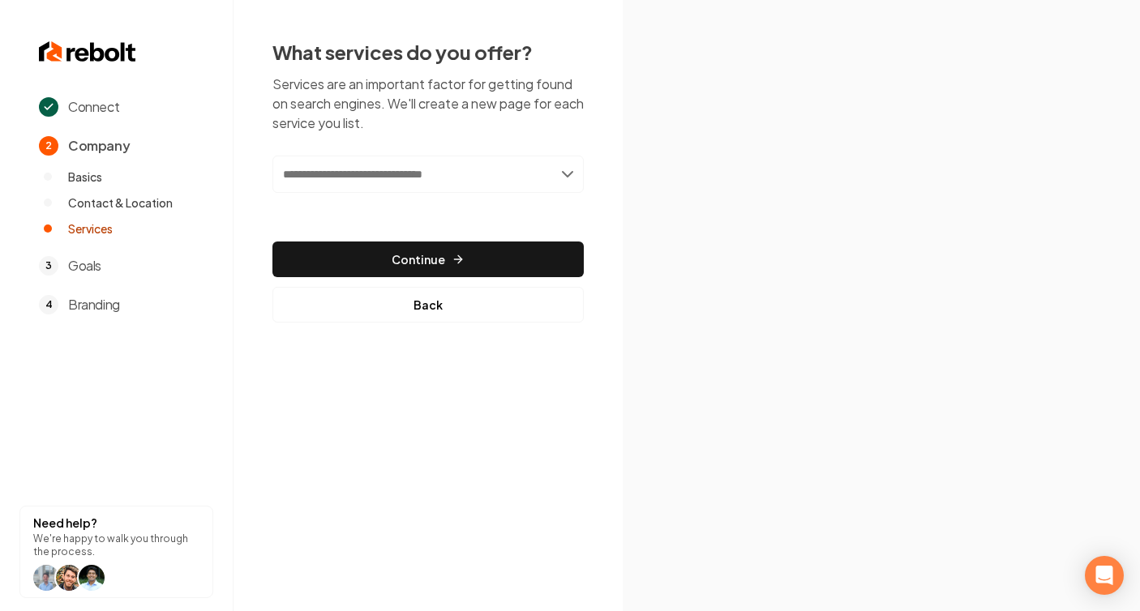
click at [337, 174] on input "text" at bounding box center [427, 174] width 311 height 37
paste input "**********"
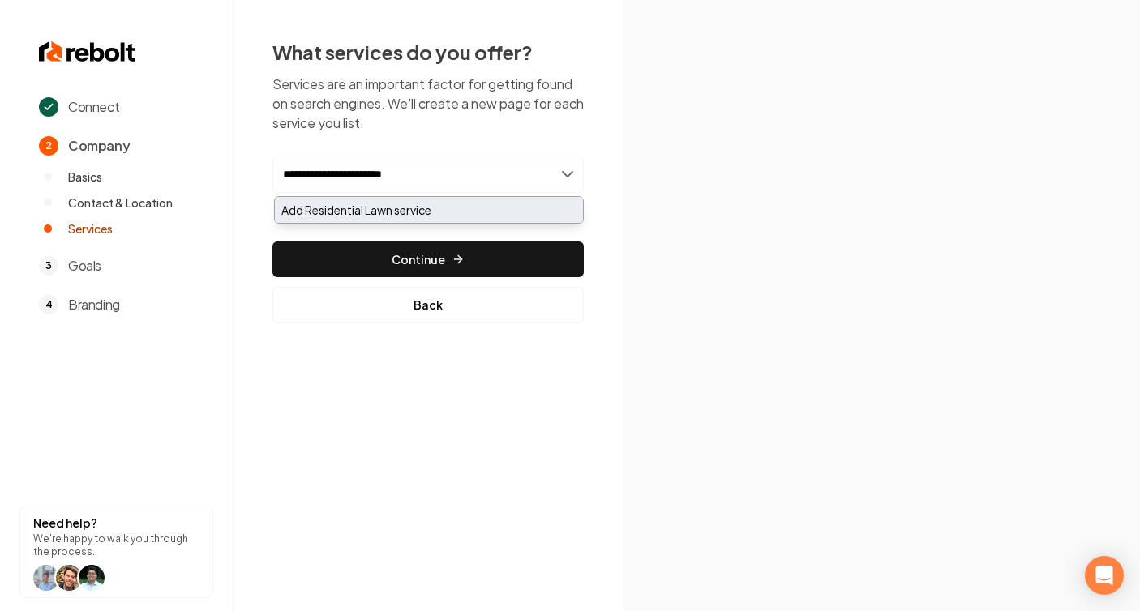
type input "**********"
click at [336, 206] on div "Add Residential Lawn service" at bounding box center [429, 210] width 308 height 26
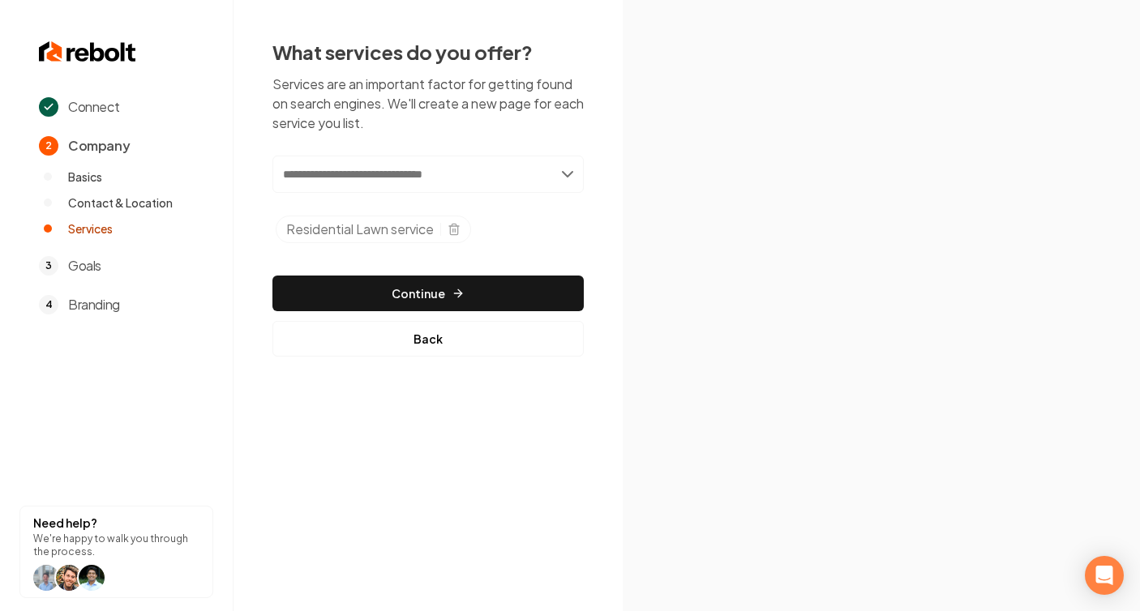
paste input "**********"
click at [355, 175] on input "**********" at bounding box center [427, 174] width 311 height 37
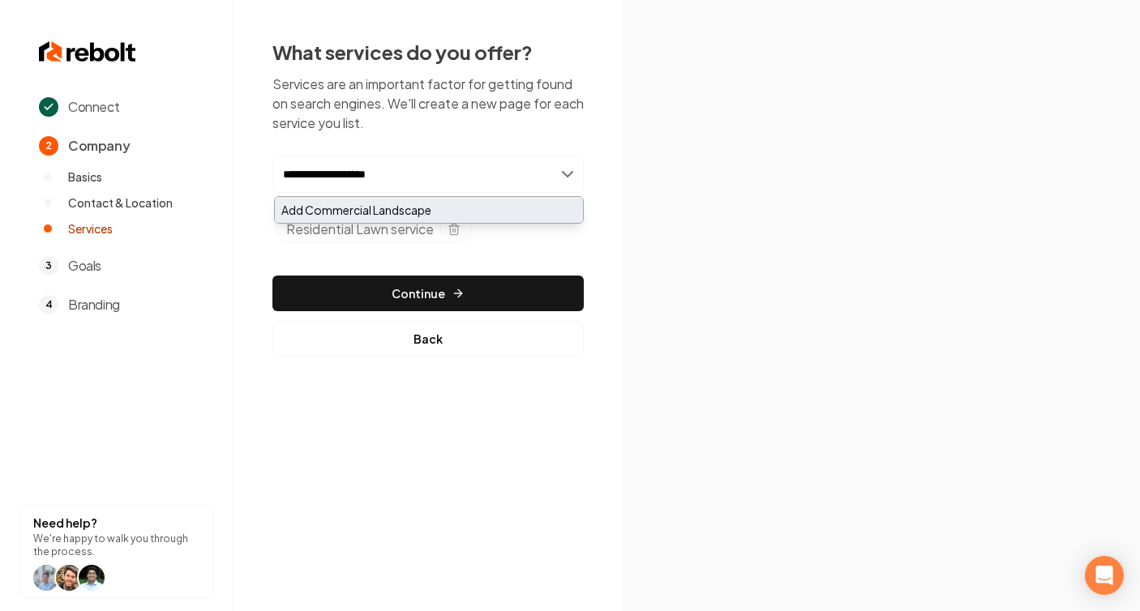
type input "**********"
click at [451, 209] on div "Add Commercial Landscape" at bounding box center [429, 210] width 308 height 26
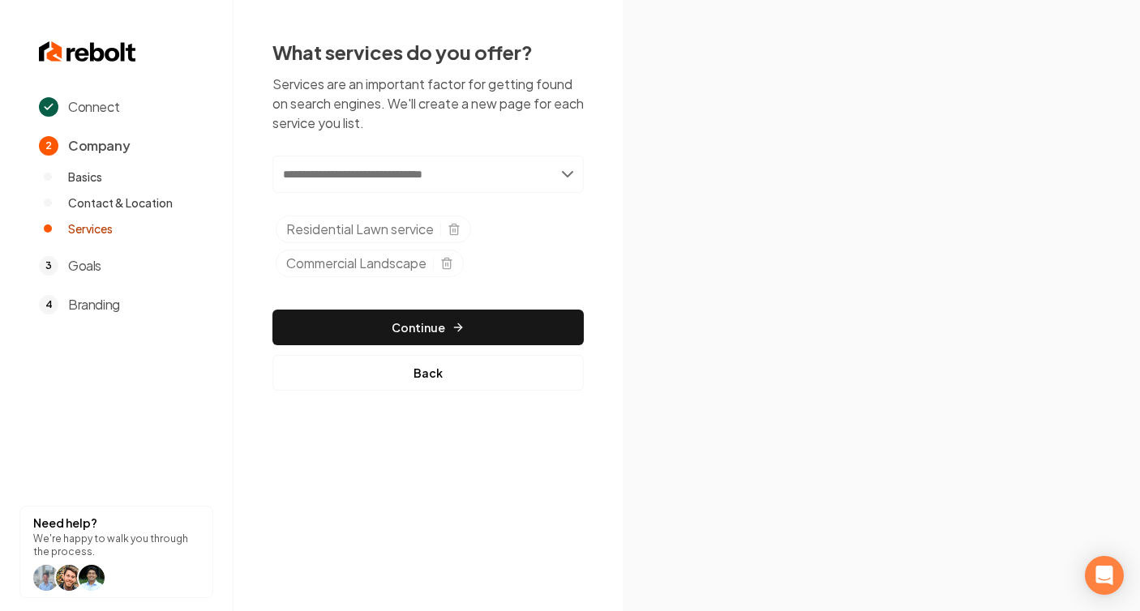
paste input "**********"
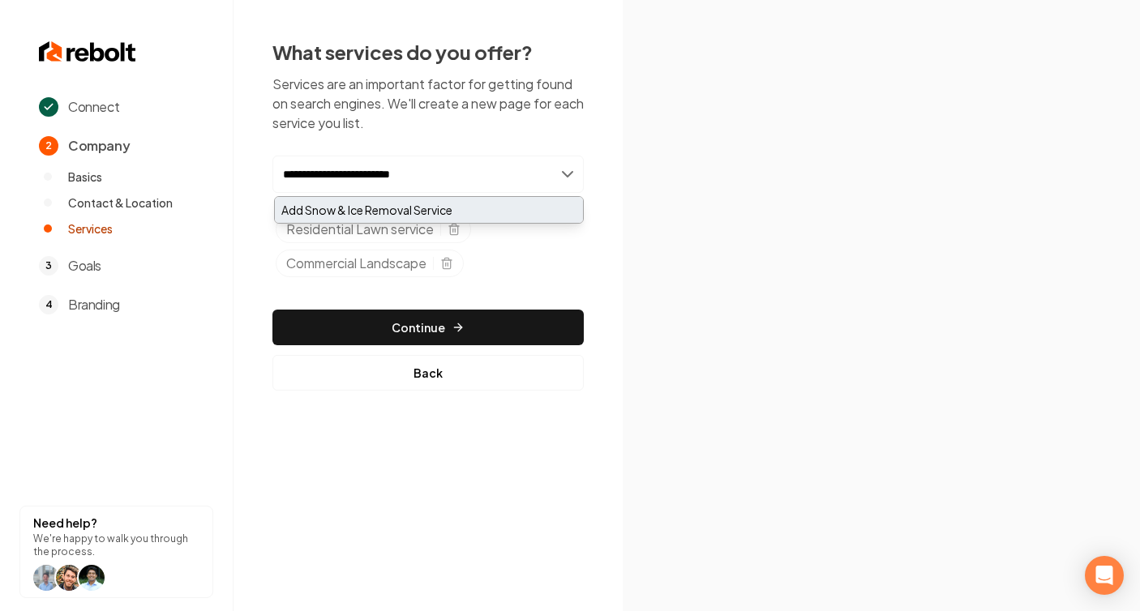
type input "**********"
click at [430, 212] on div "Add Snow & Ice Removal Service" at bounding box center [429, 210] width 308 height 26
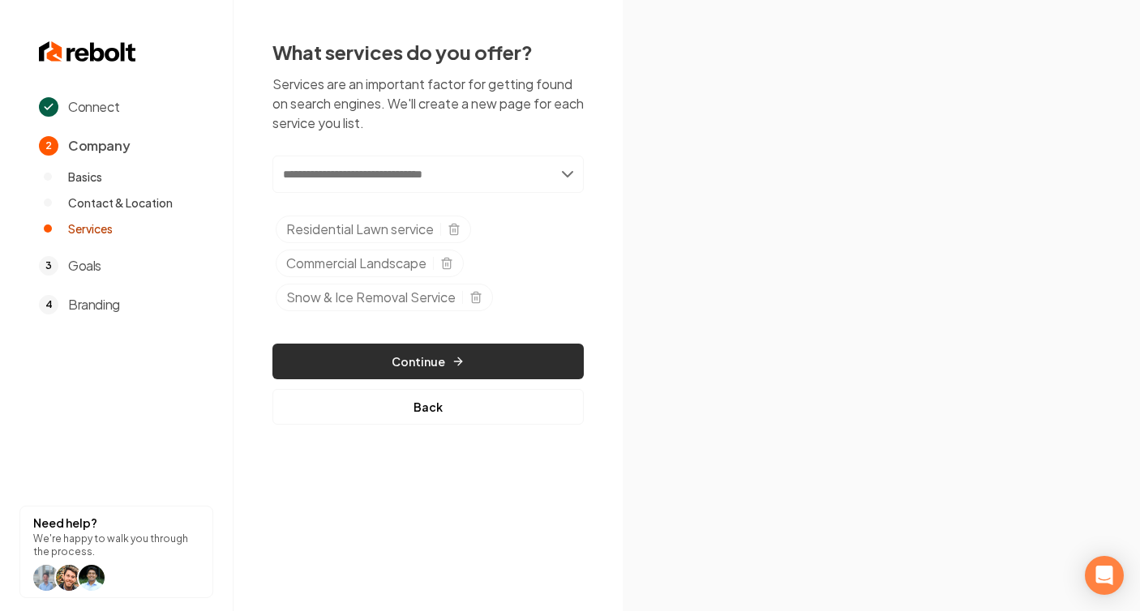
click at [518, 366] on button "Continue" at bounding box center [427, 362] width 311 height 36
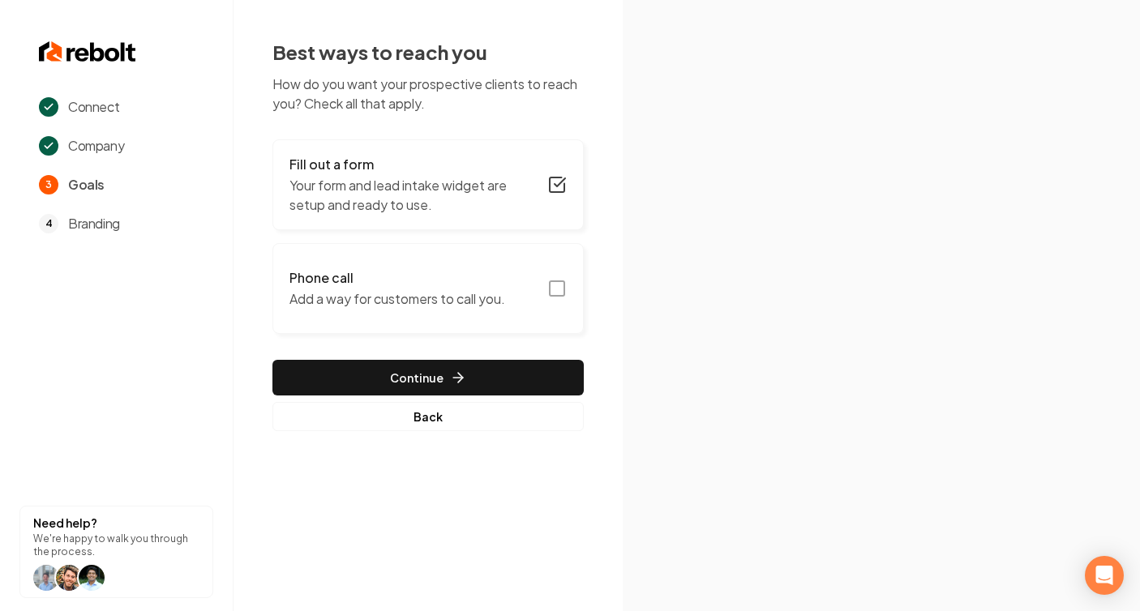
click at [433, 289] on p "Add a way for customers to call you." at bounding box center [397, 298] width 216 height 19
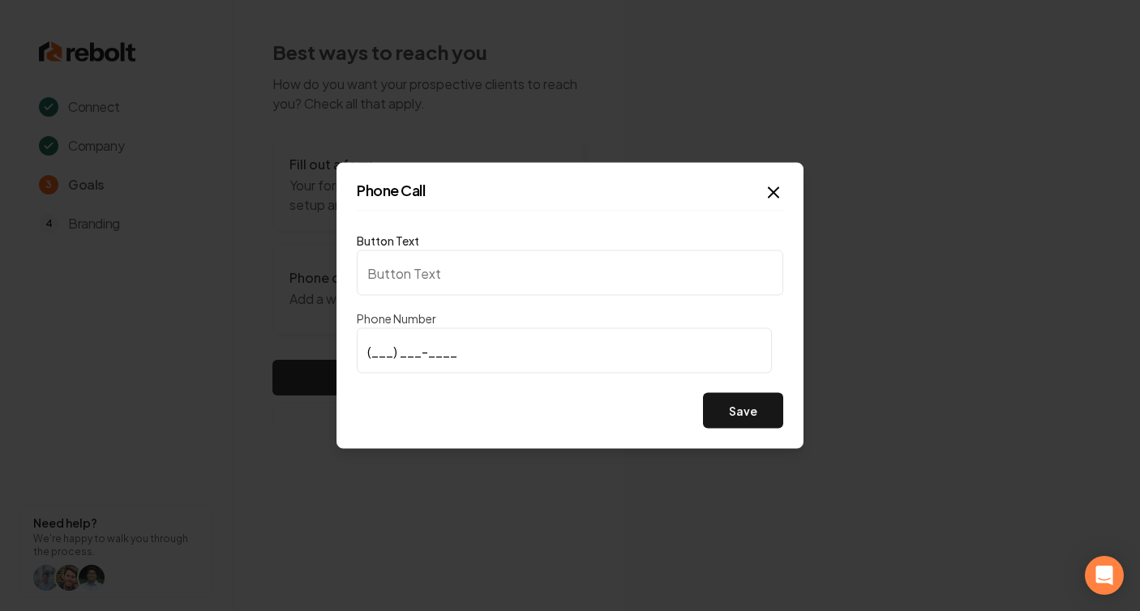
type input "Call us"
type input "(614) 264-1331"
type input "Call Us Now"
click at [755, 410] on button "Save" at bounding box center [743, 411] width 80 height 36
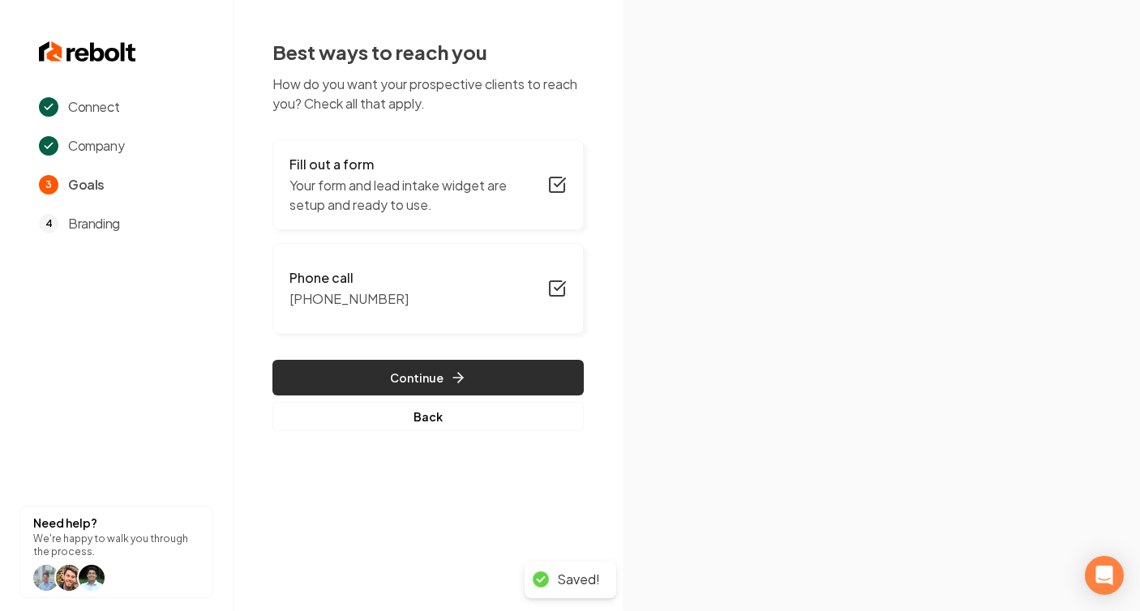
click at [556, 376] on button "Continue" at bounding box center [427, 378] width 311 height 36
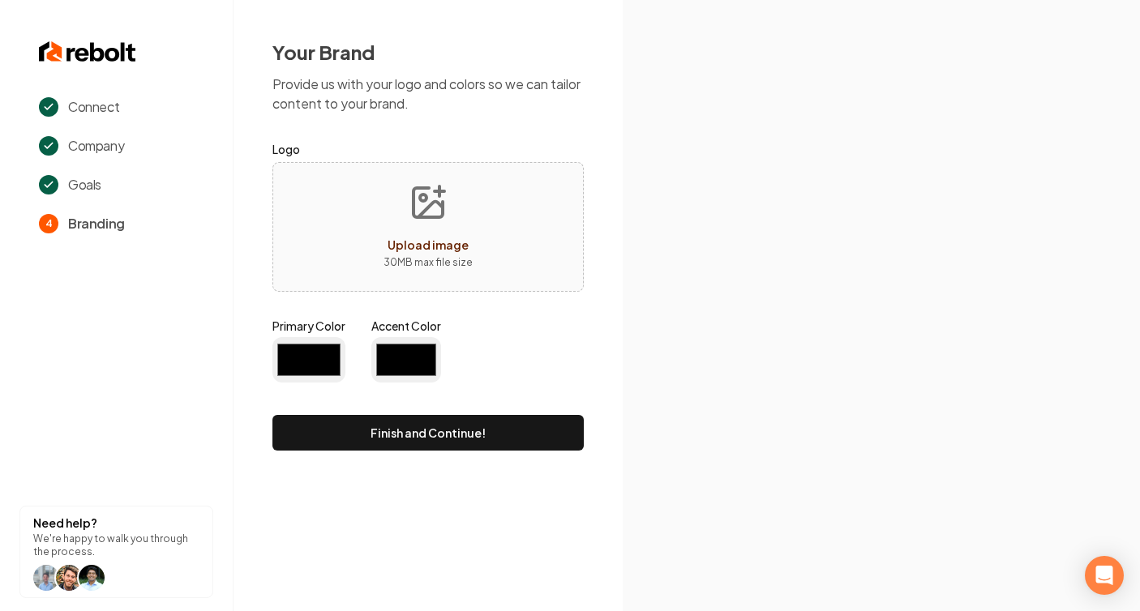
type input "#194d33"
type input "#70be00"
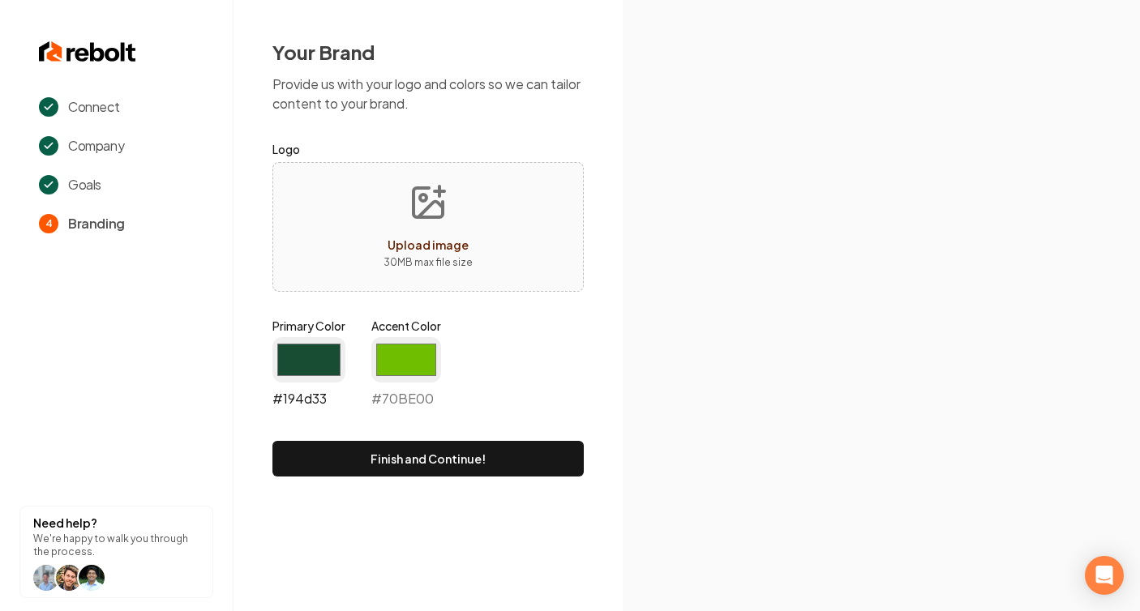
click at [312, 354] on input "#194d33" at bounding box center [308, 359] width 73 height 45
click at [320, 360] on input "#000001" at bounding box center [308, 359] width 73 height 45
type input "#1a6735"
click at [411, 356] on input "#70be00" at bounding box center [406, 359] width 70 height 45
type input "#161b3c"
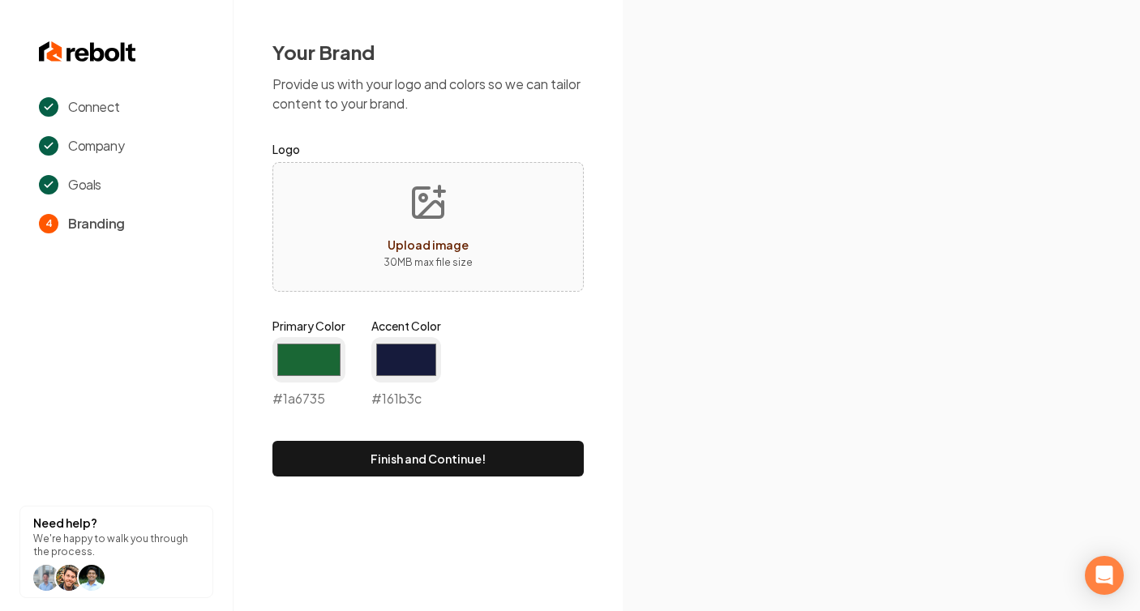
click at [401, 206] on button "Upload image 30 MB max file size" at bounding box center [428, 227] width 115 height 114
type input "**********"
drag, startPoint x: 372, startPoint y: 323, endPoint x: 446, endPoint y: 324, distance: 73.8
click at [446, 324] on div "Primary Color #1a6735 #1a6735 Accent Color #161b3c #161b3c" at bounding box center [427, 366] width 311 height 97
copy label "Accent Color"
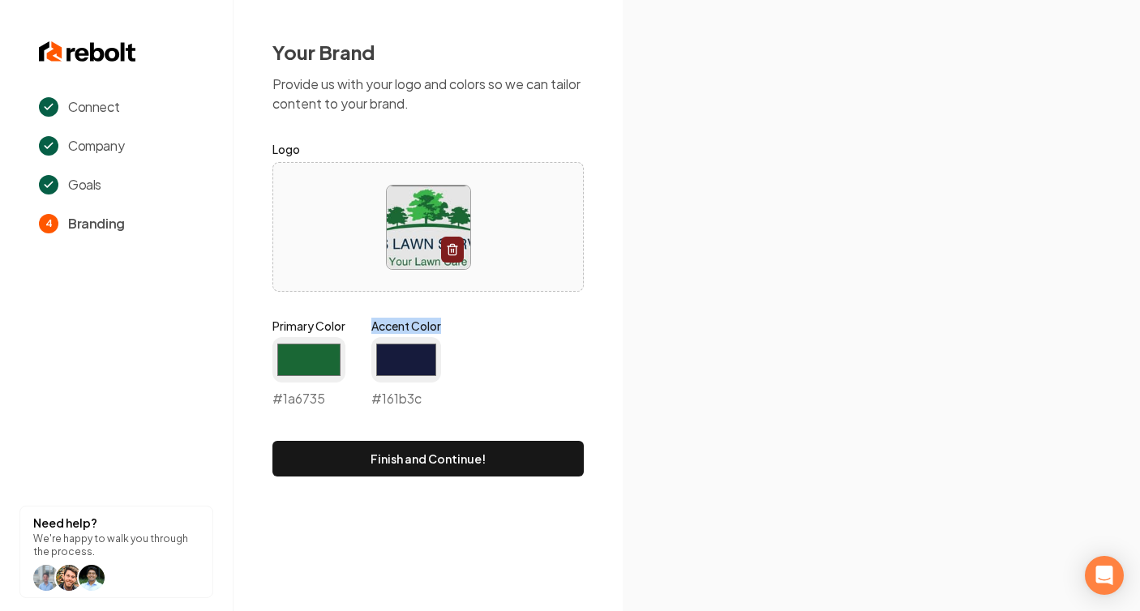
click at [834, 307] on icon at bounding box center [968, 228] width 440 height 175
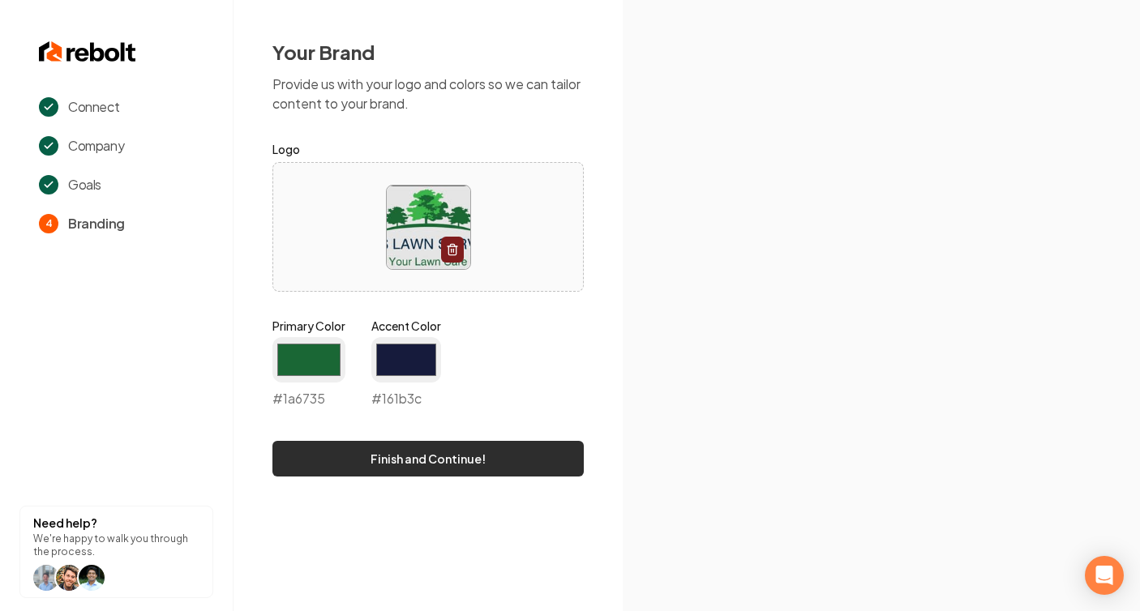
click at [532, 452] on button "Finish and Continue!" at bounding box center [427, 459] width 311 height 36
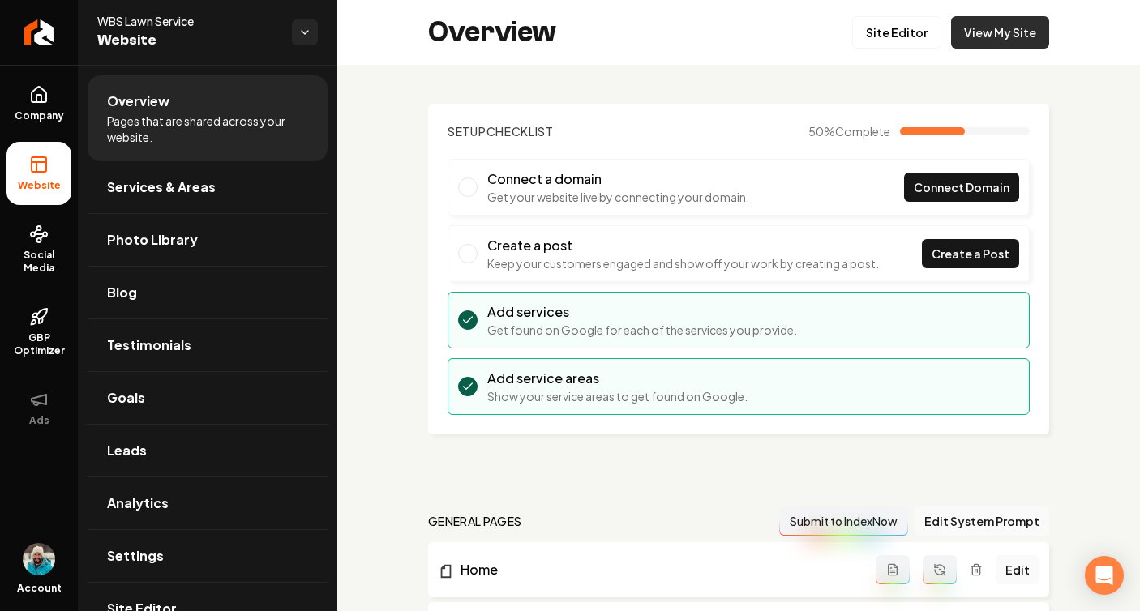
click at [1000, 33] on link "View My Site" at bounding box center [1000, 32] width 98 height 32
click at [886, 41] on link "Site Editor" at bounding box center [896, 32] width 89 height 32
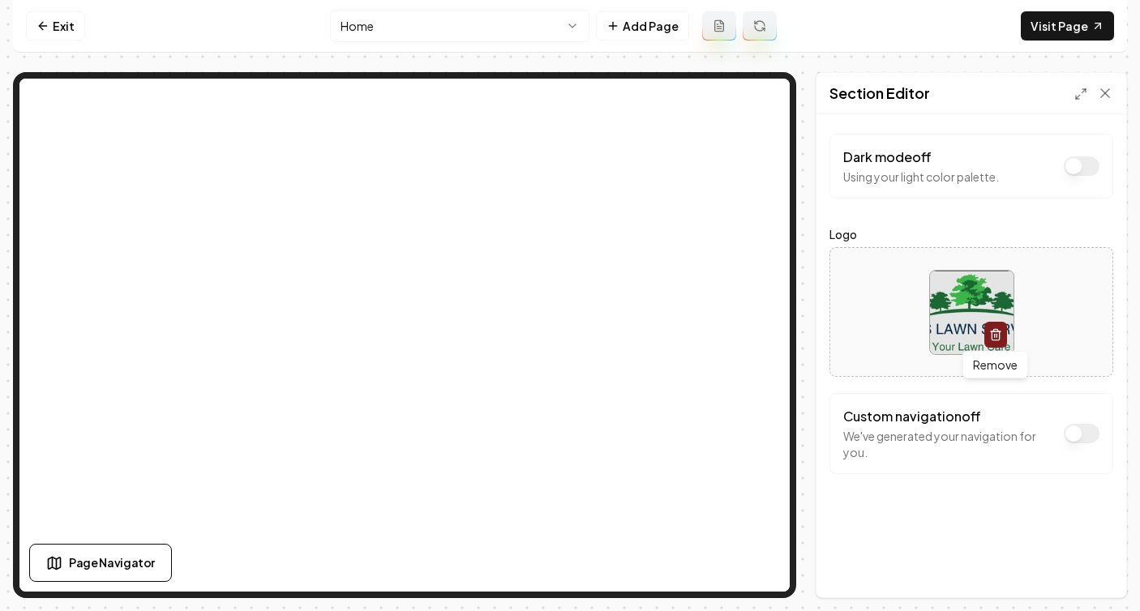
click at [998, 336] on icon "button" at bounding box center [995, 336] width 7 height 9
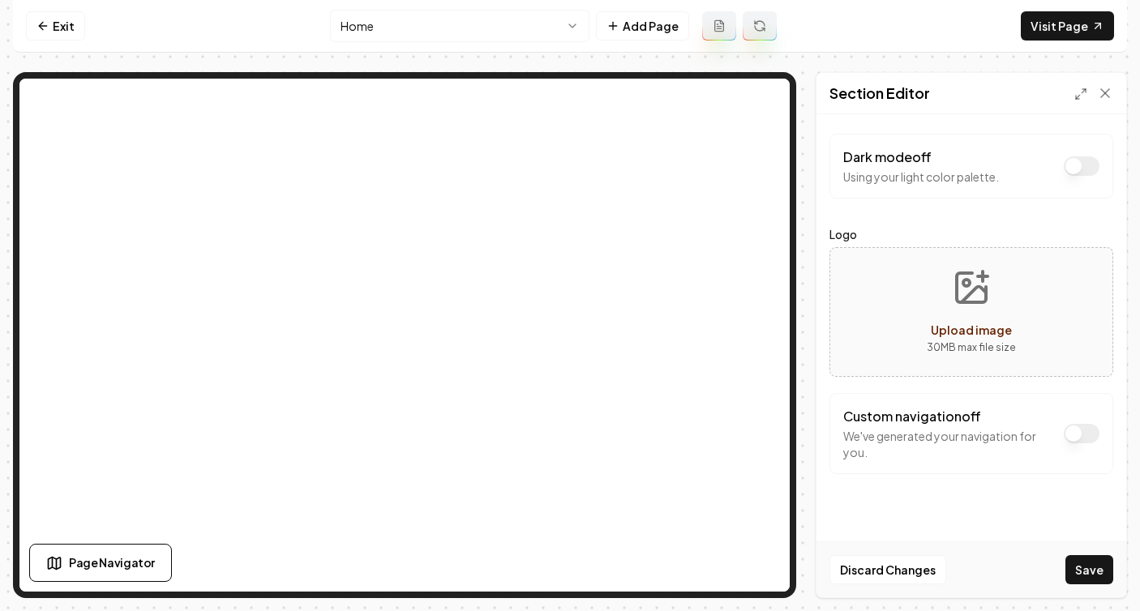
click at [1009, 313] on button "Upload image 30 MB max file size" at bounding box center [971, 312] width 115 height 114
type input "**********"
click at [1082, 564] on button "Save" at bounding box center [1089, 569] width 48 height 29
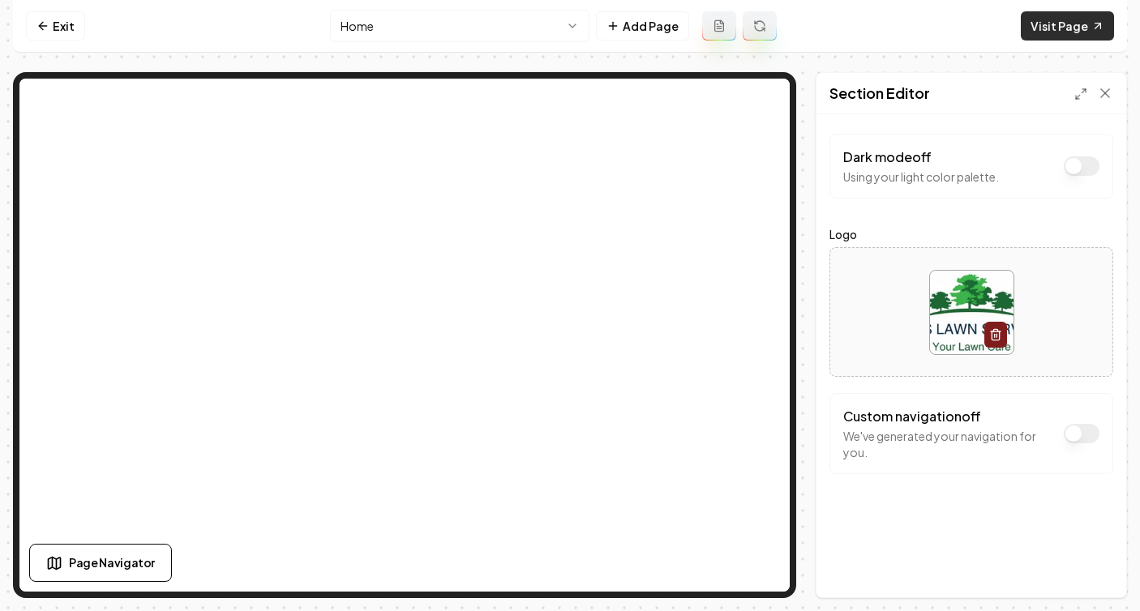
click at [1048, 26] on link "Visit Page" at bounding box center [1067, 25] width 93 height 29
